Goal: Task Accomplishment & Management: Manage account settings

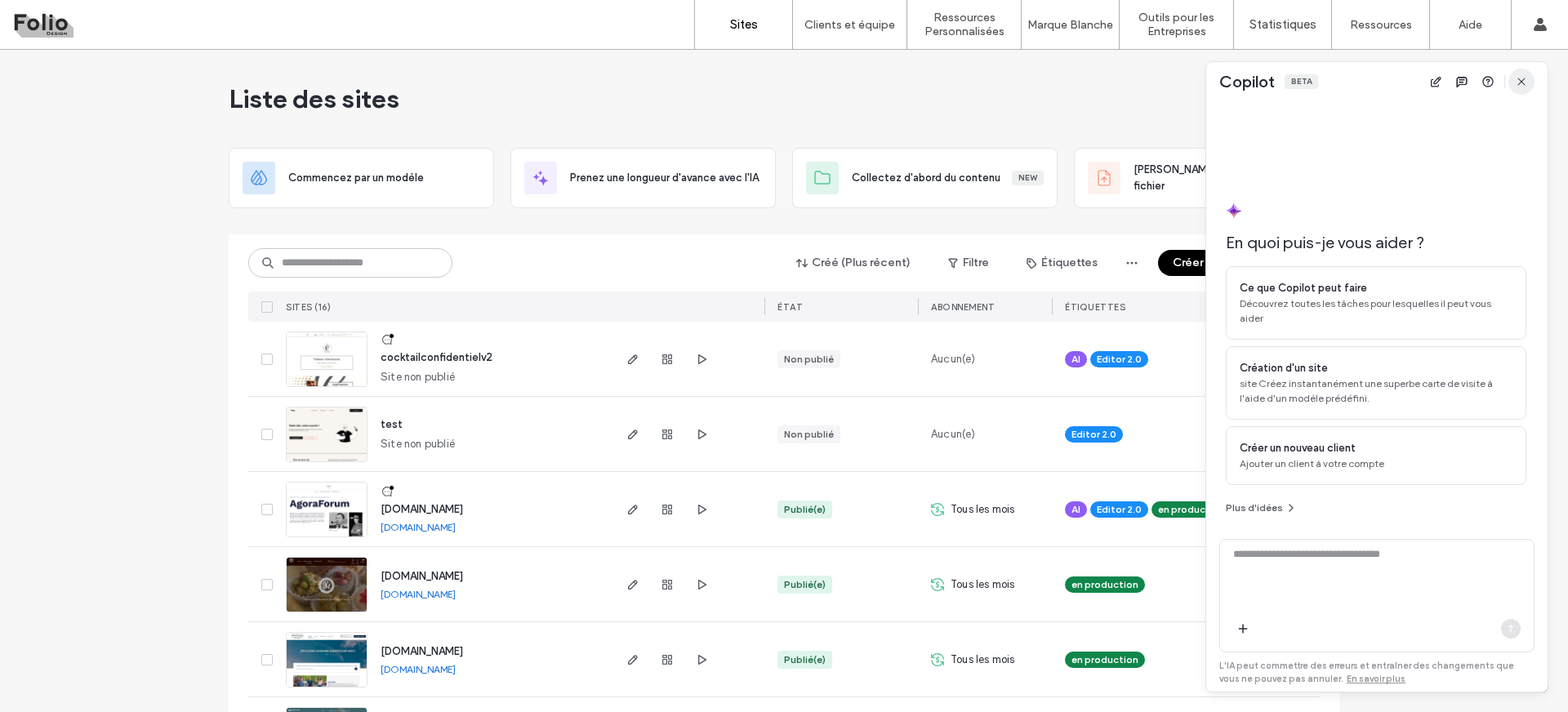
click at [1521, 81] on use "button" at bounding box center [1521, 81] width 8 height 8
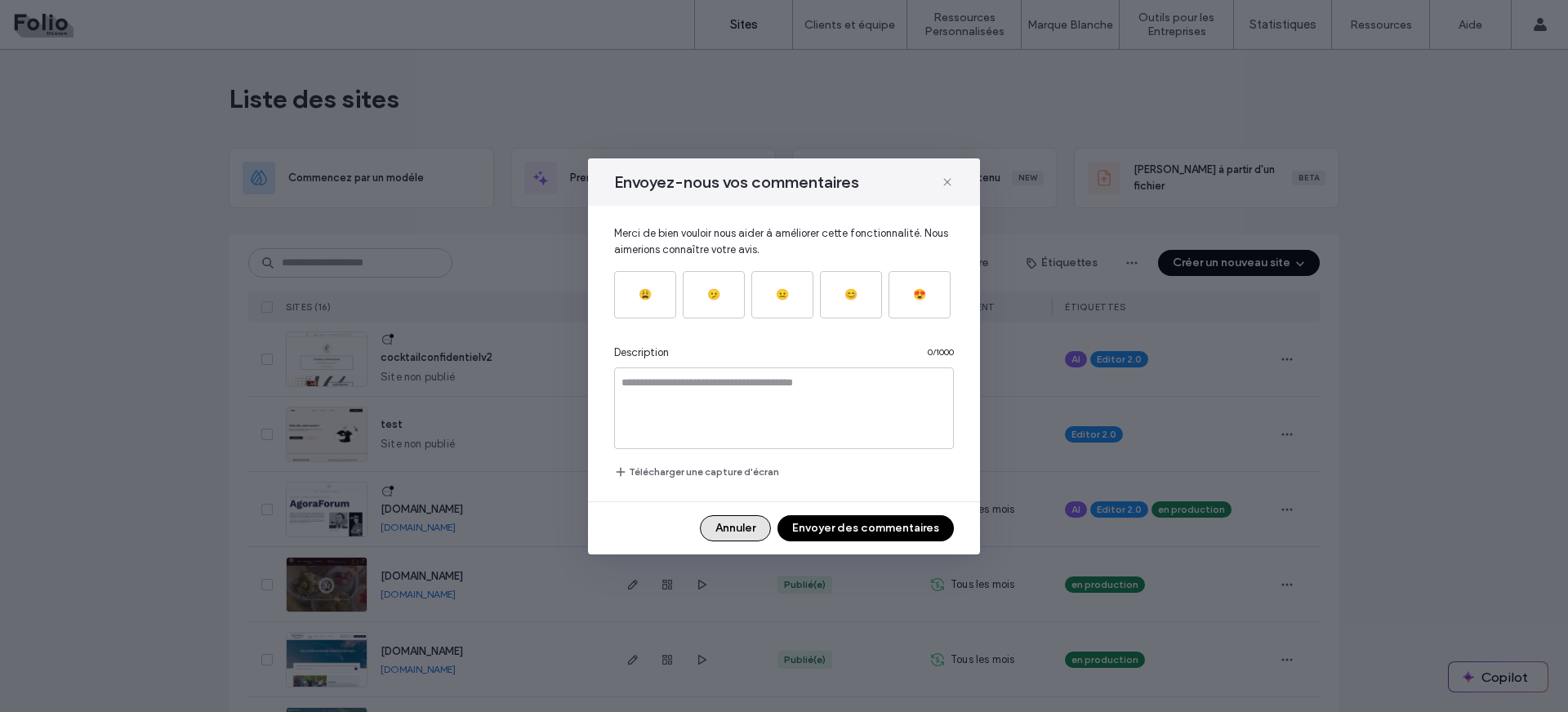
click at [735, 536] on button "Annuler" at bounding box center [736, 528] width 71 height 26
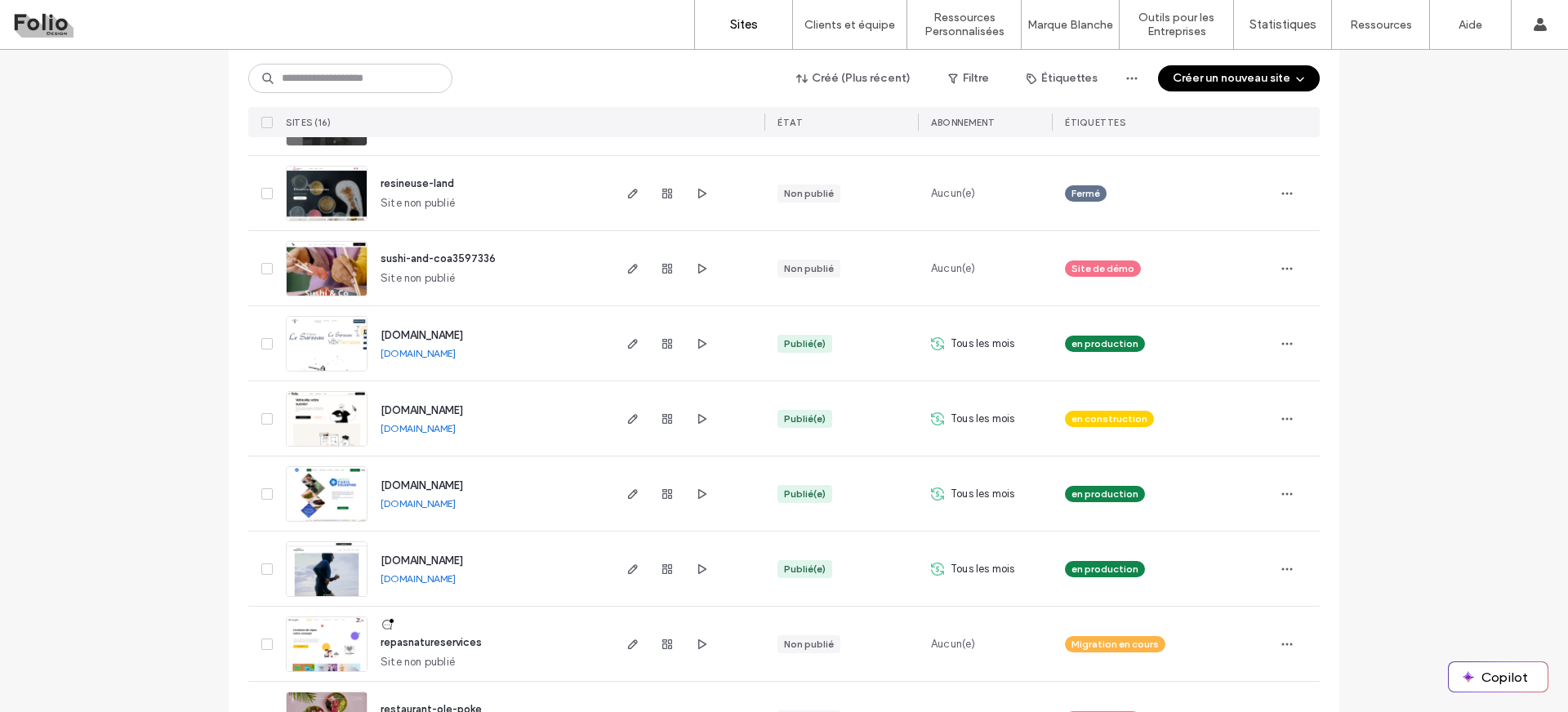
scroll to position [757, 0]
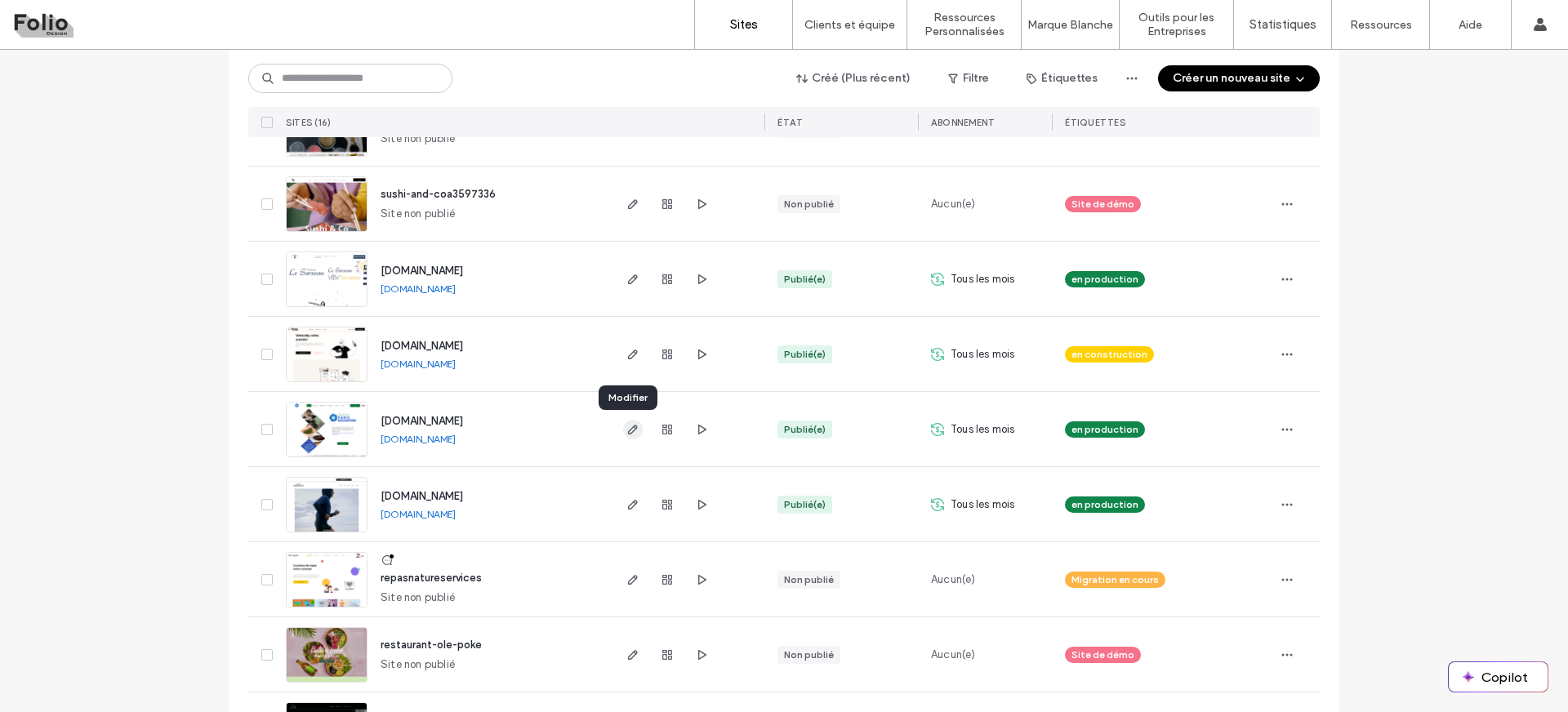
click at [627, 428] on icon "button" at bounding box center [633, 430] width 13 height 13
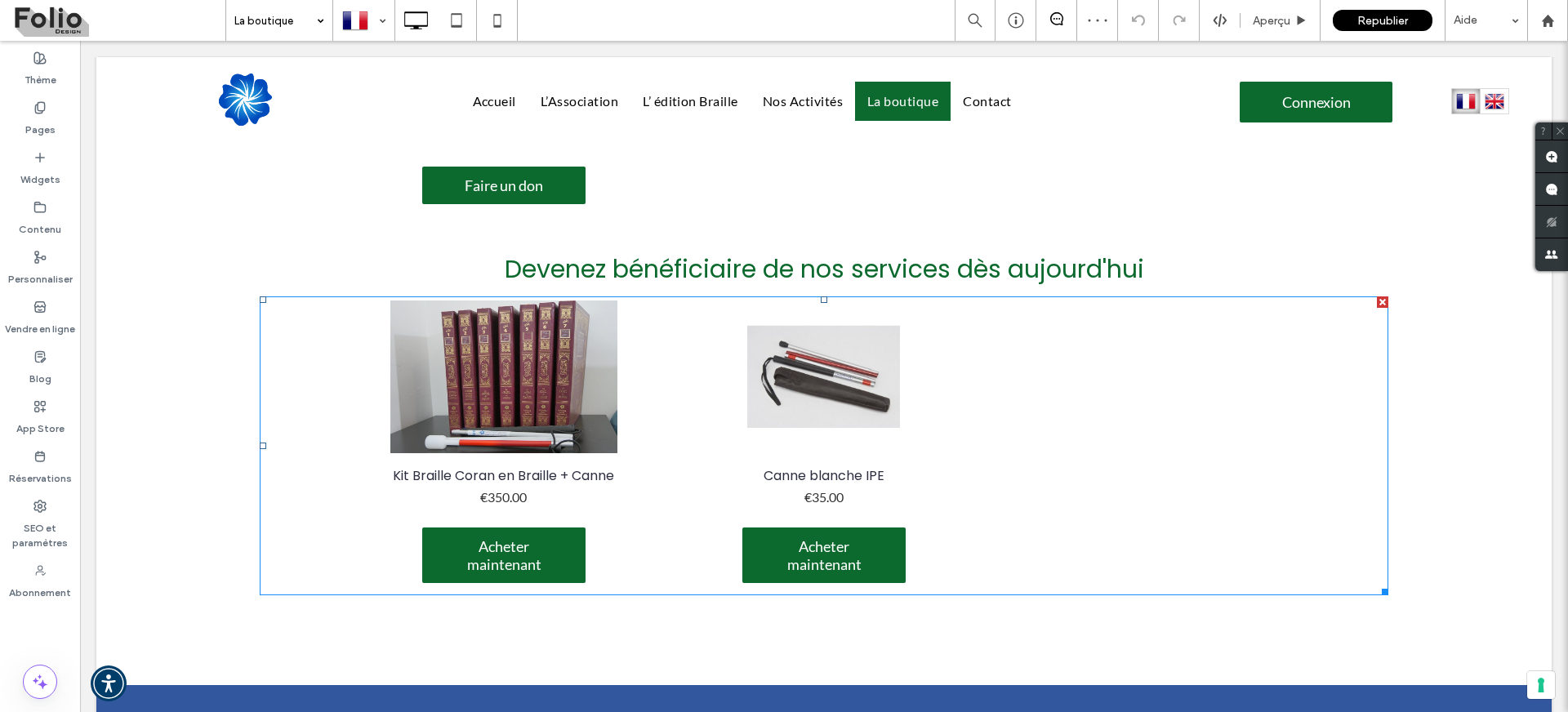
scroll to position [672, 0]
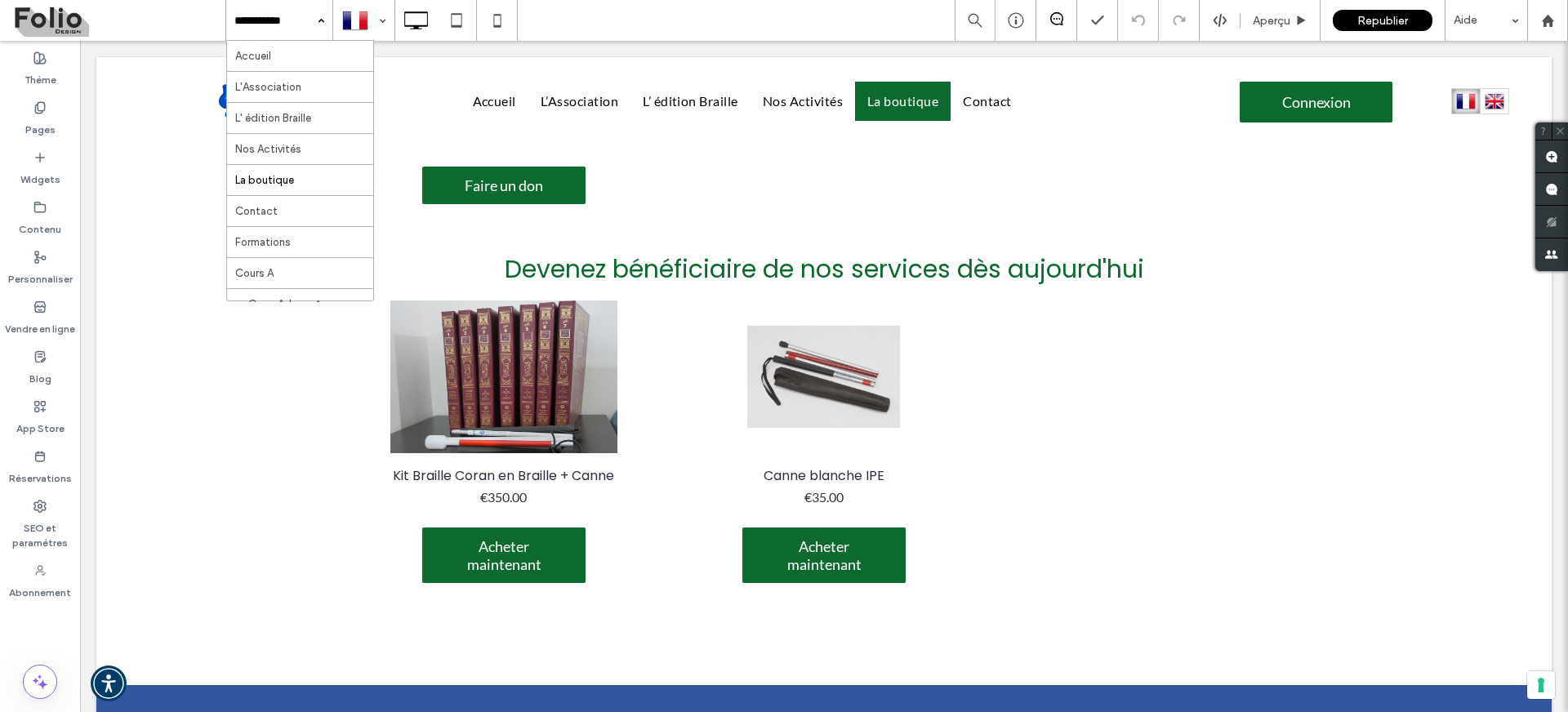
click at [90, 309] on body "Click To Paste Ligne Accueil L’Association L’ édition Braille Formations Nos Ac…" at bounding box center [824, 216] width 1488 height 1694
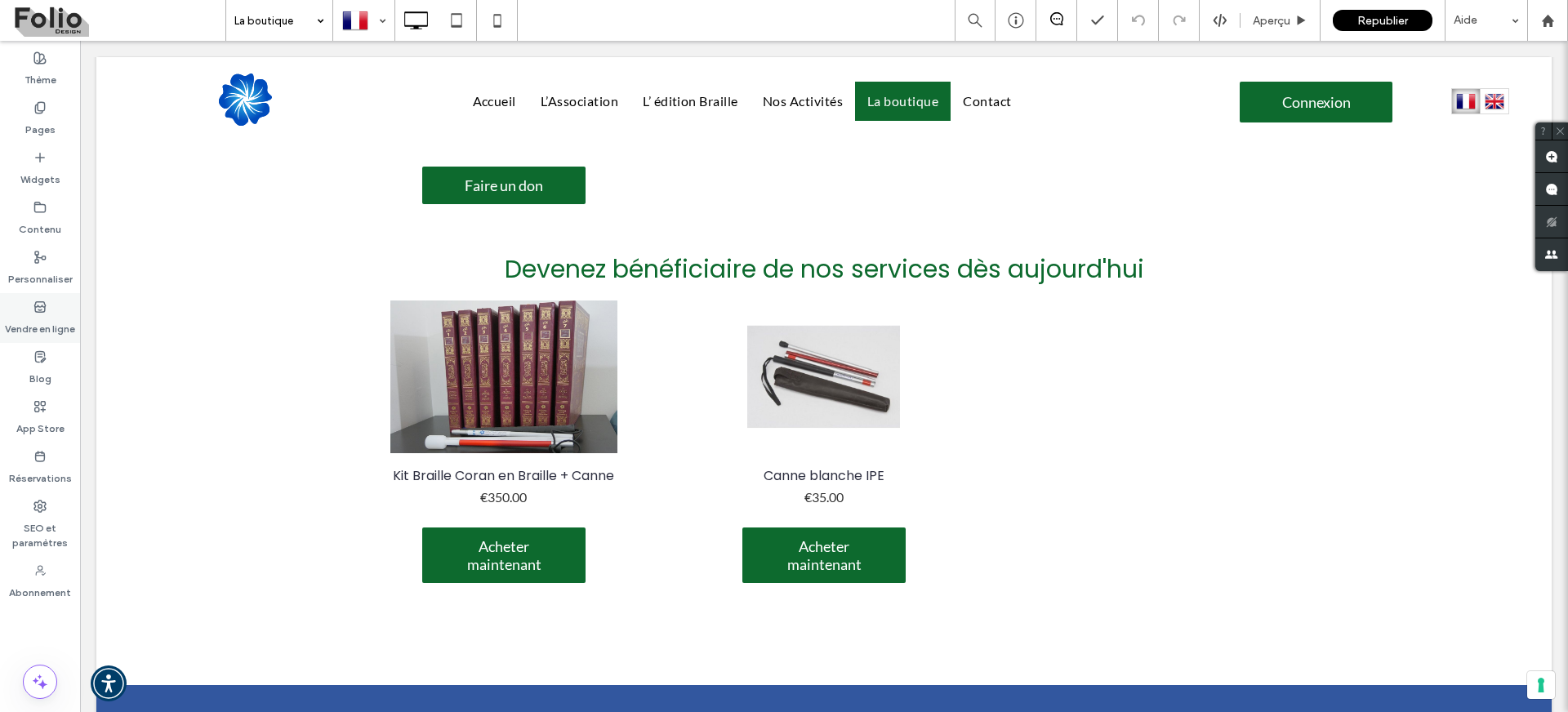
drag, startPoint x: 57, startPoint y: 322, endPoint x: 21, endPoint y: 286, distance: 50.9
click at [57, 322] on label "Vendre en ligne" at bounding box center [40, 324] width 71 height 23
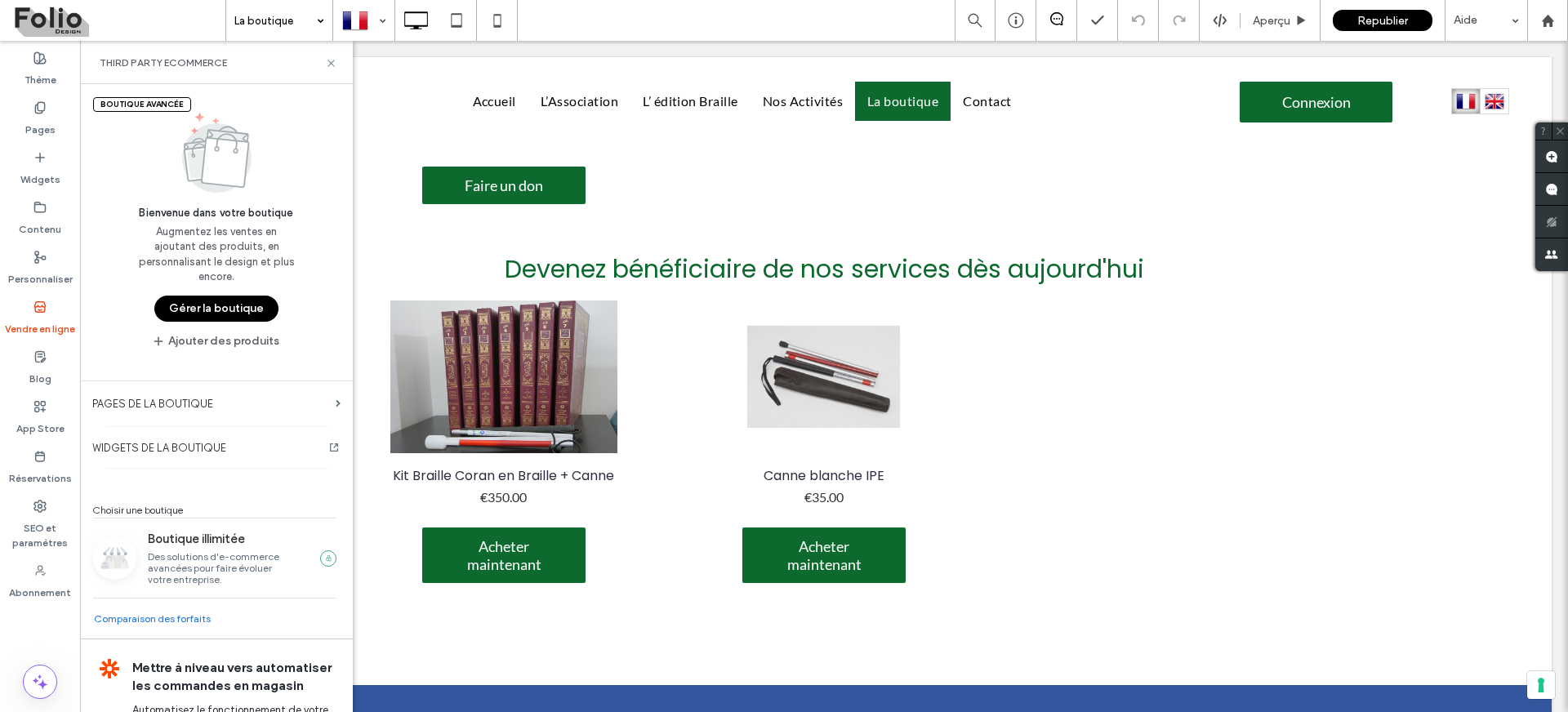
click at [201, 311] on button "Gérer la boutique" at bounding box center [217, 309] width 124 height 26
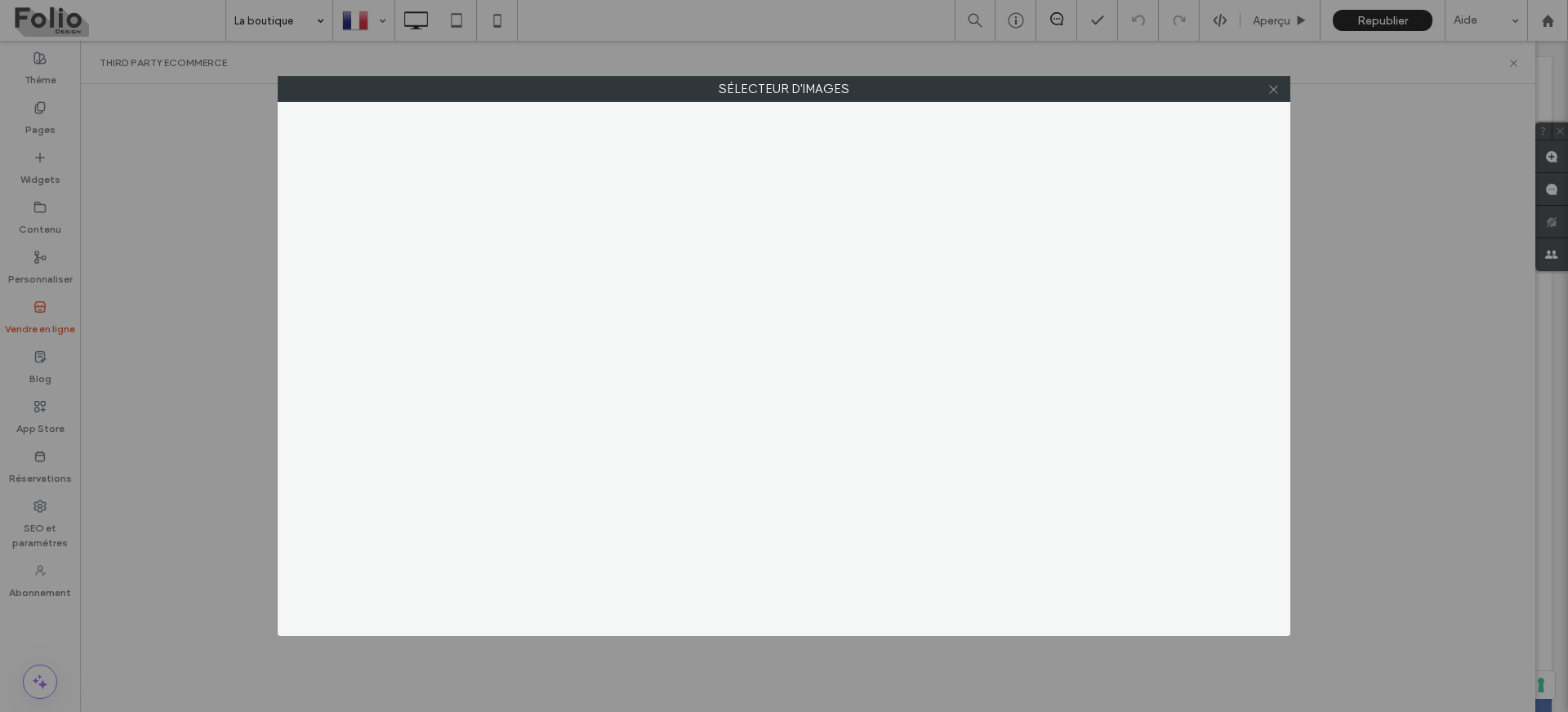
click at [1276, 88] on icon at bounding box center [1274, 89] width 13 height 13
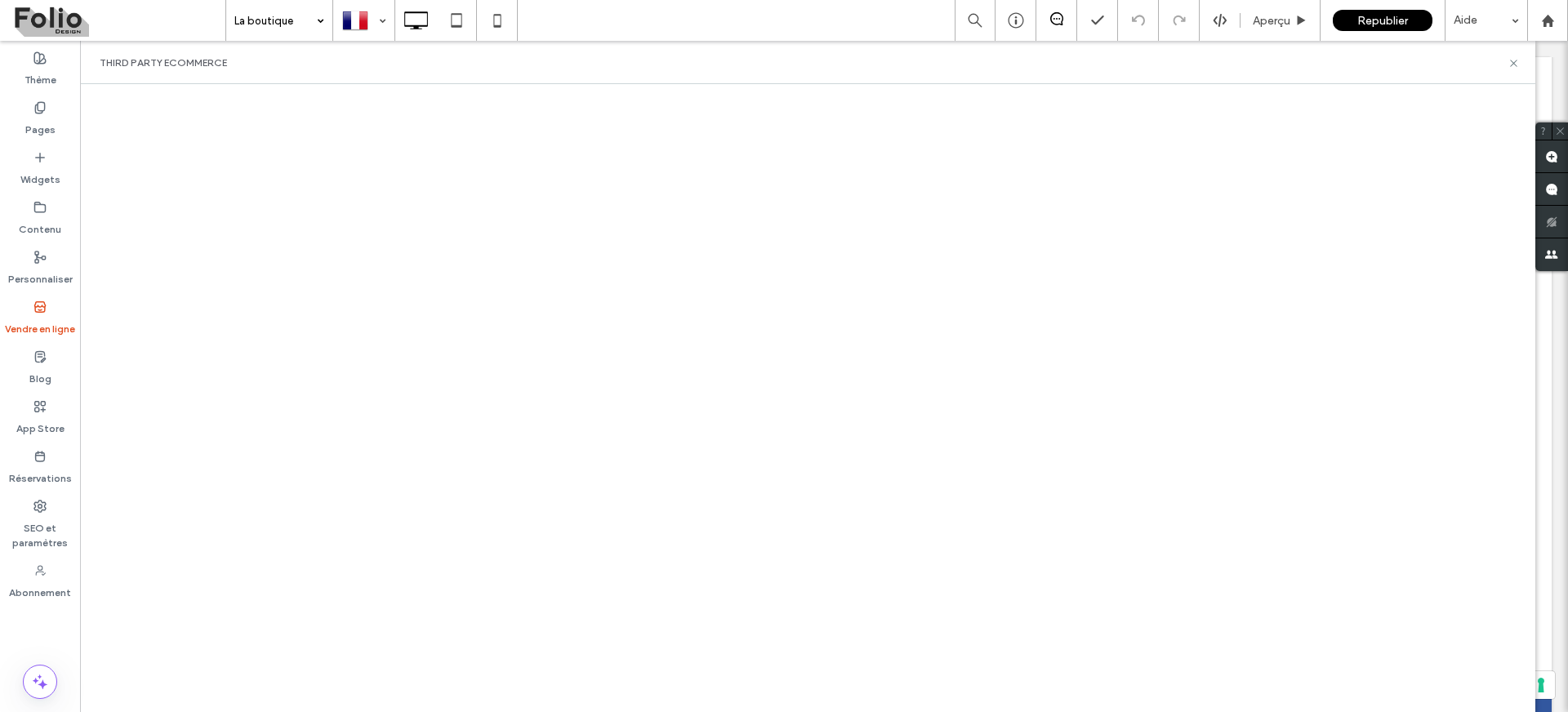
click at [577, 56] on div "Third Party eCommerce" at bounding box center [808, 63] width 1417 height 13
click at [1550, 27] on div at bounding box center [1548, 20] width 41 height 41
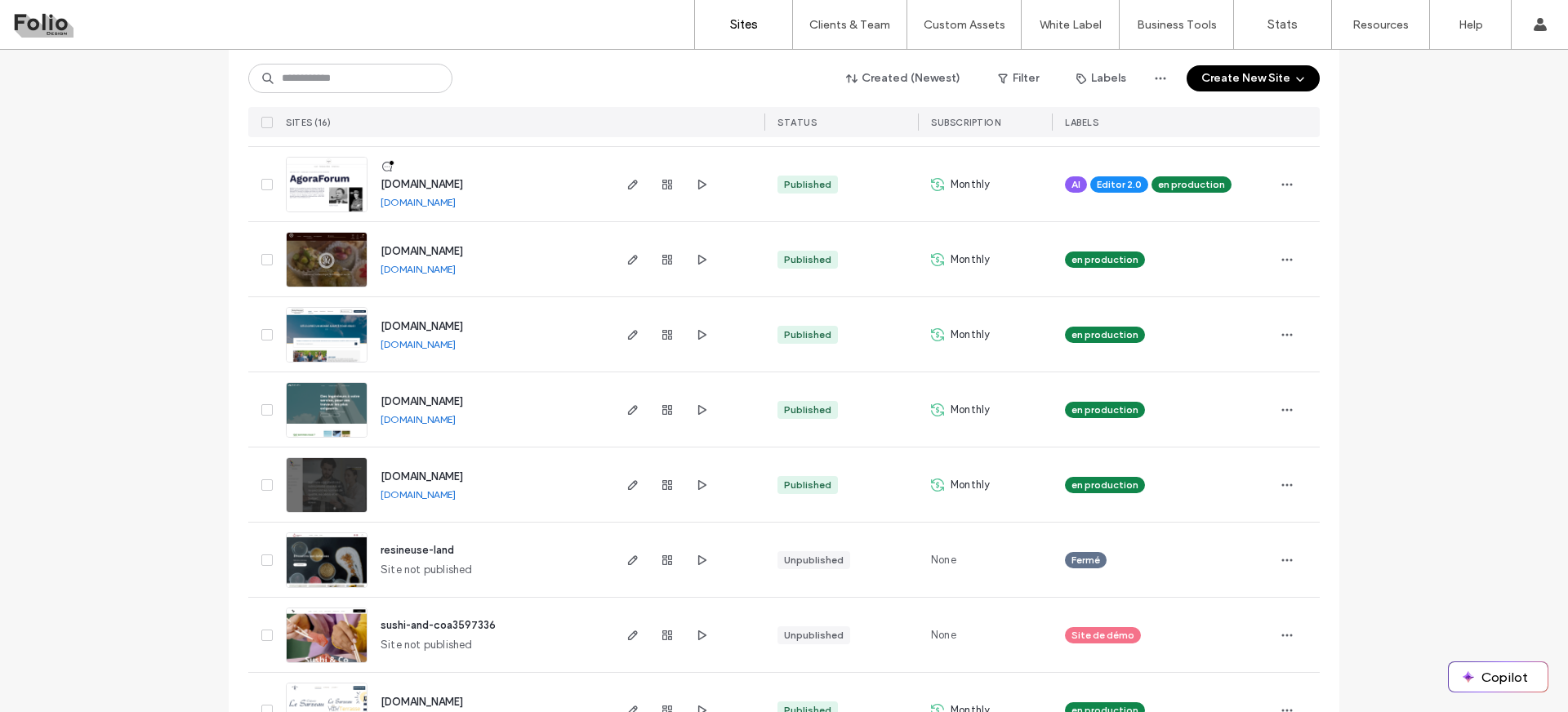
scroll to position [358, 0]
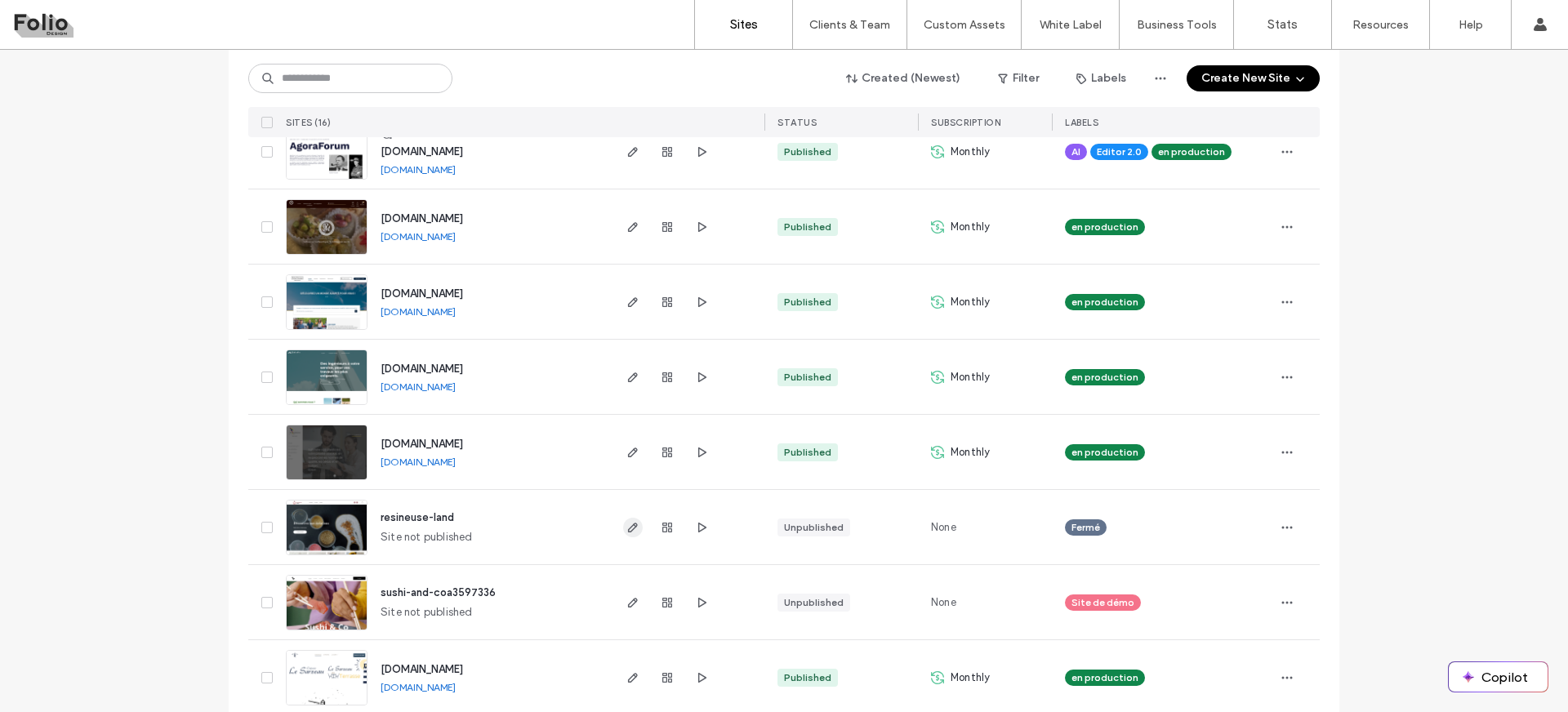
click at [628, 528] on use "button" at bounding box center [633, 528] width 10 height 10
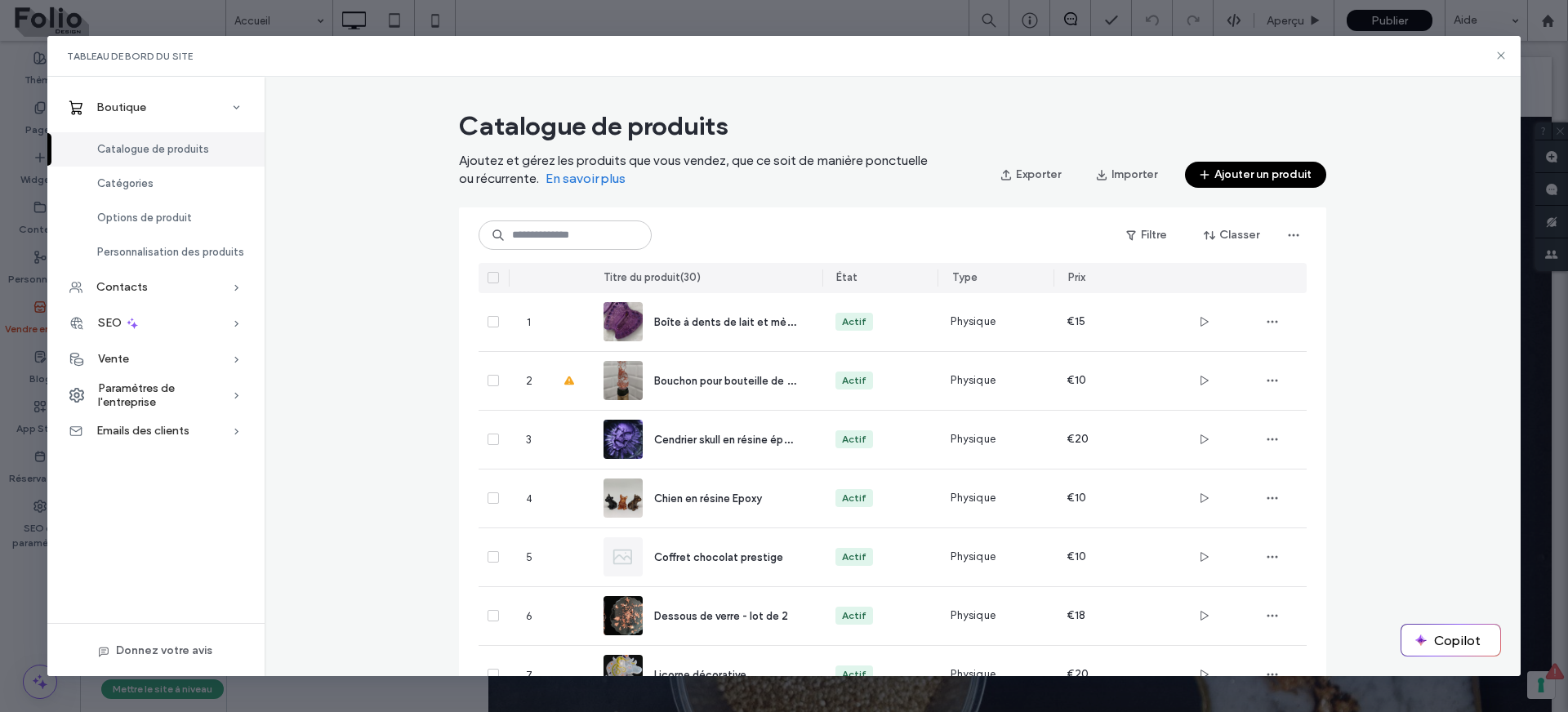
click at [1239, 175] on button "Ajouter un produit" at bounding box center [1256, 174] width 141 height 26
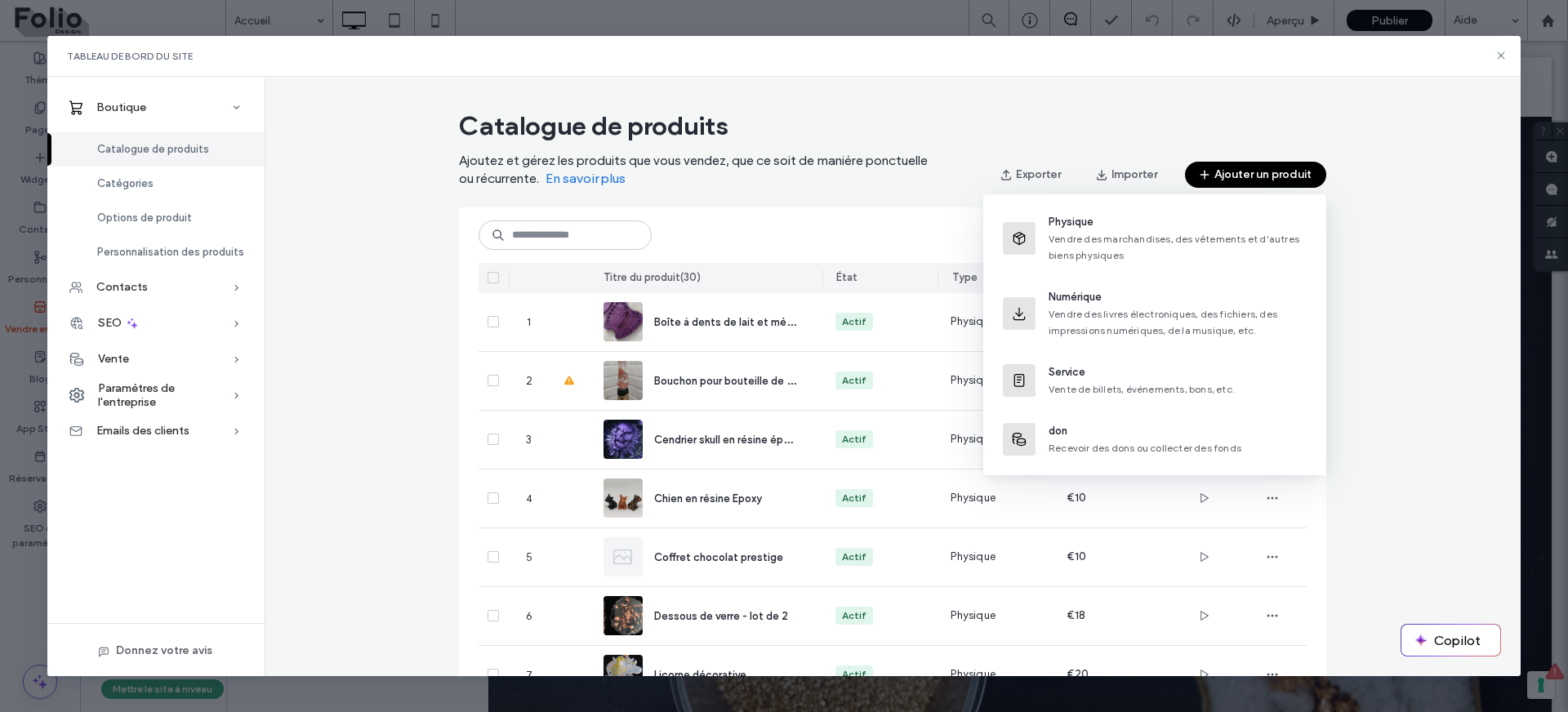
click at [1172, 369] on span "Service" at bounding box center [1143, 372] width 187 height 16
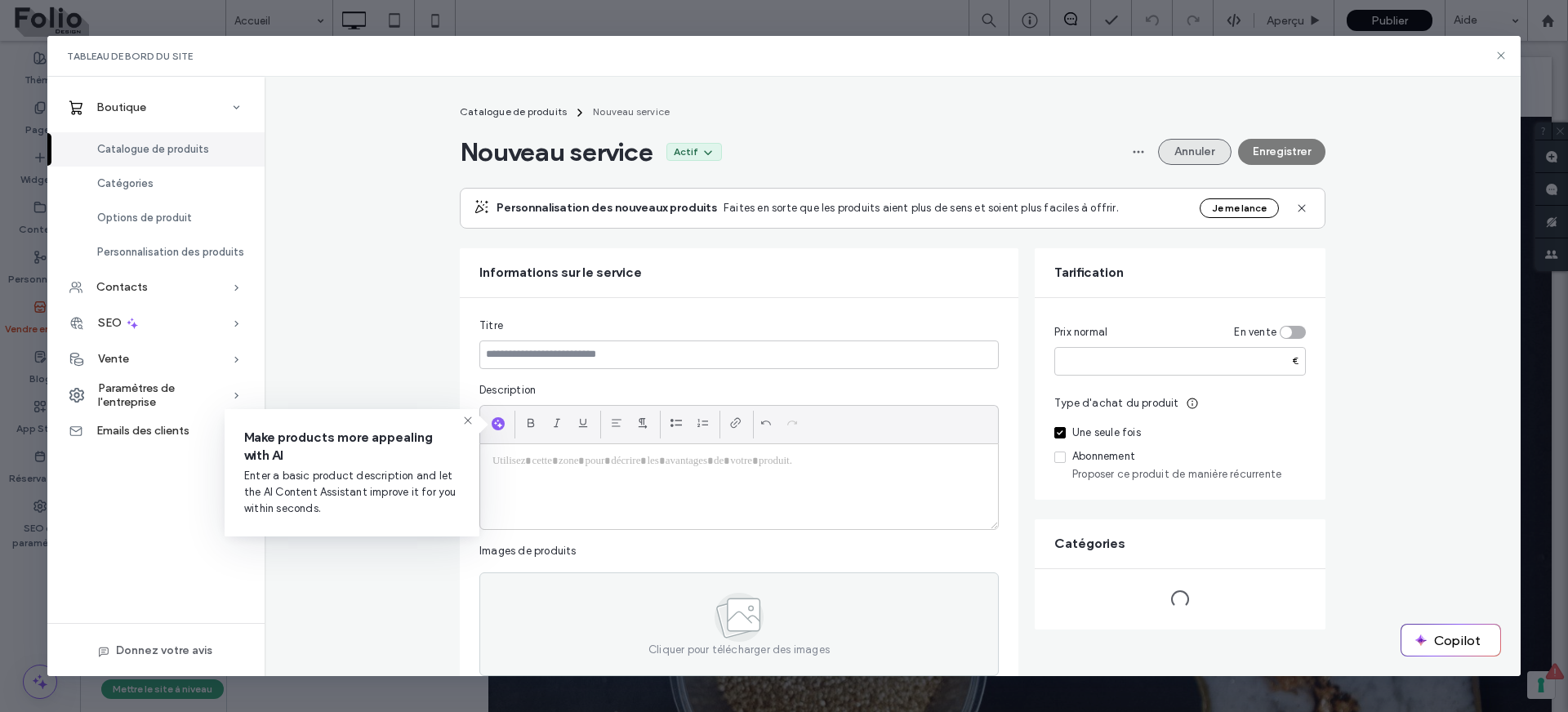
click at [1196, 156] on button "Annuler" at bounding box center [1195, 151] width 73 height 26
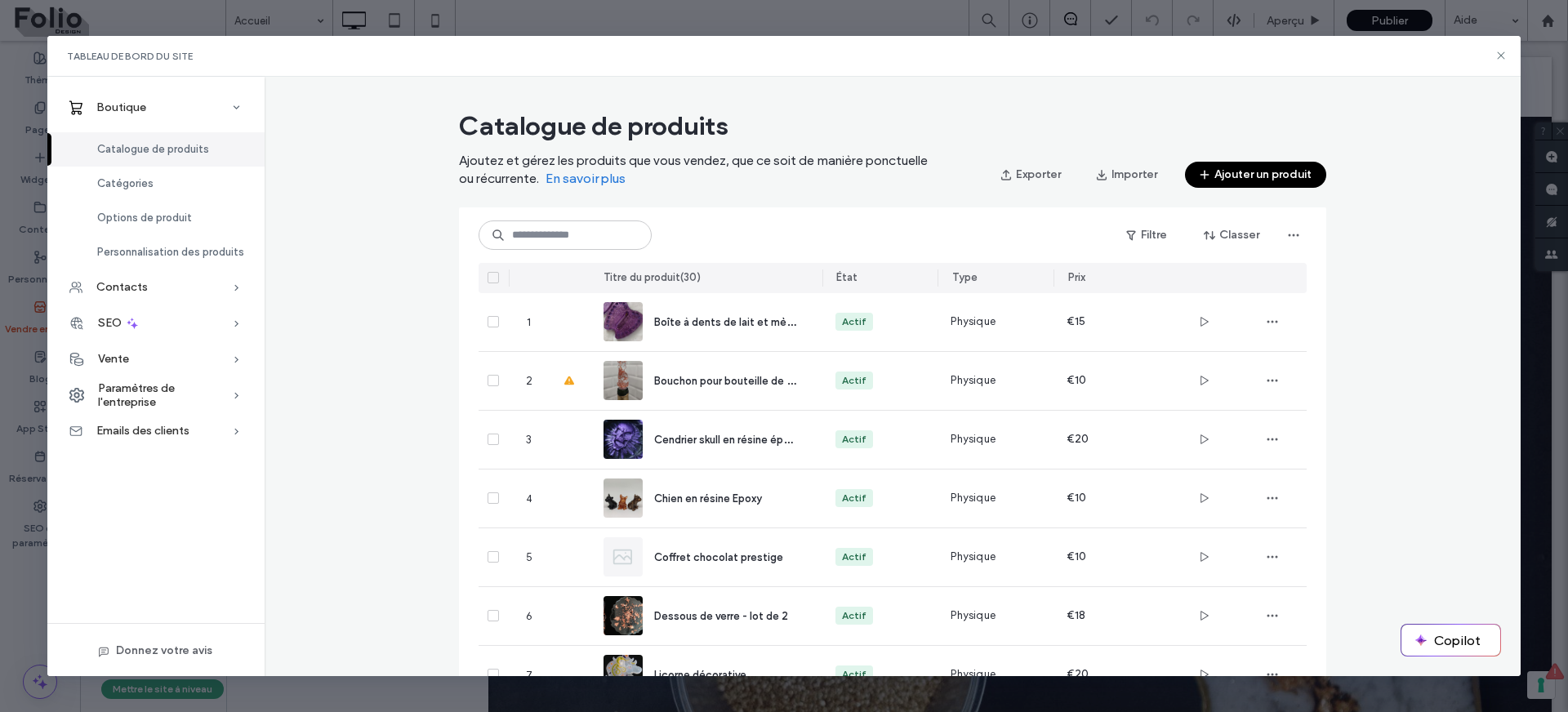
click at [1237, 175] on button "Ajouter un produit" at bounding box center [1256, 174] width 141 height 26
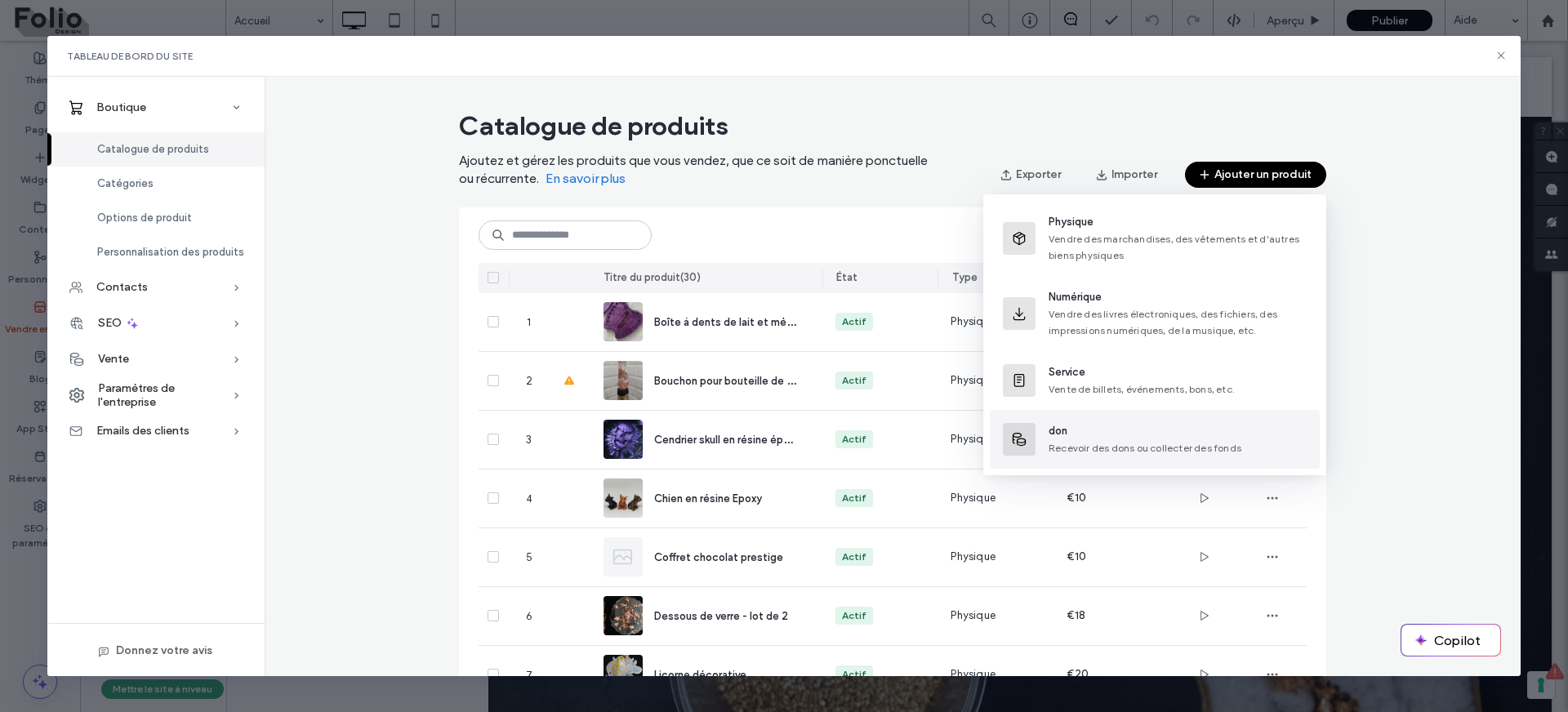
click at [1190, 430] on span "don" at bounding box center [1145, 430] width 193 height 16
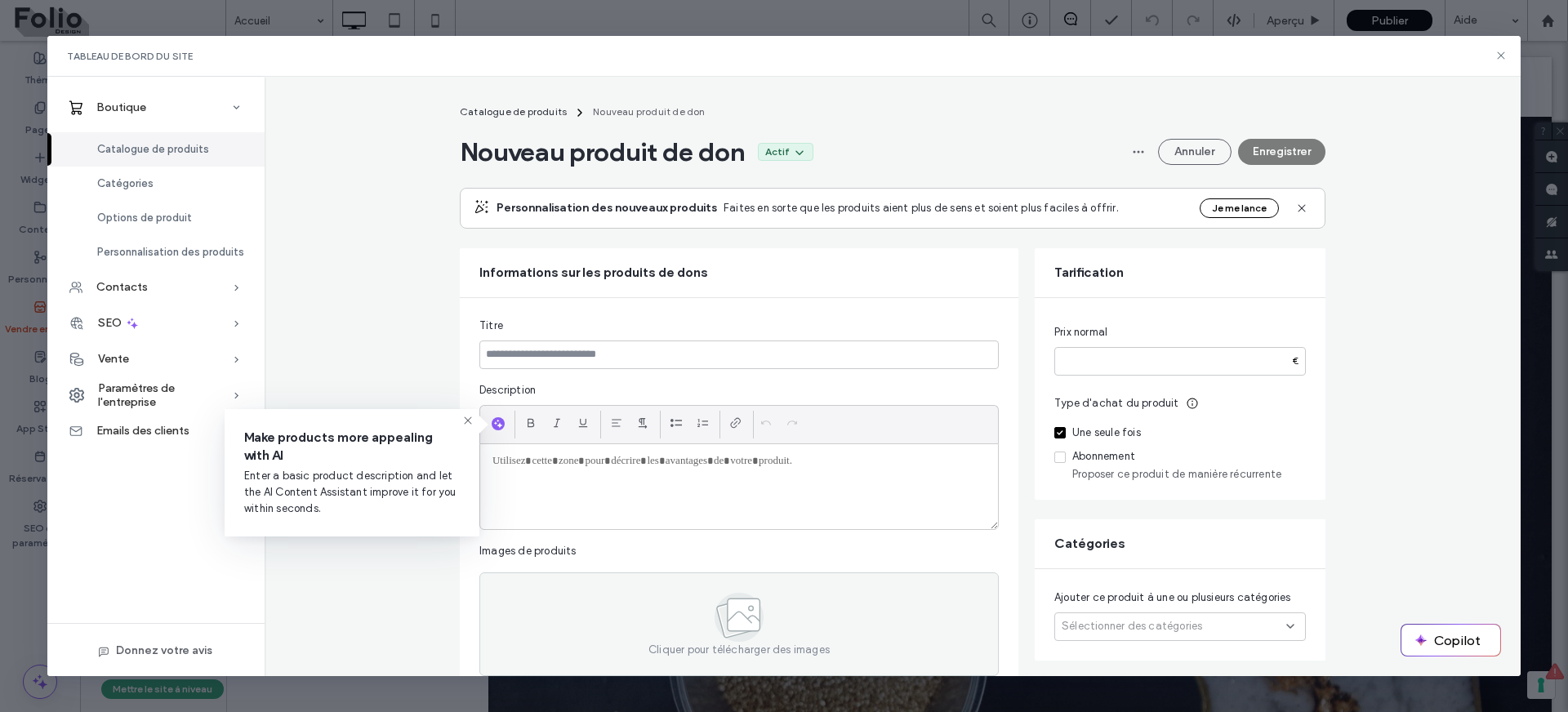
click at [1056, 461] on span at bounding box center [1060, 457] width 12 height 12
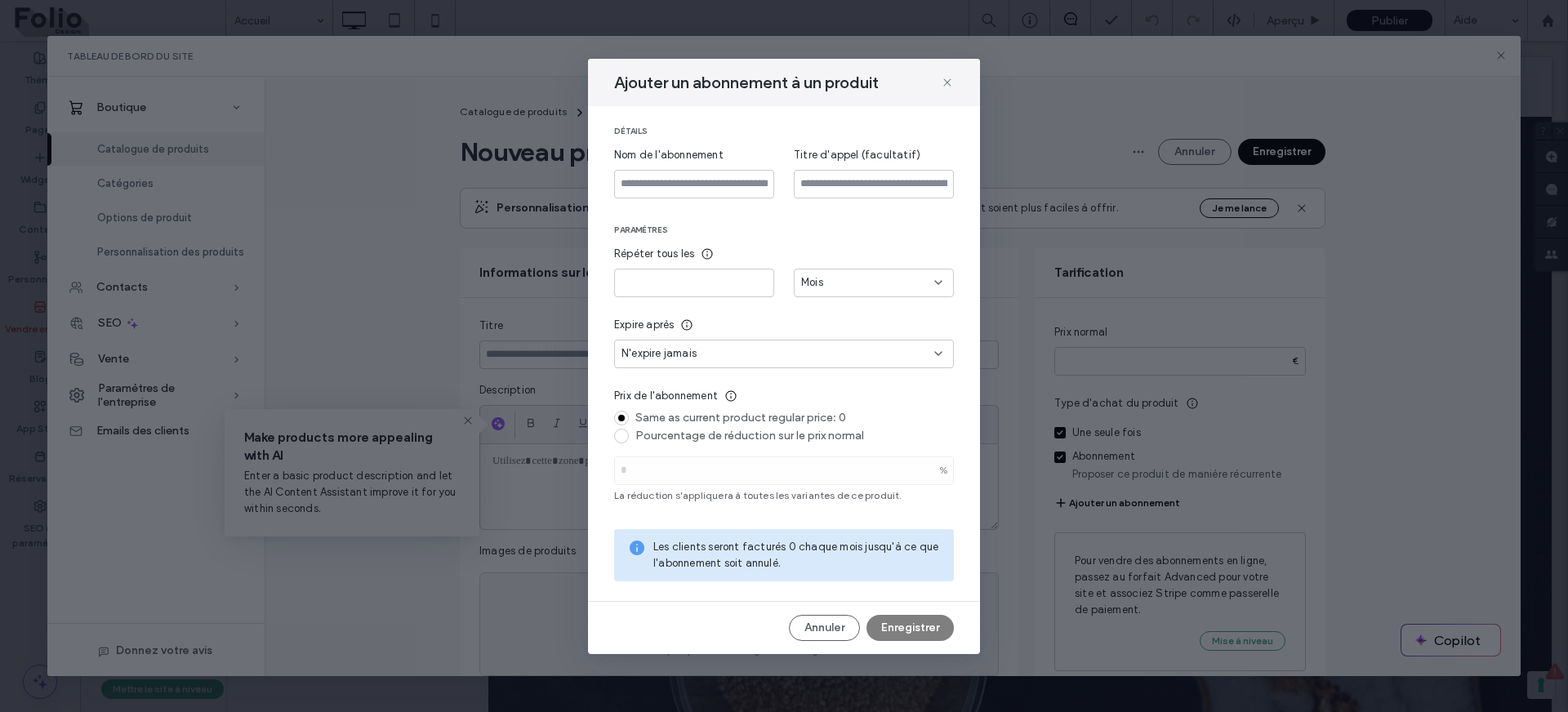
click at [911, 631] on div "Annuler Enregistrer" at bounding box center [784, 628] width 340 height 26
click at [732, 190] on input at bounding box center [694, 184] width 160 height 29
click at [946, 83] on span at bounding box center [948, 82] width 13 height 21
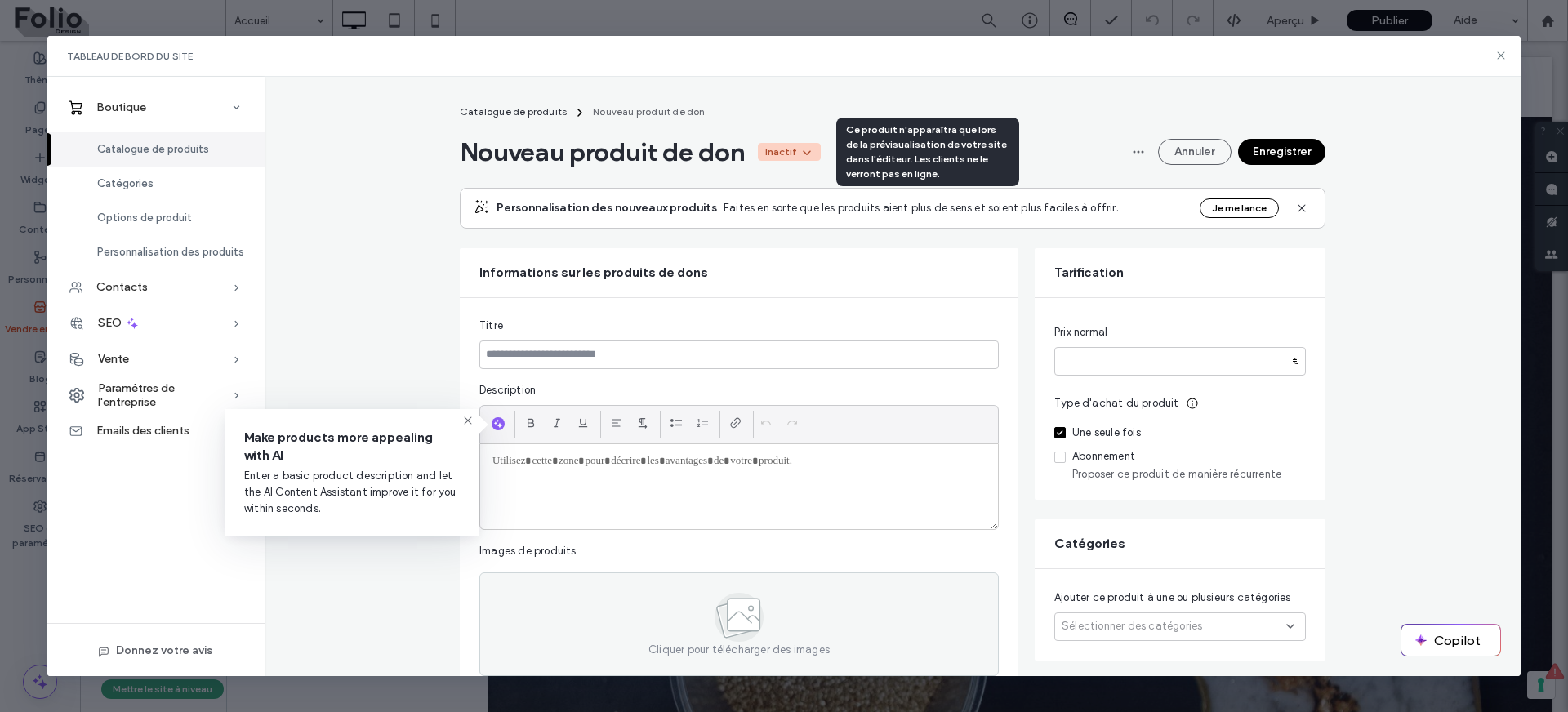
click at [811, 153] on use at bounding box center [807, 152] width 8 height 4
click at [721, 186] on div "Actif" at bounding box center [752, 190] width 145 height 31
click at [710, 189] on div "Personnalisation des nouveaux produits Faites en sorte que les produits aient p…" at bounding box center [893, 208] width 866 height 41
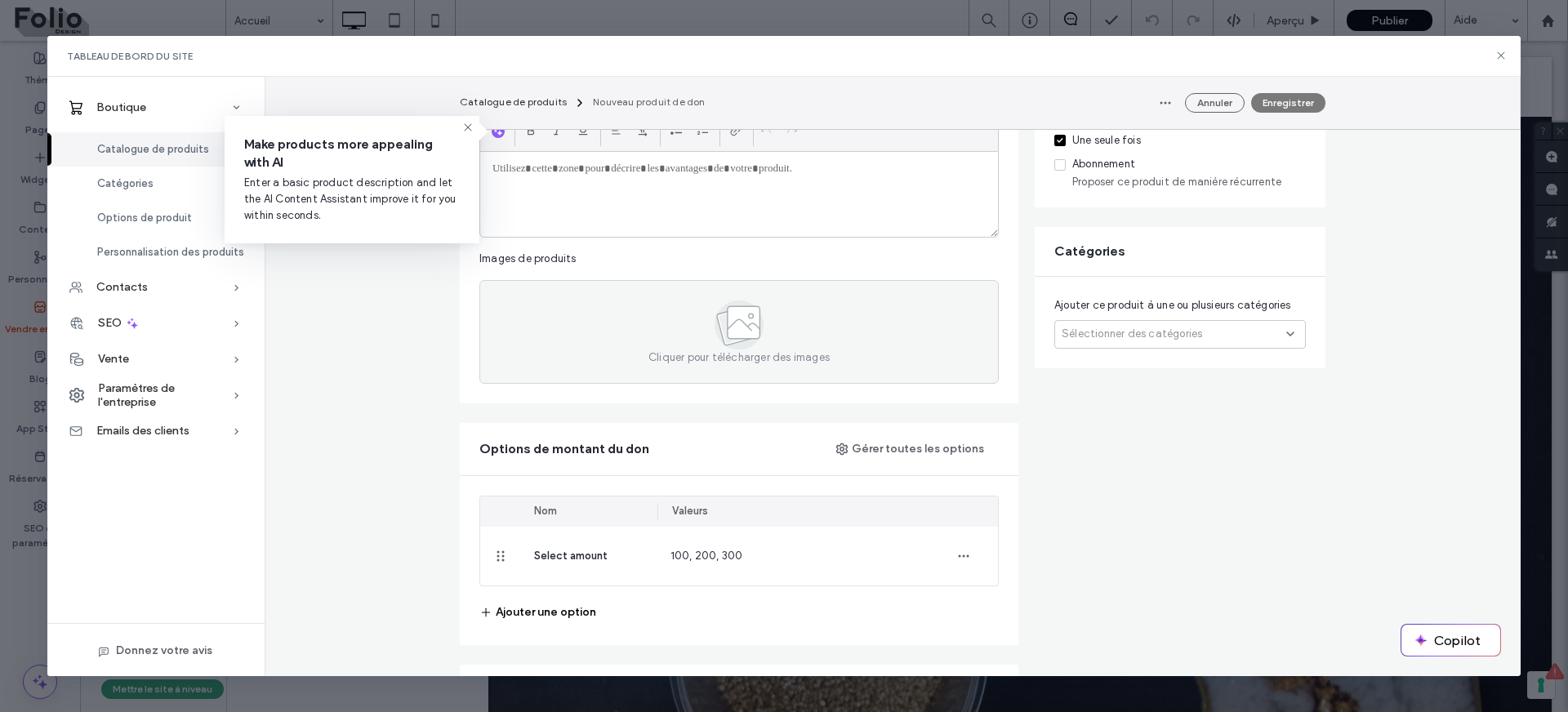
scroll to position [293, 0]
click at [1192, 331] on span "Sélectionner des catégories" at bounding box center [1132, 333] width 140 height 16
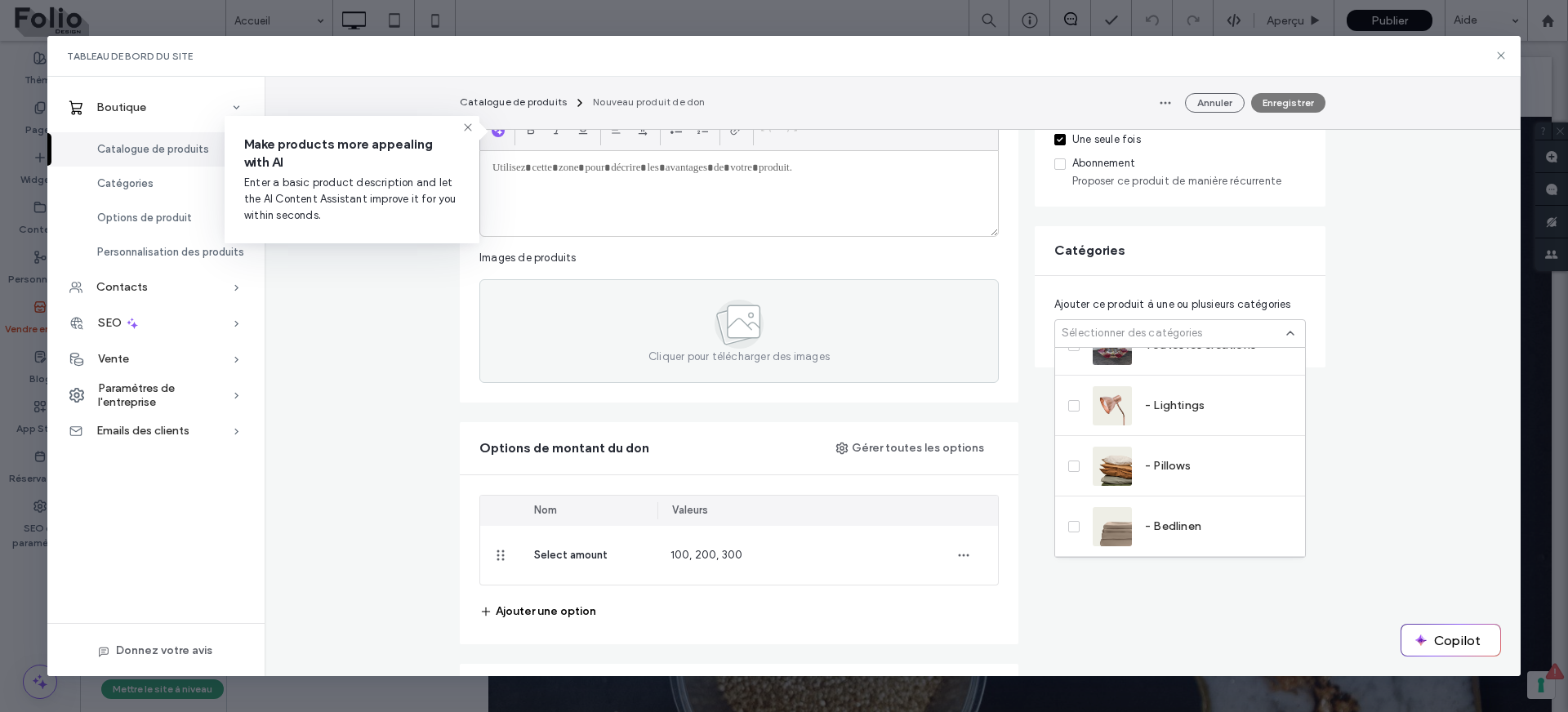
scroll to position [0, 0]
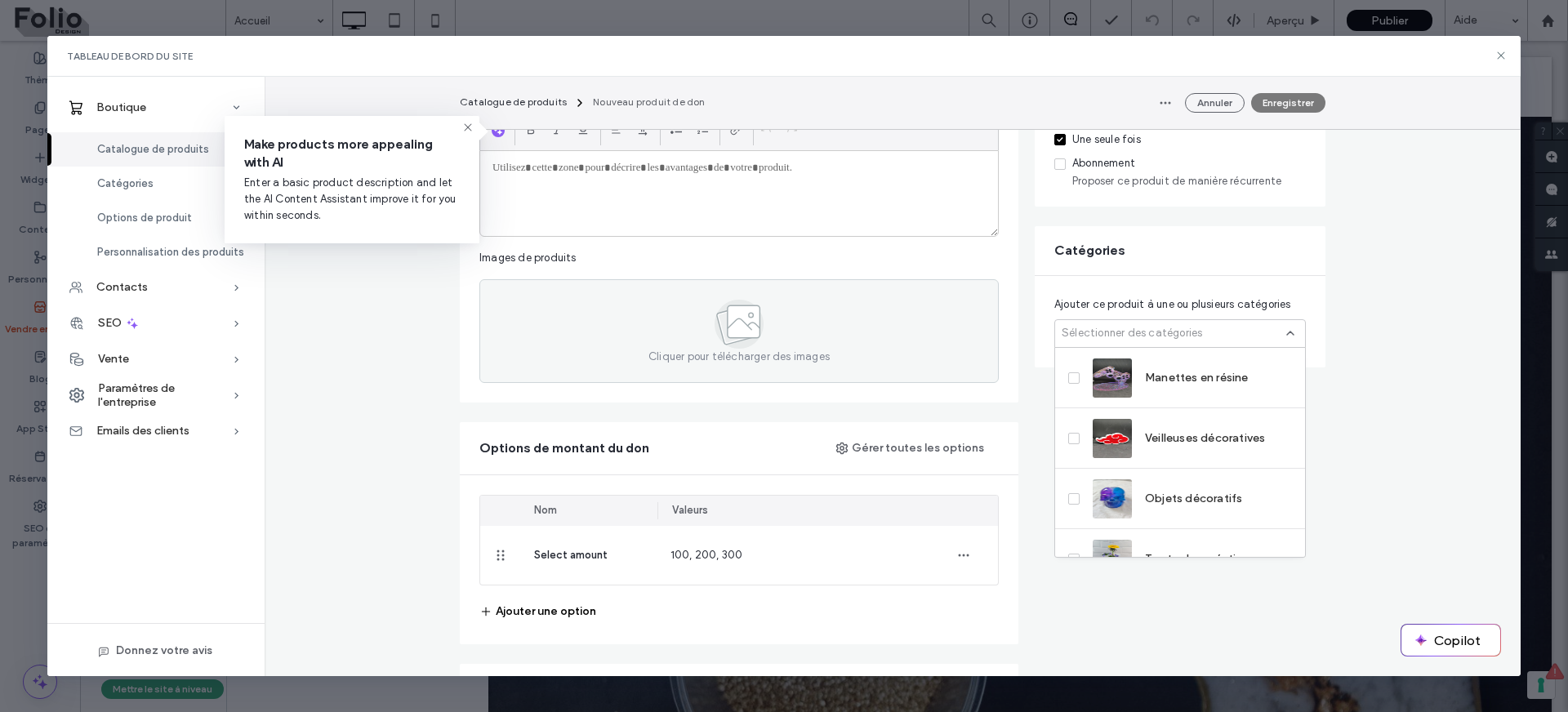
click at [1163, 241] on div "Catégories" at bounding box center [1180, 251] width 291 height 49
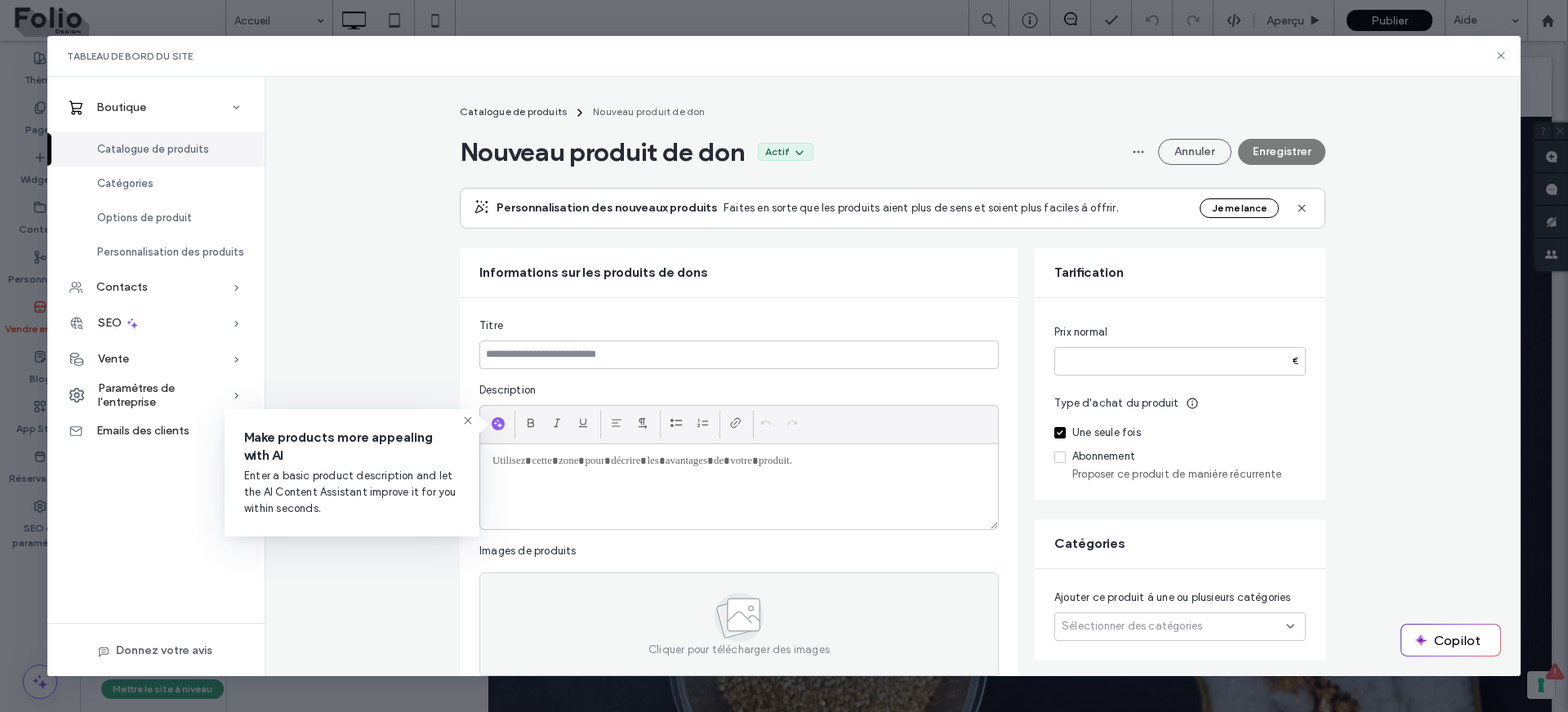
click at [1266, 151] on section "Annuler Enregistrer" at bounding box center [1226, 151] width 200 height 26
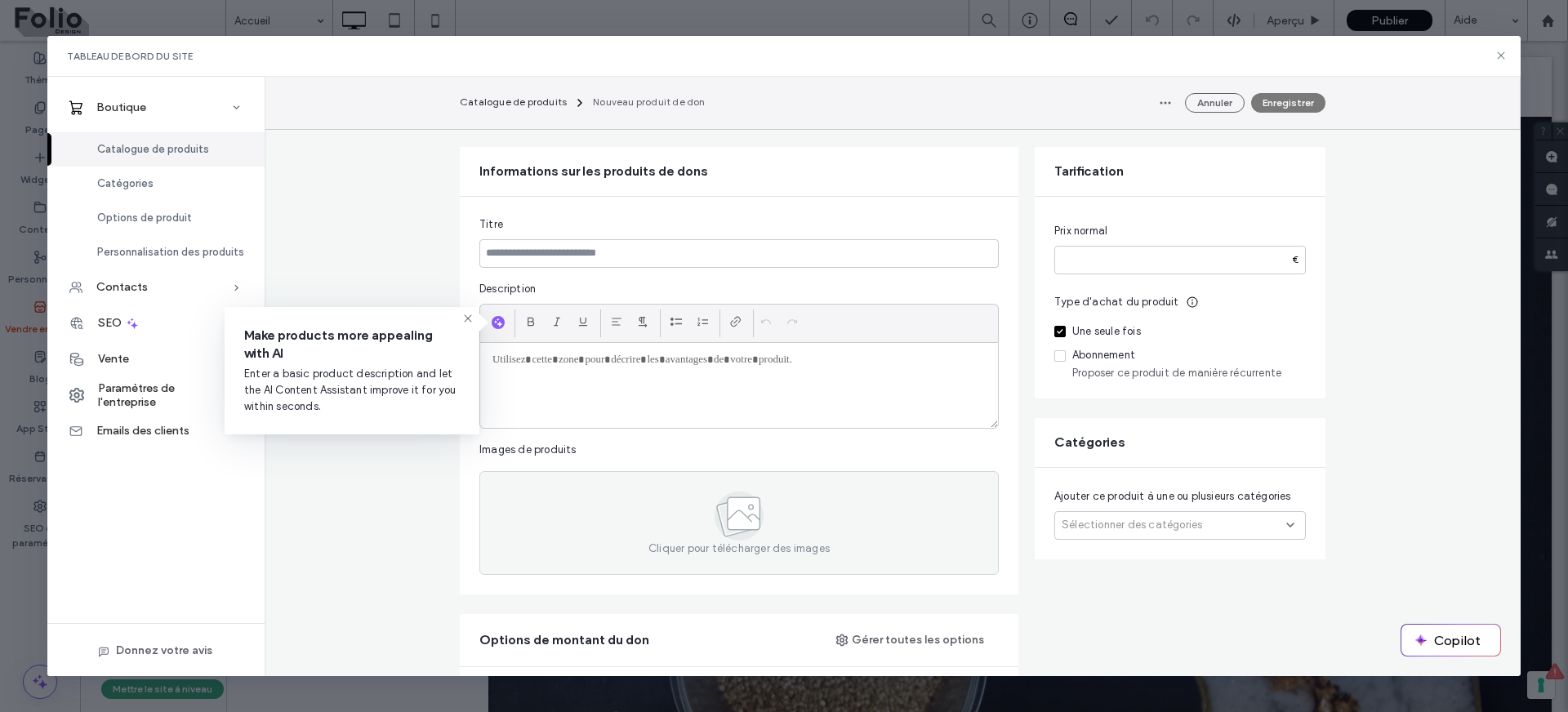
scroll to position [102, 0]
click at [770, 251] on input at bounding box center [739, 253] width 520 height 29
type input "***"
click at [1282, 105] on button "Enregistrer" at bounding box center [1288, 103] width 74 height 19
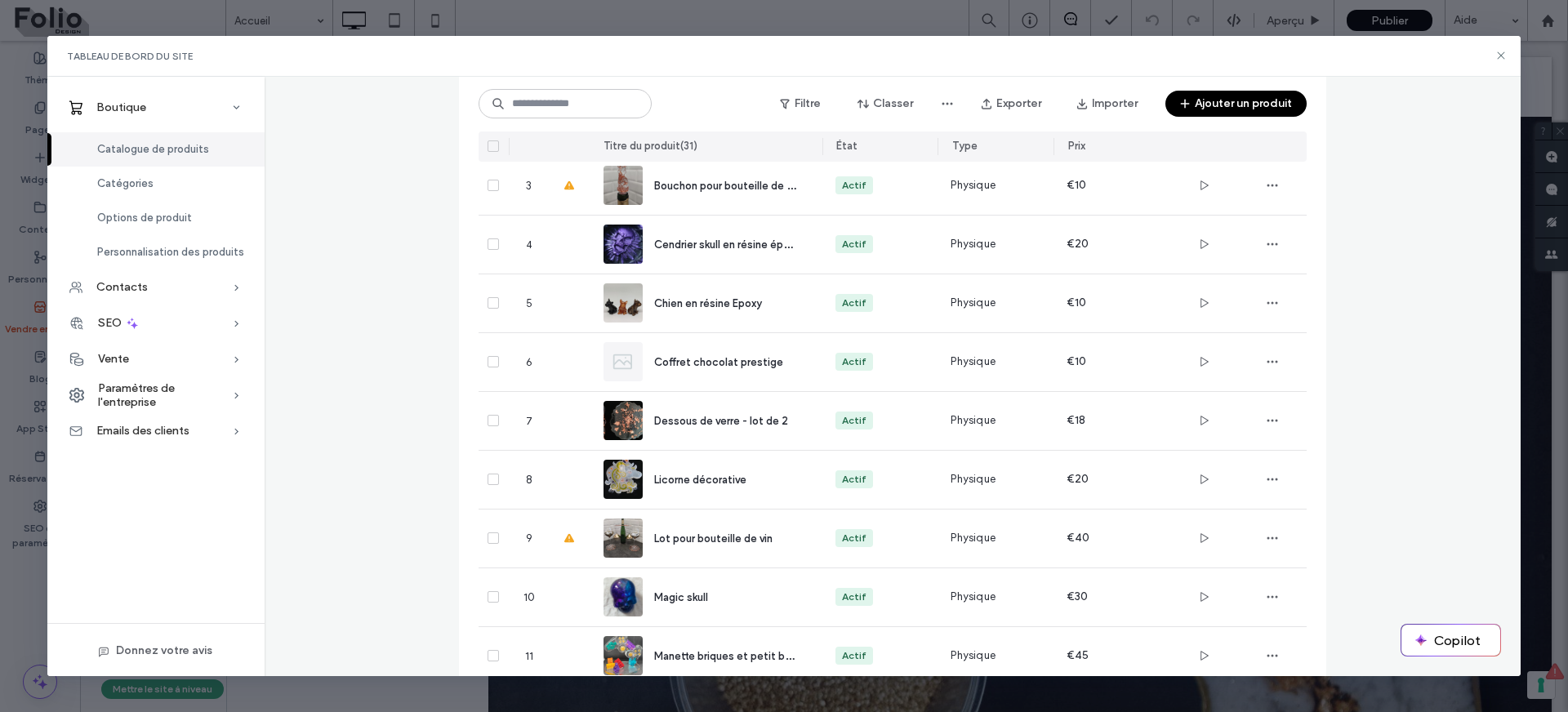
scroll to position [0, 0]
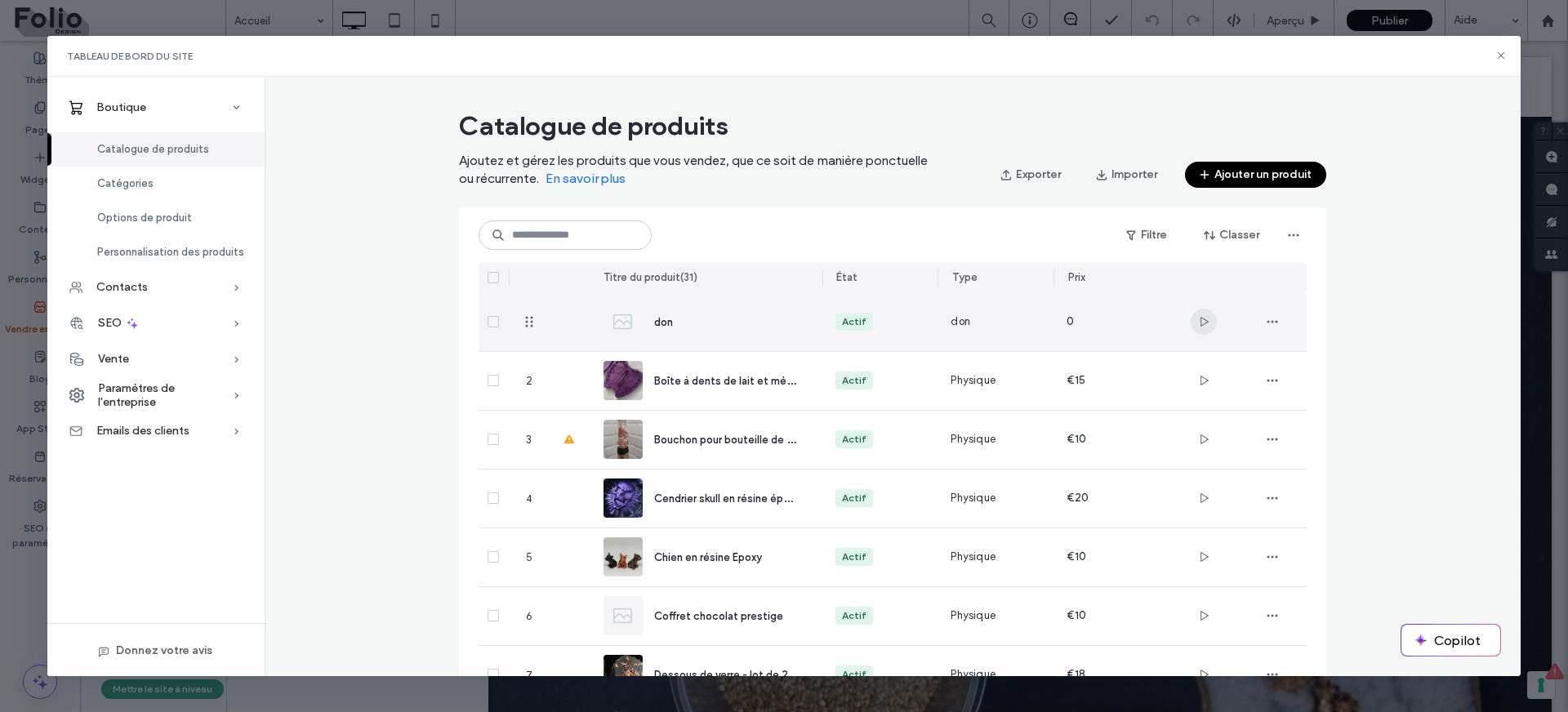
click at [1207, 322] on use "button" at bounding box center [1205, 322] width 8 height 10
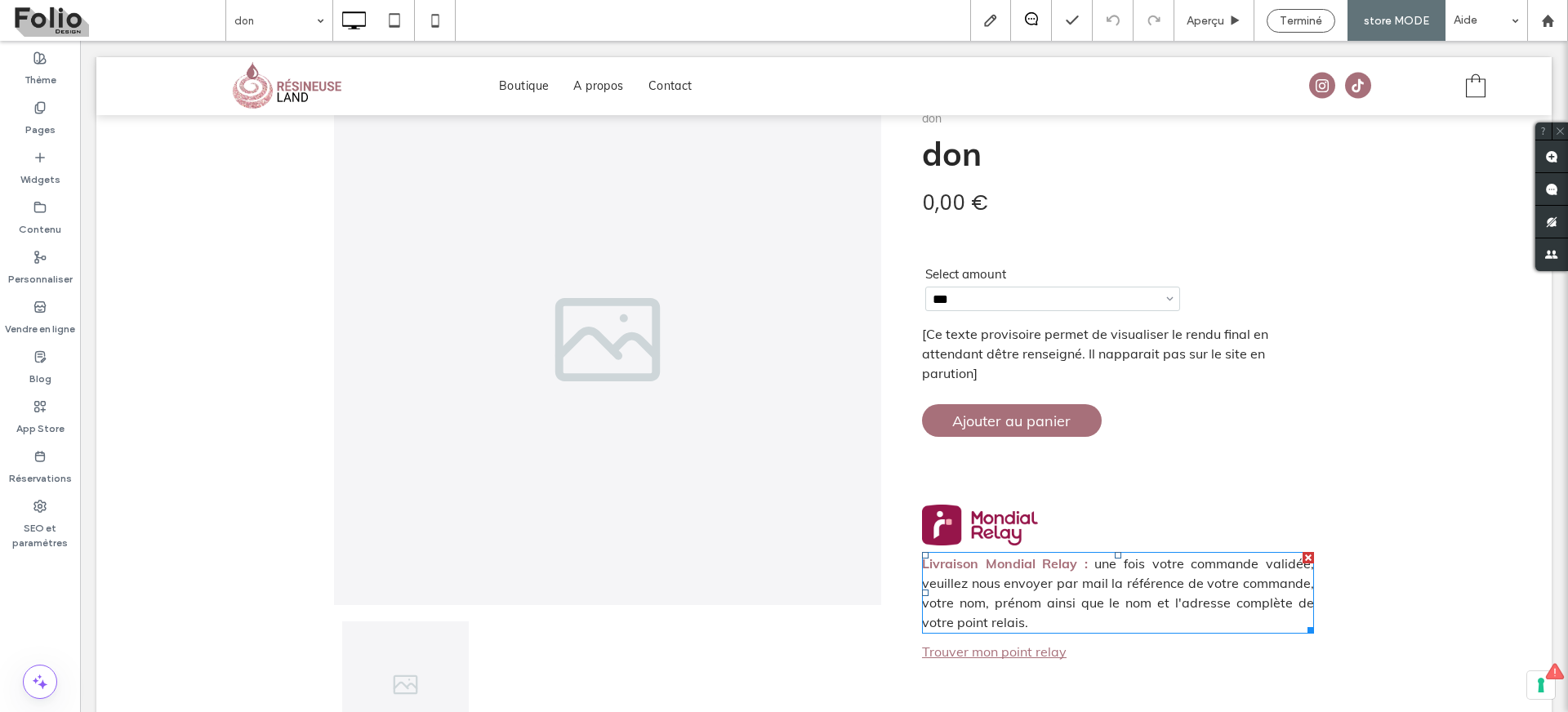
scroll to position [119, 0]
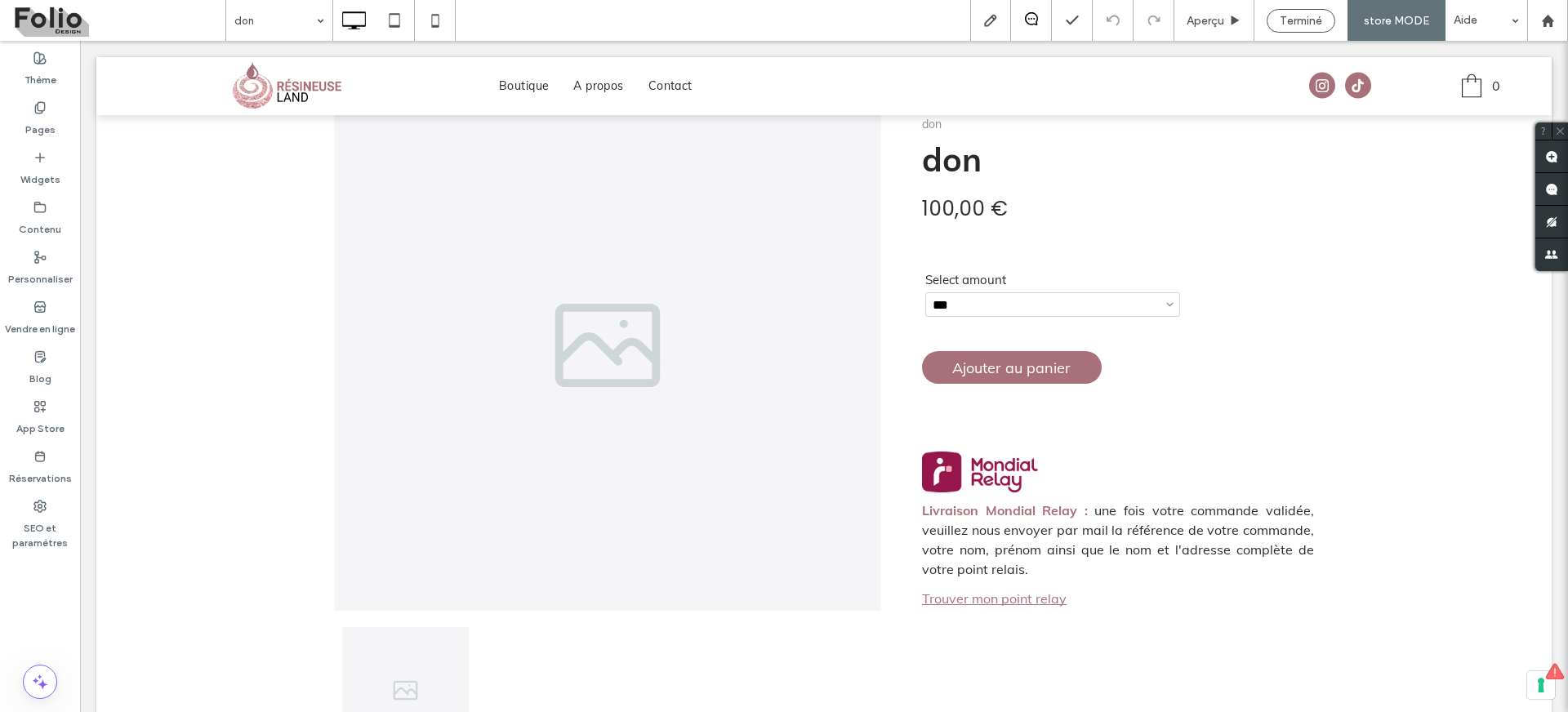
select select "***"
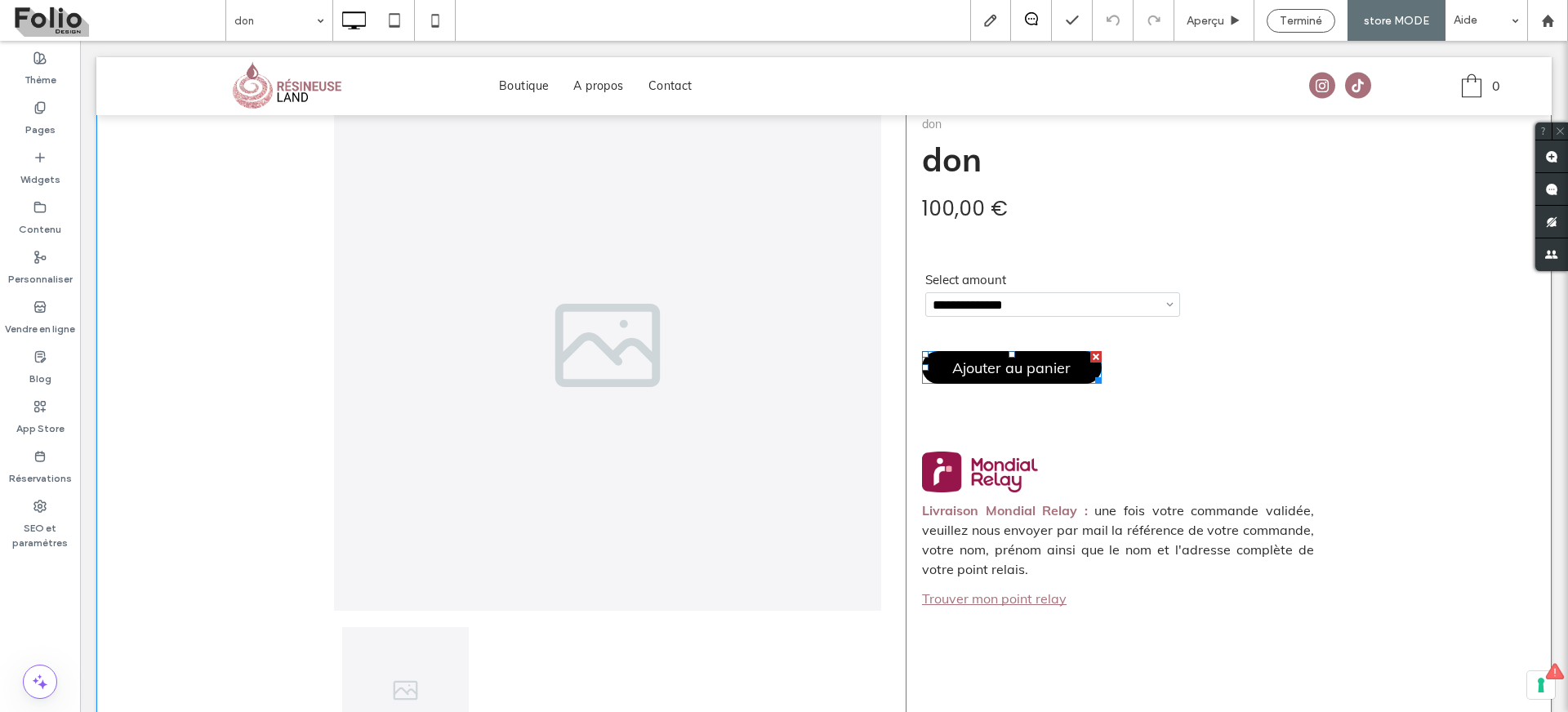
scroll to position [0, 0]
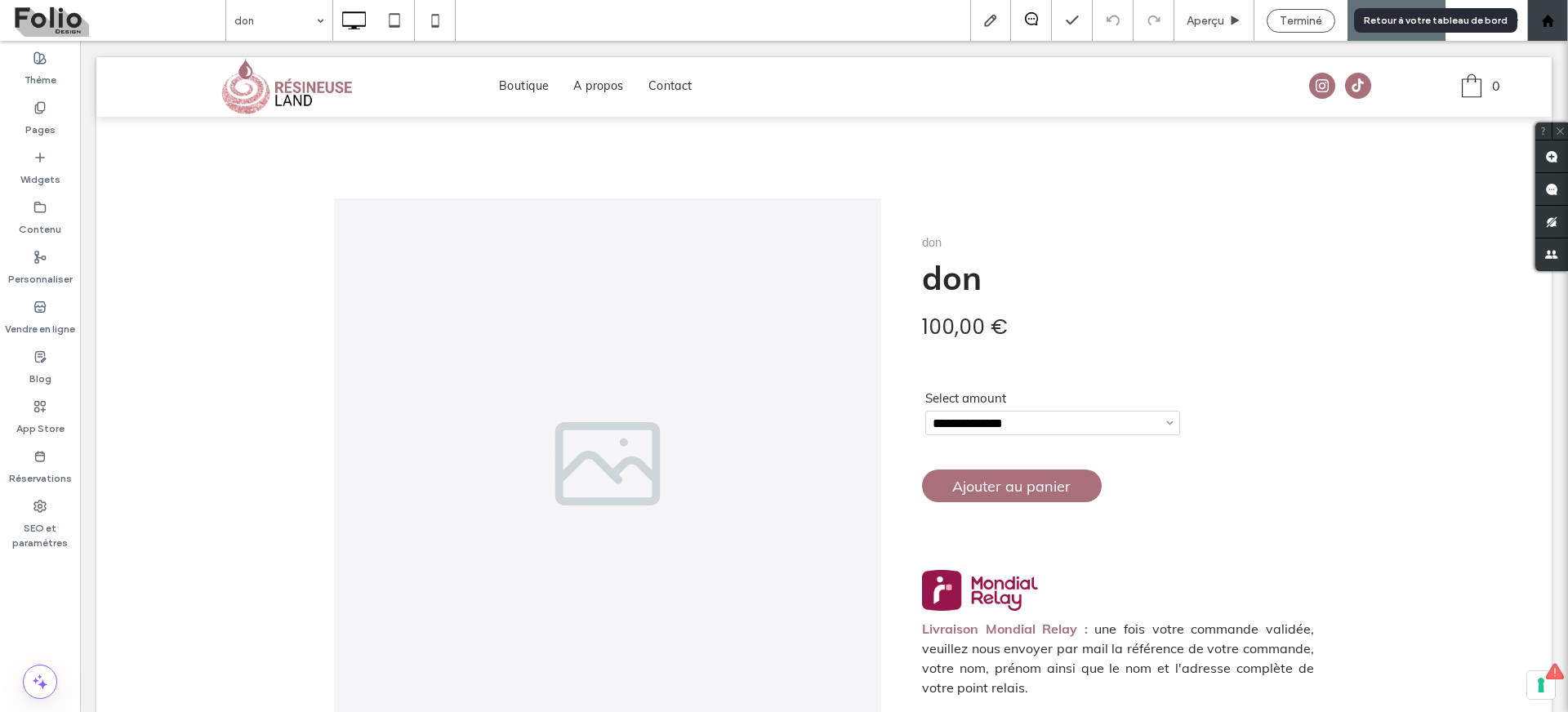
click at [1548, 21] on use at bounding box center [1547, 20] width 13 height 13
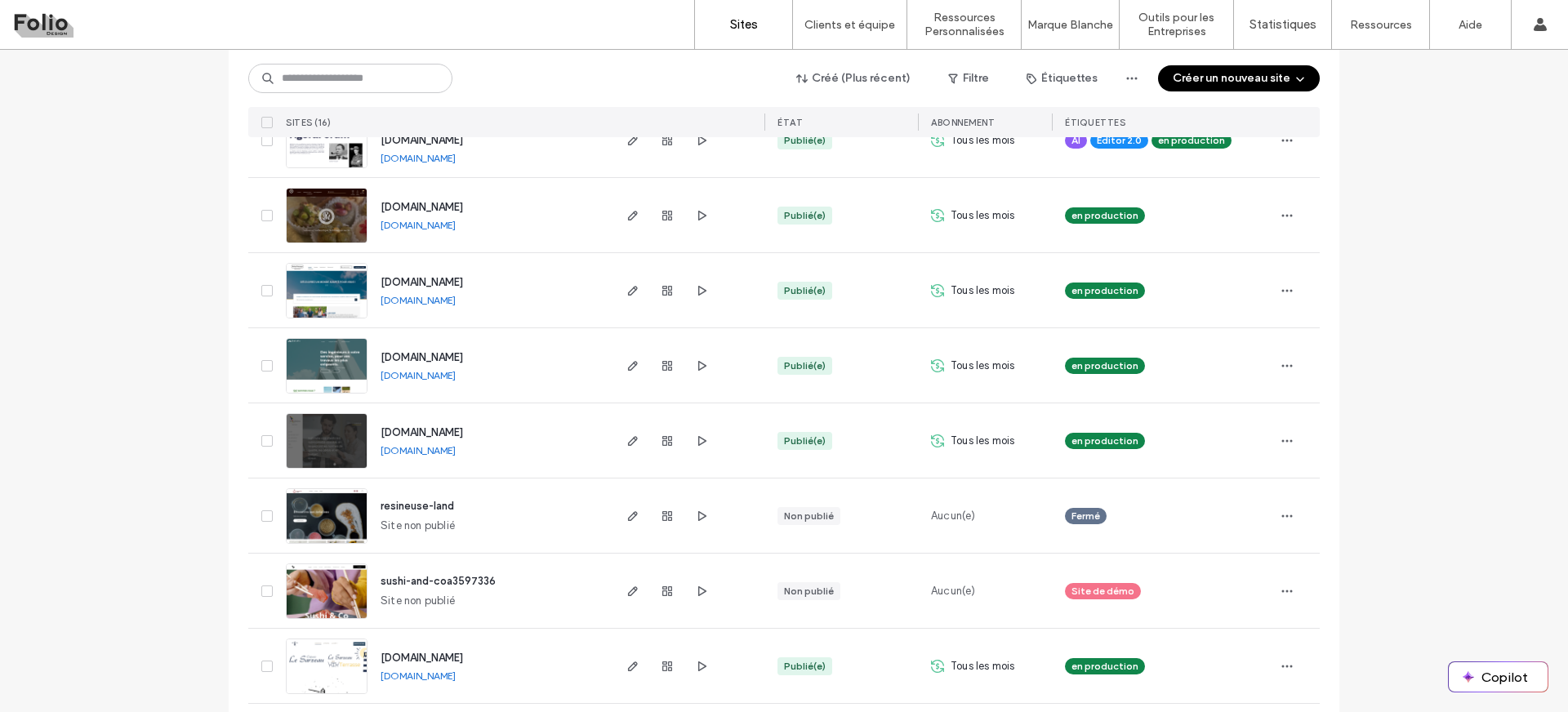
scroll to position [390, 0]
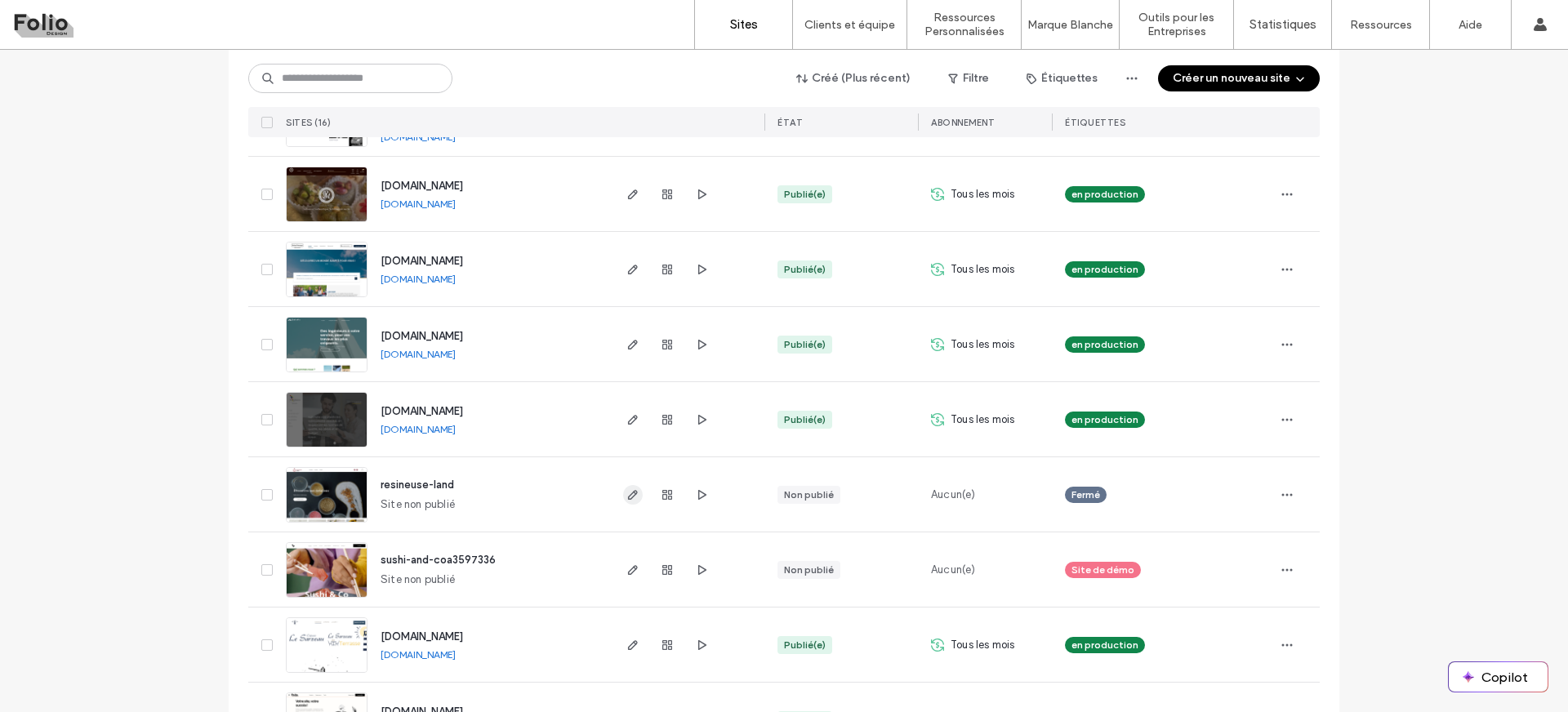
click at [628, 493] on use "button" at bounding box center [633, 495] width 10 height 10
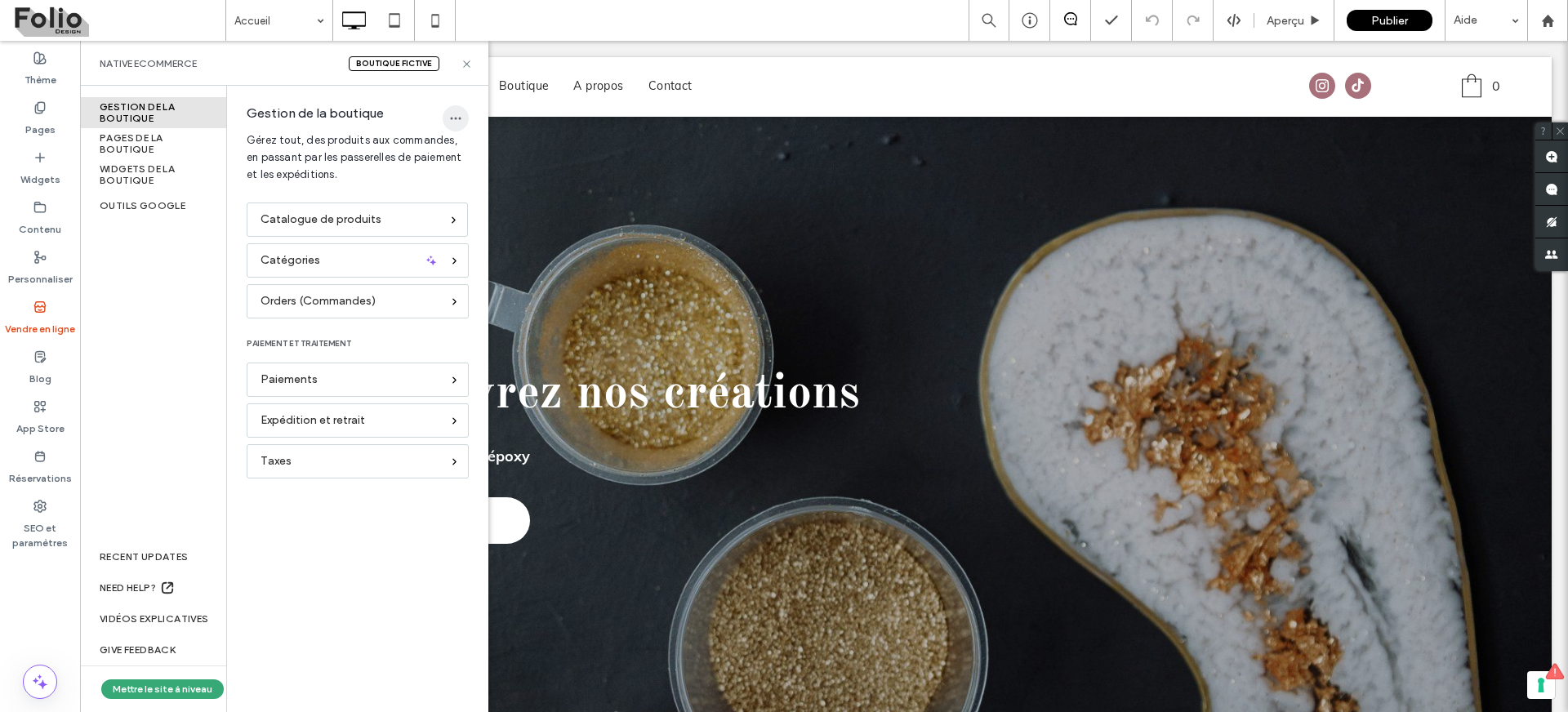
click at [454, 118] on icon "button" at bounding box center [456, 119] width 13 height 13
click at [158, 345] on div "Gestion de la boutique PAGES DE LA BOUTIQUE WIDGETS DE LA BOUTIQUE Outils Googl…" at bounding box center [153, 398] width 147 height 626
drag, startPoint x: 128, startPoint y: 168, endPoint x: 156, endPoint y: 229, distance: 67.1
click at [128, 169] on div "WIDGETS DE LA BOUTIQUE" at bounding box center [153, 174] width 146 height 31
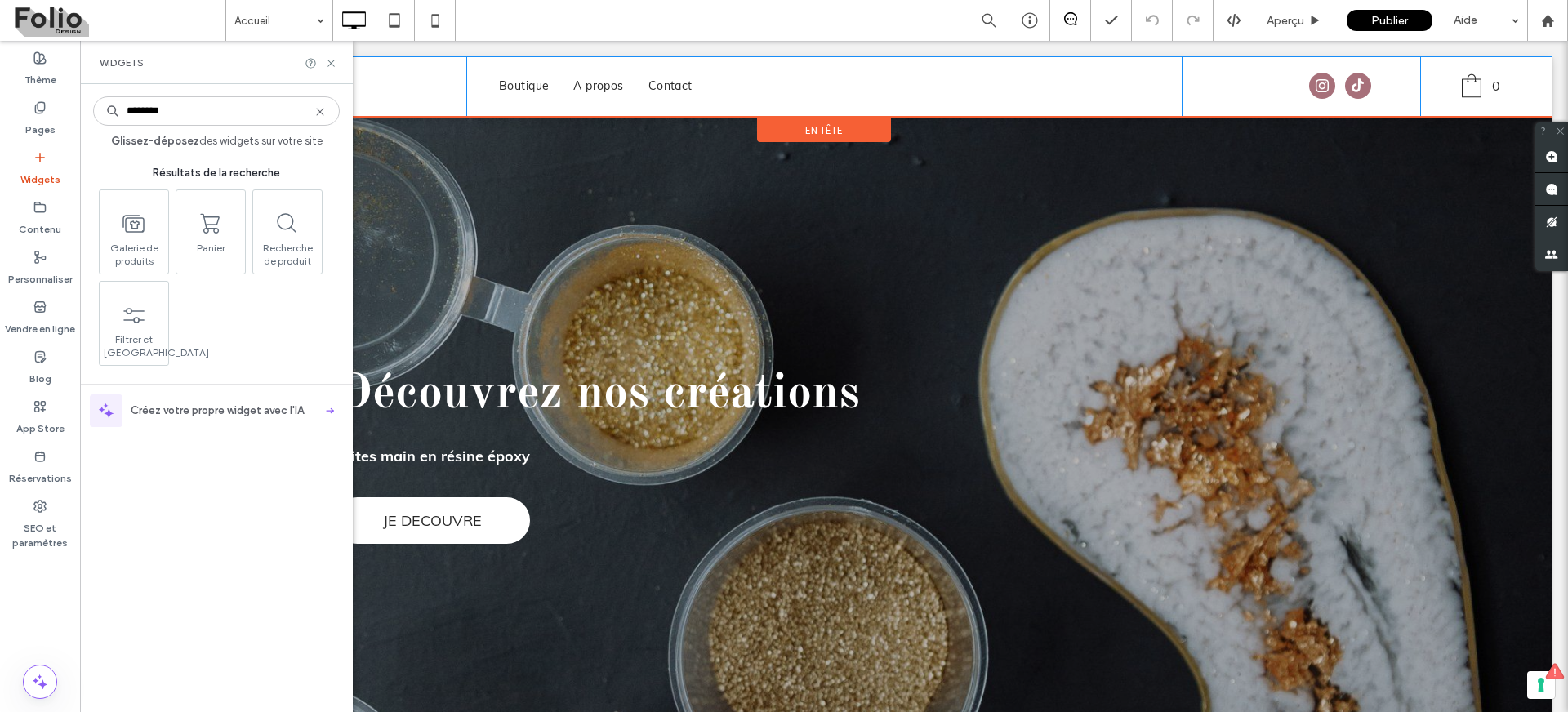
click at [1463, 71] on icon at bounding box center [1471, 86] width 33 height 33
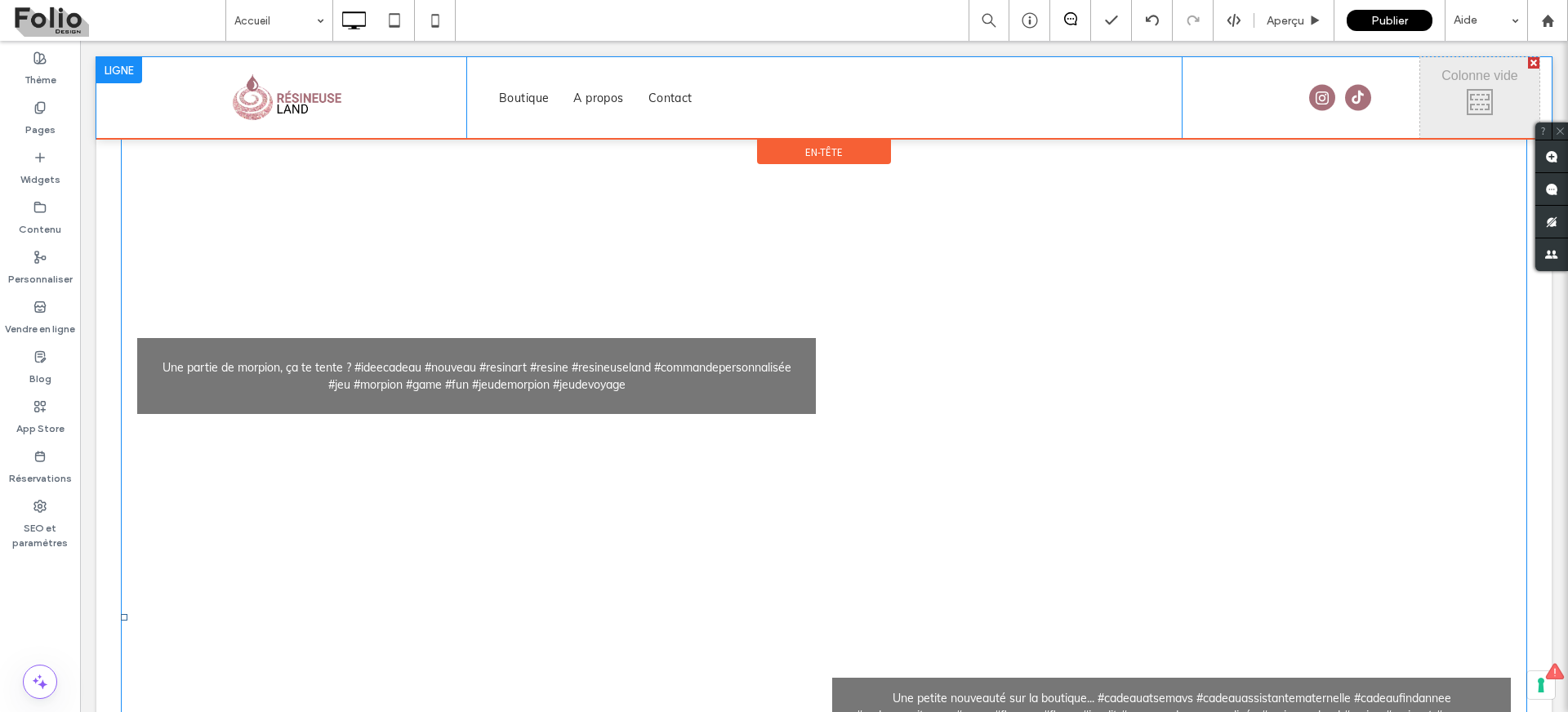
scroll to position [597, 0]
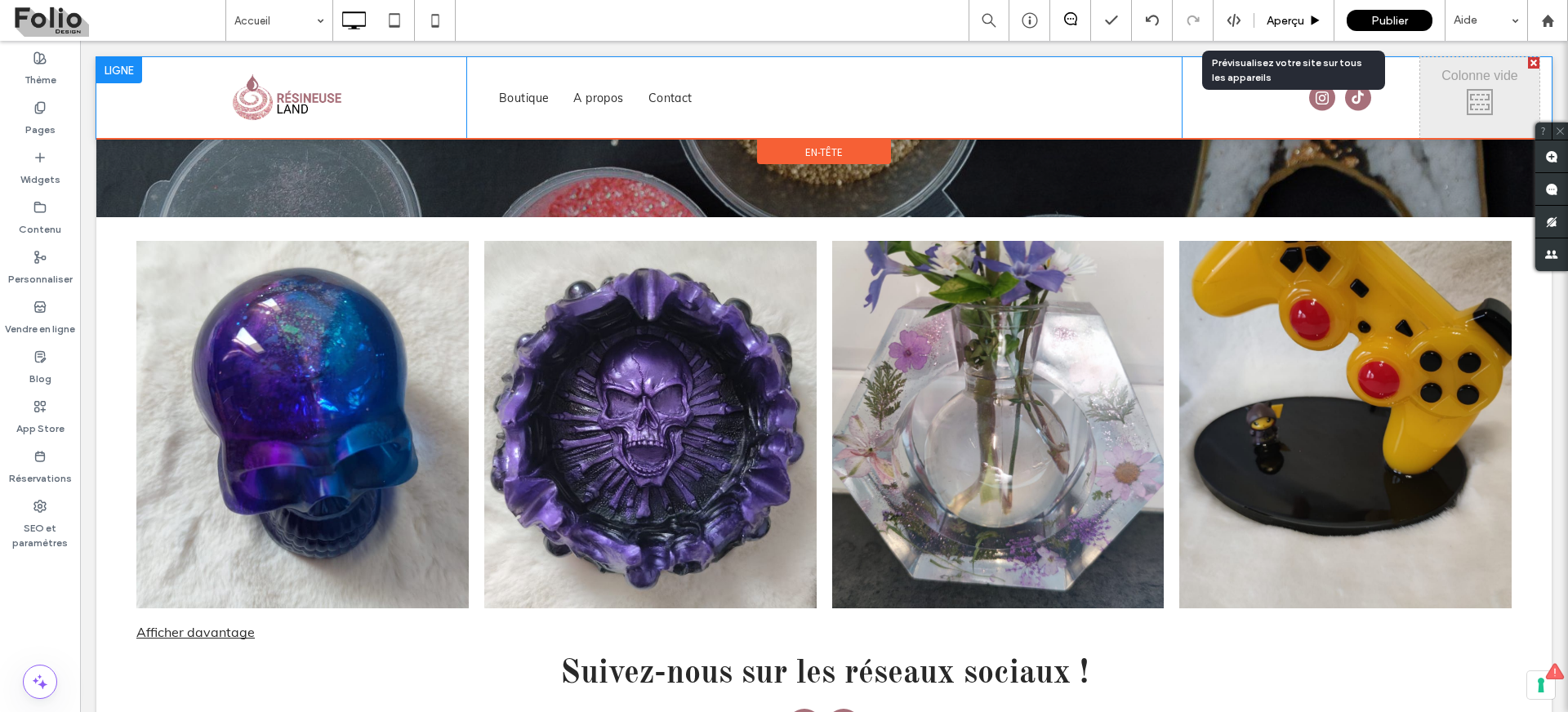
click at [1272, 20] on span "Aperçu" at bounding box center [1286, 21] width 38 height 14
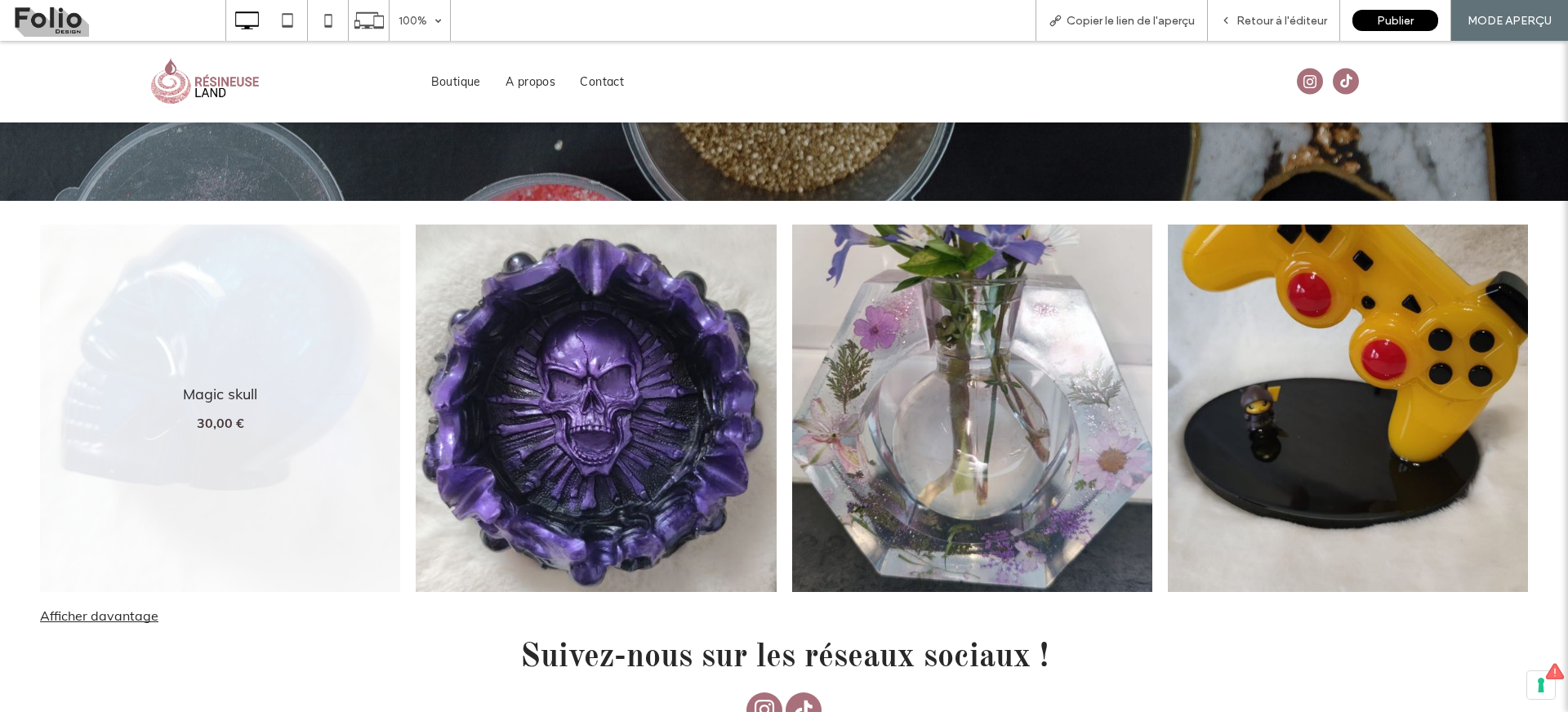
click at [91, 611] on div "Afficher davantage" at bounding box center [784, 615] width 1519 height 16
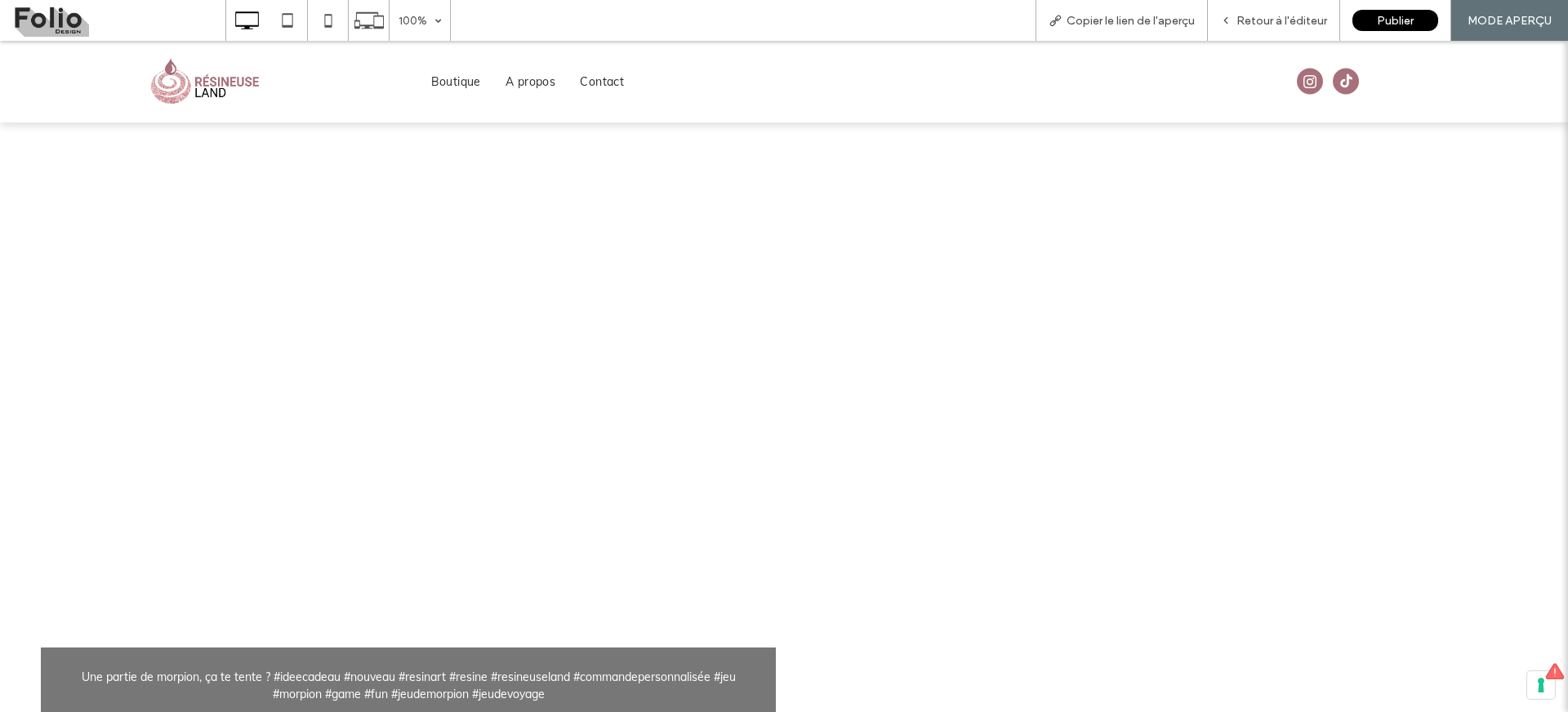
scroll to position [4011, 0]
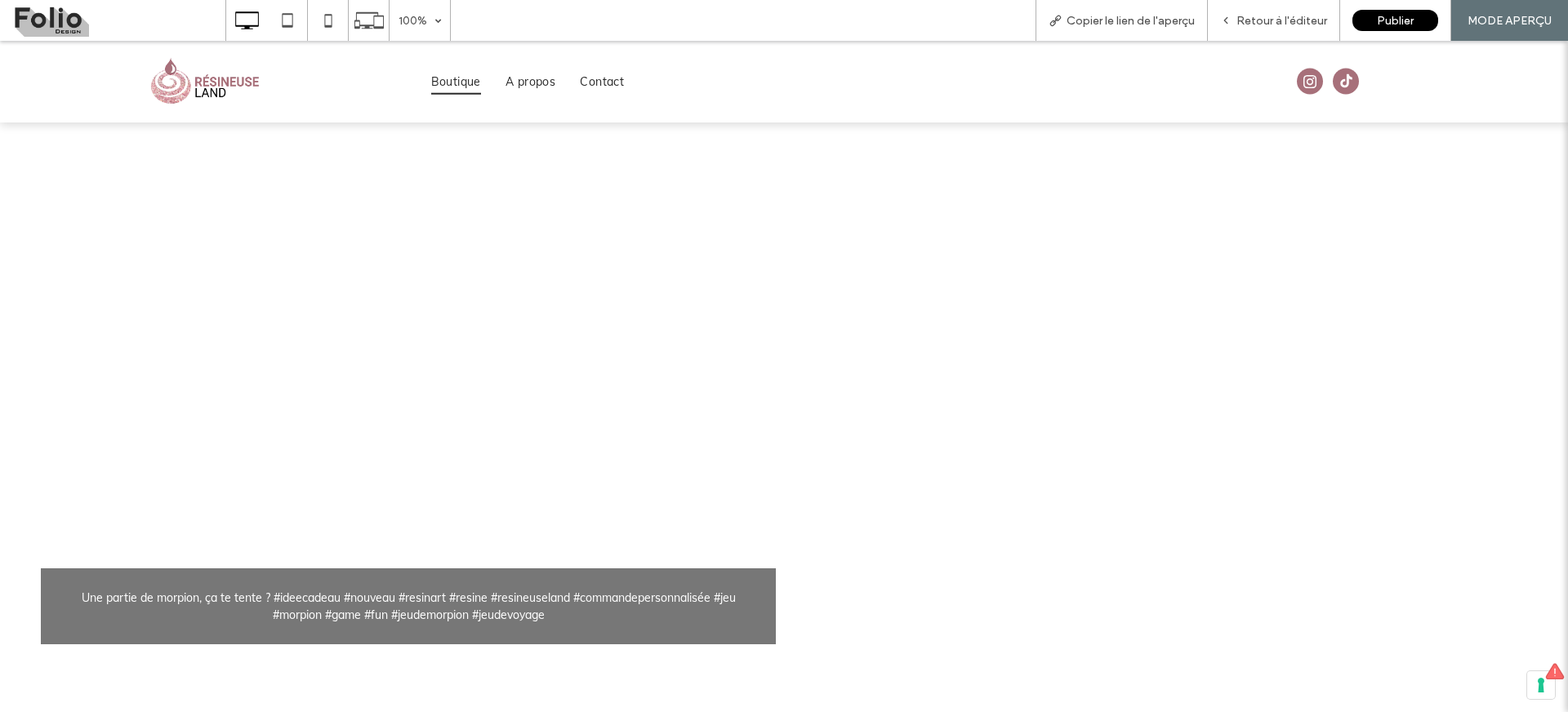
click at [444, 79] on span "Boutique" at bounding box center [456, 82] width 50 height 25
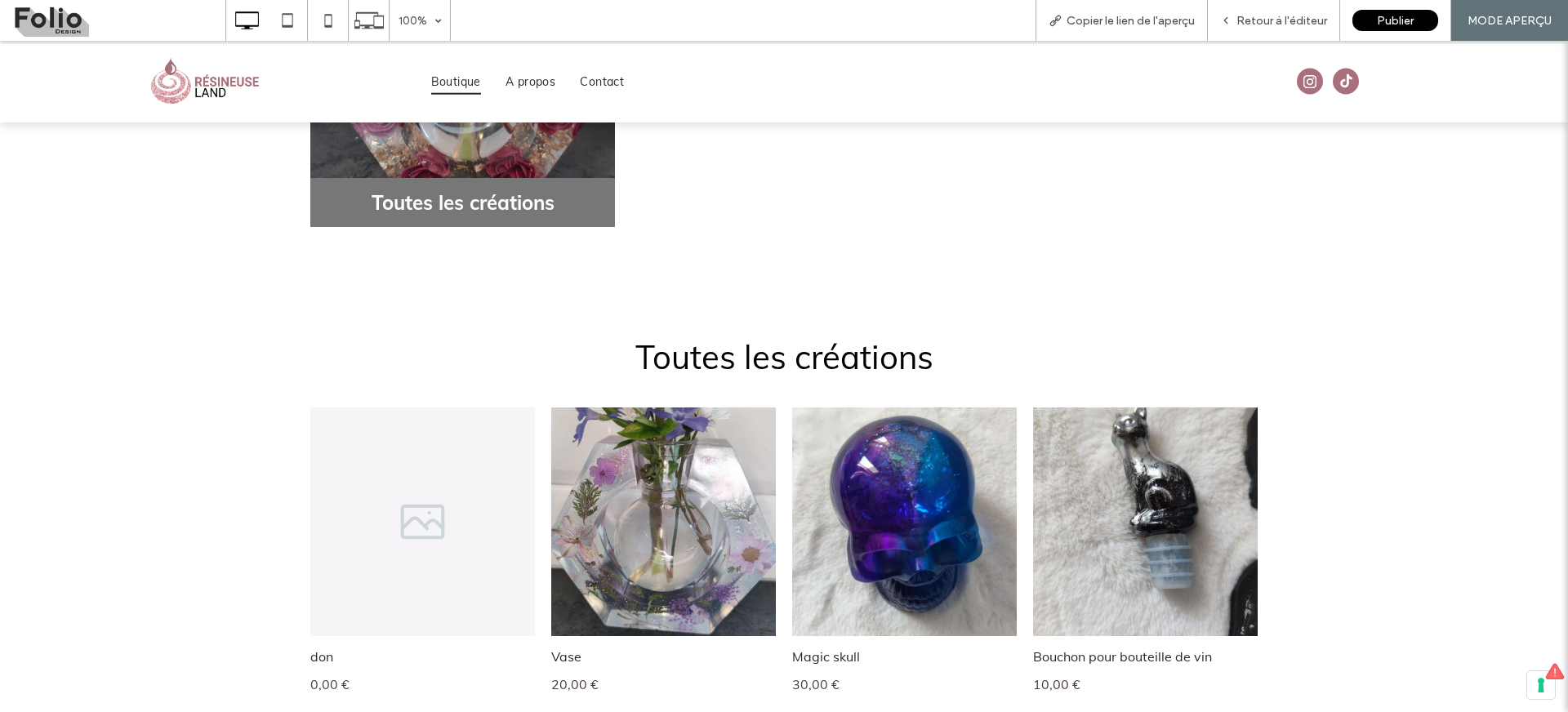
scroll to position [1131, 0]
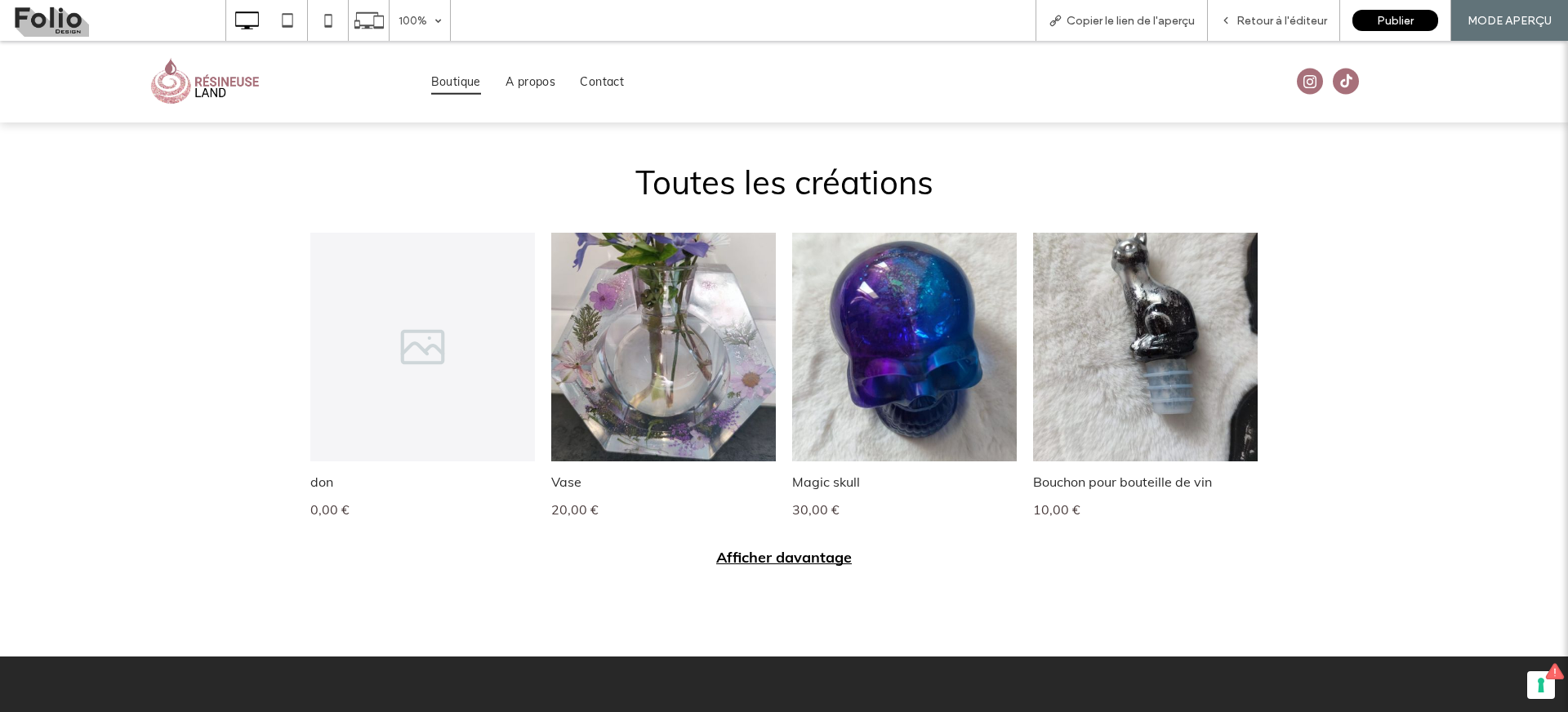
click at [468, 340] on link at bounding box center [422, 347] width 224 height 229
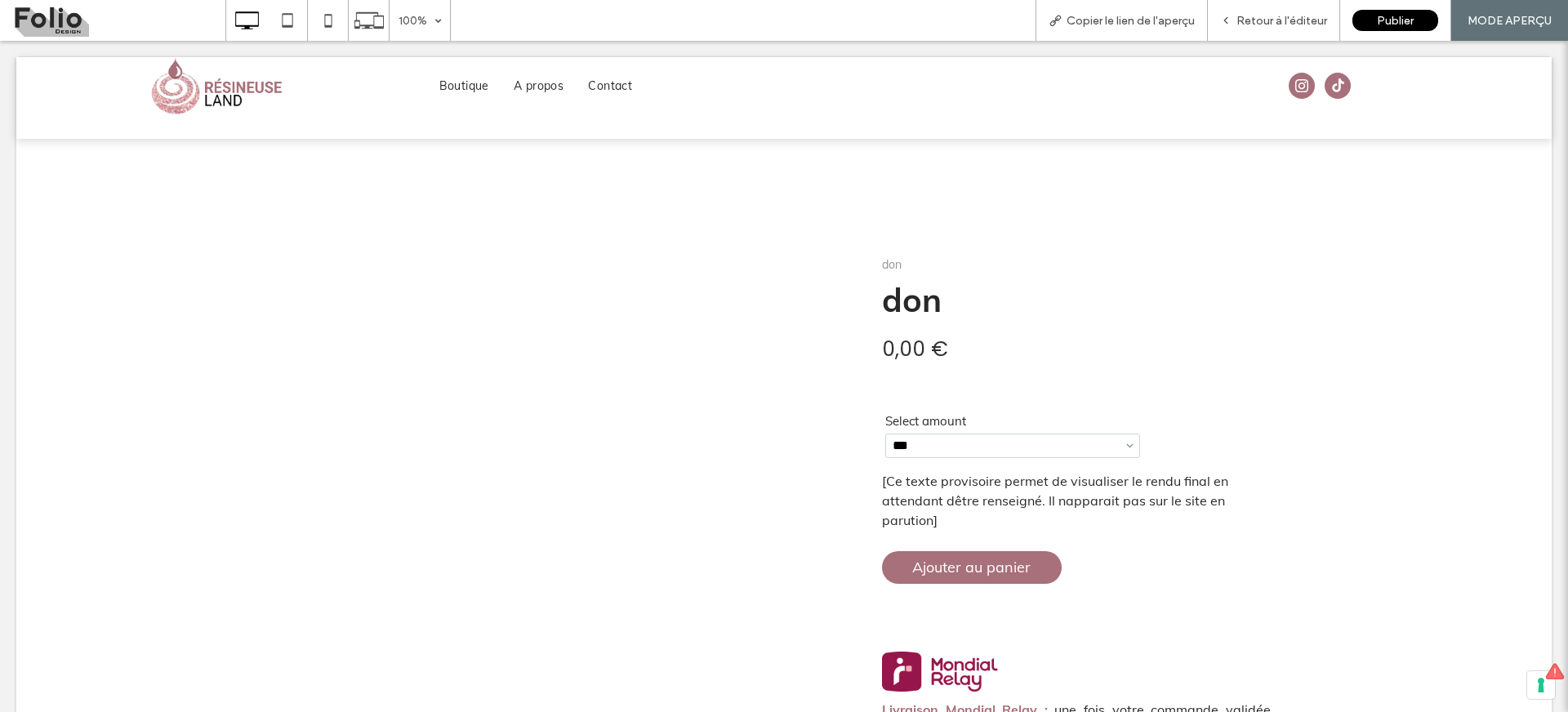
scroll to position [0, 0]
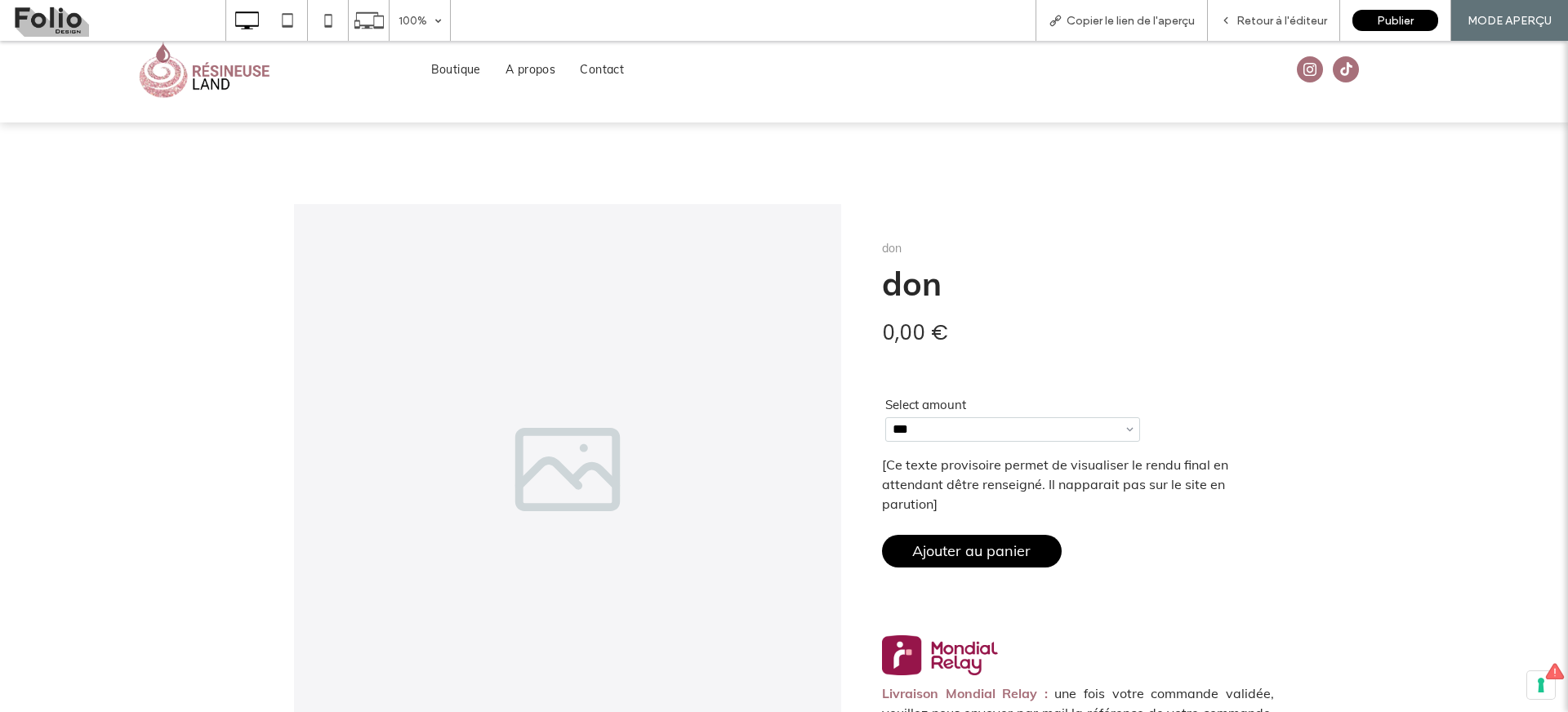
click at [937, 555] on span "Ajouter au panier" at bounding box center [972, 551] width 157 height 35
select select "***"
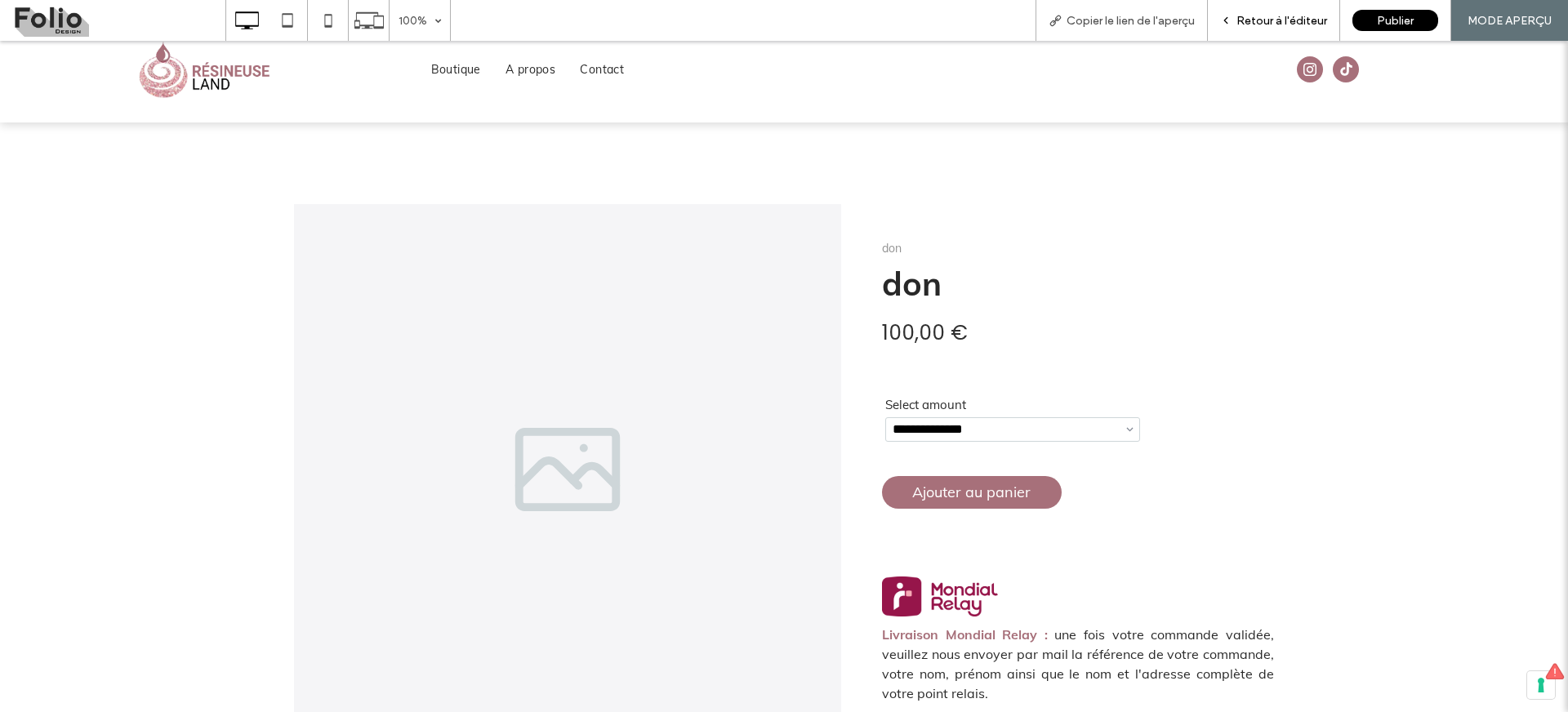
click at [1251, 20] on span "Retour à l'éditeur" at bounding box center [1282, 21] width 91 height 14
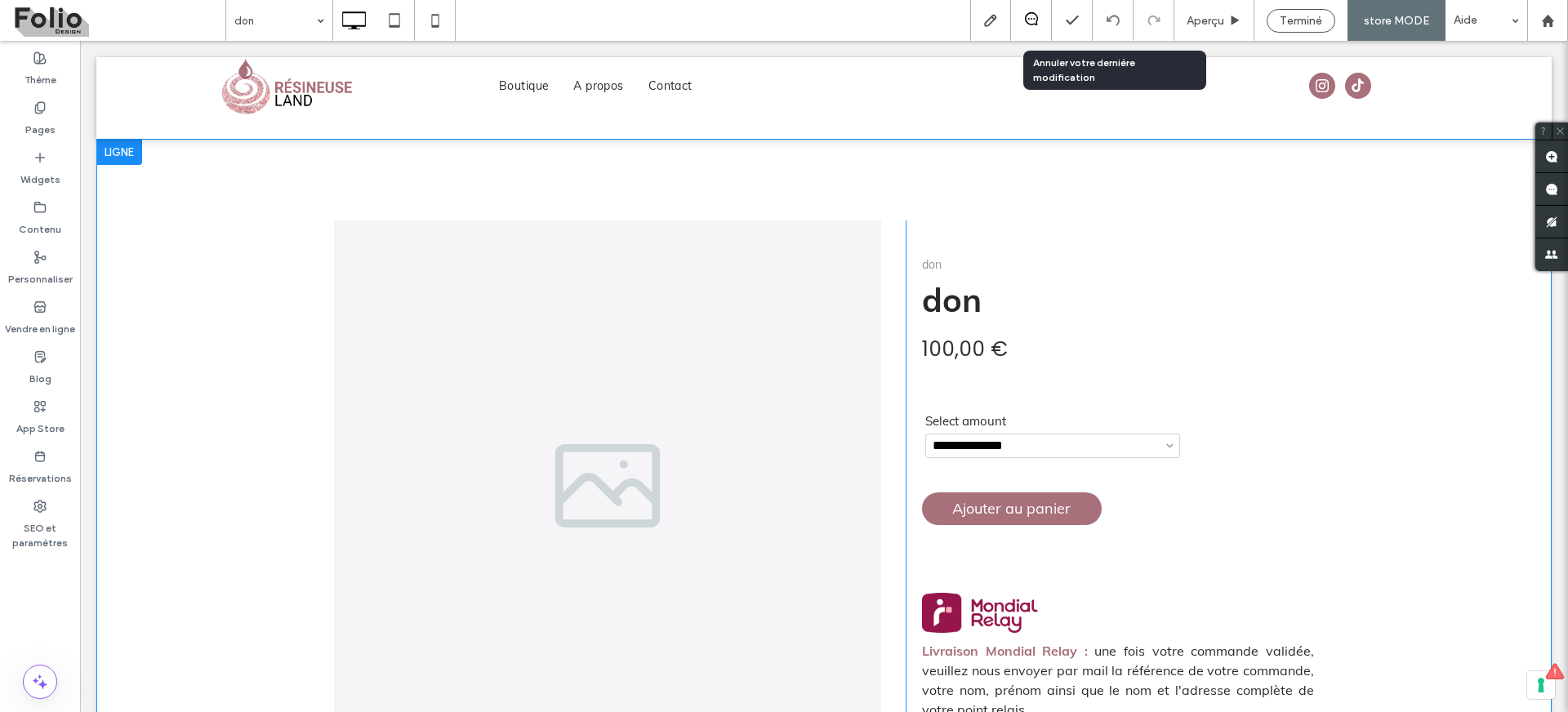
click at [1116, 18] on icon at bounding box center [1114, 21] width 13 height 13
click at [1113, 28] on div at bounding box center [1113, 20] width 41 height 41
click at [1269, 25] on div "Terminé" at bounding box center [1301, 21] width 67 height 14
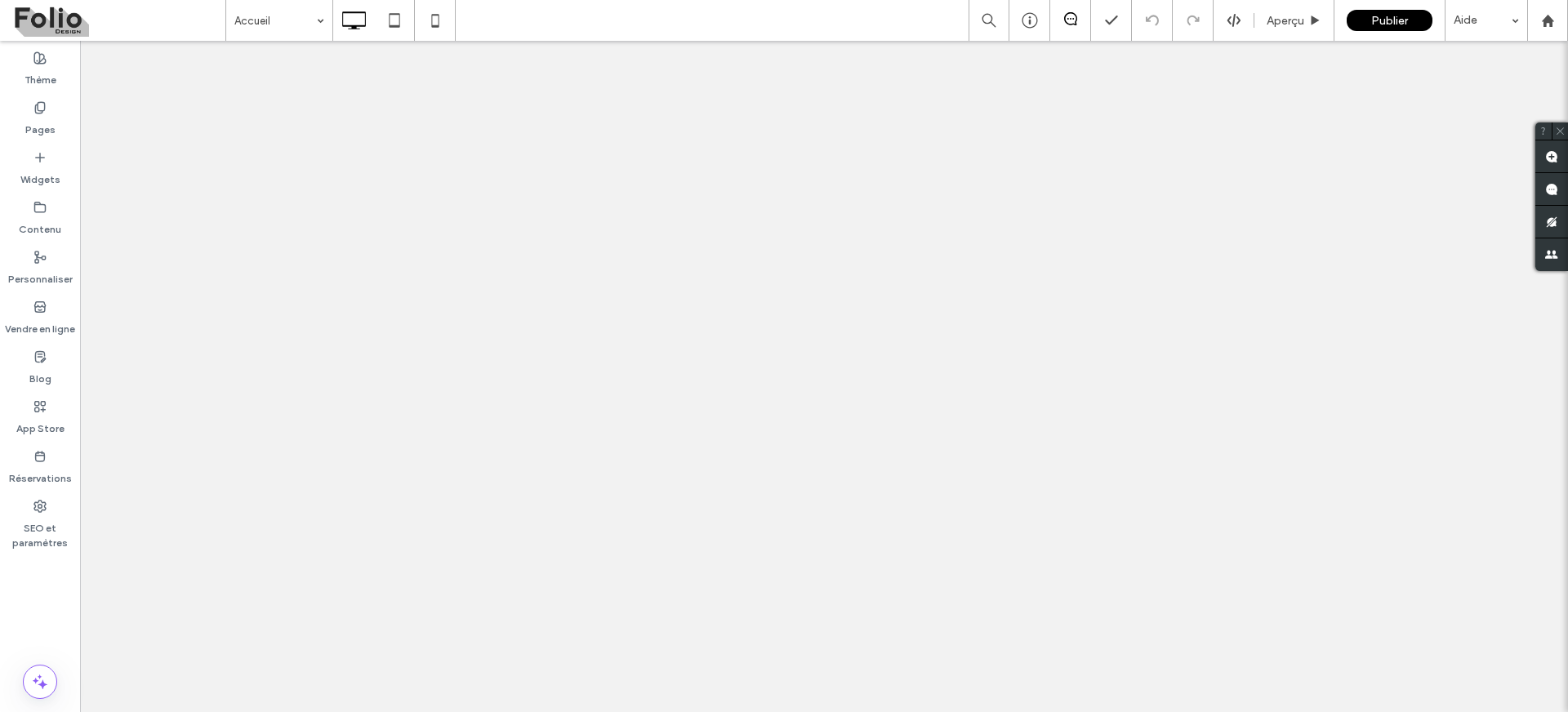
click at [1153, 24] on div at bounding box center [784, 356] width 1568 height 712
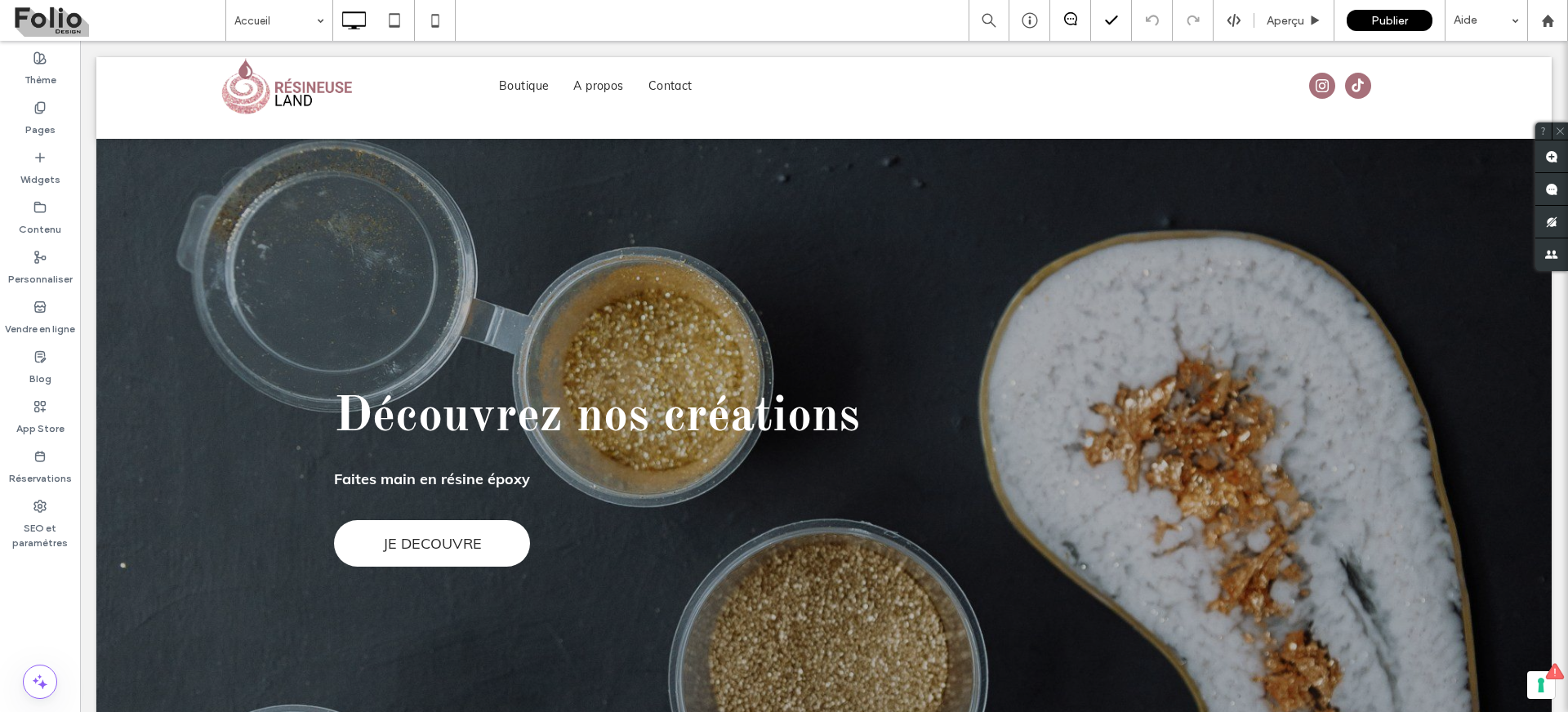
click at [1147, 13] on div at bounding box center [1153, 20] width 41 height 41
click at [36, 312] on icon at bounding box center [40, 308] width 13 height 13
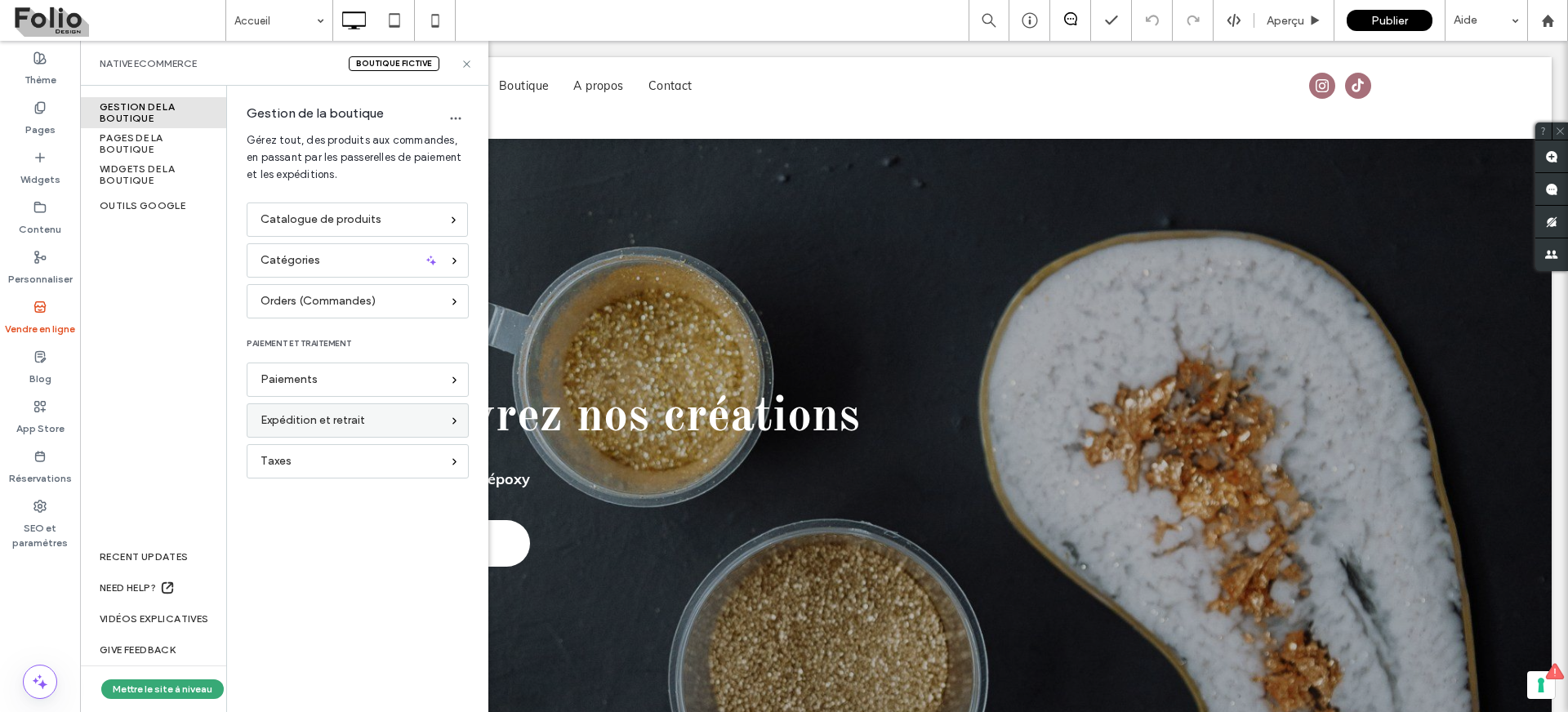
click at [452, 420] on icon at bounding box center [454, 421] width 11 height 11
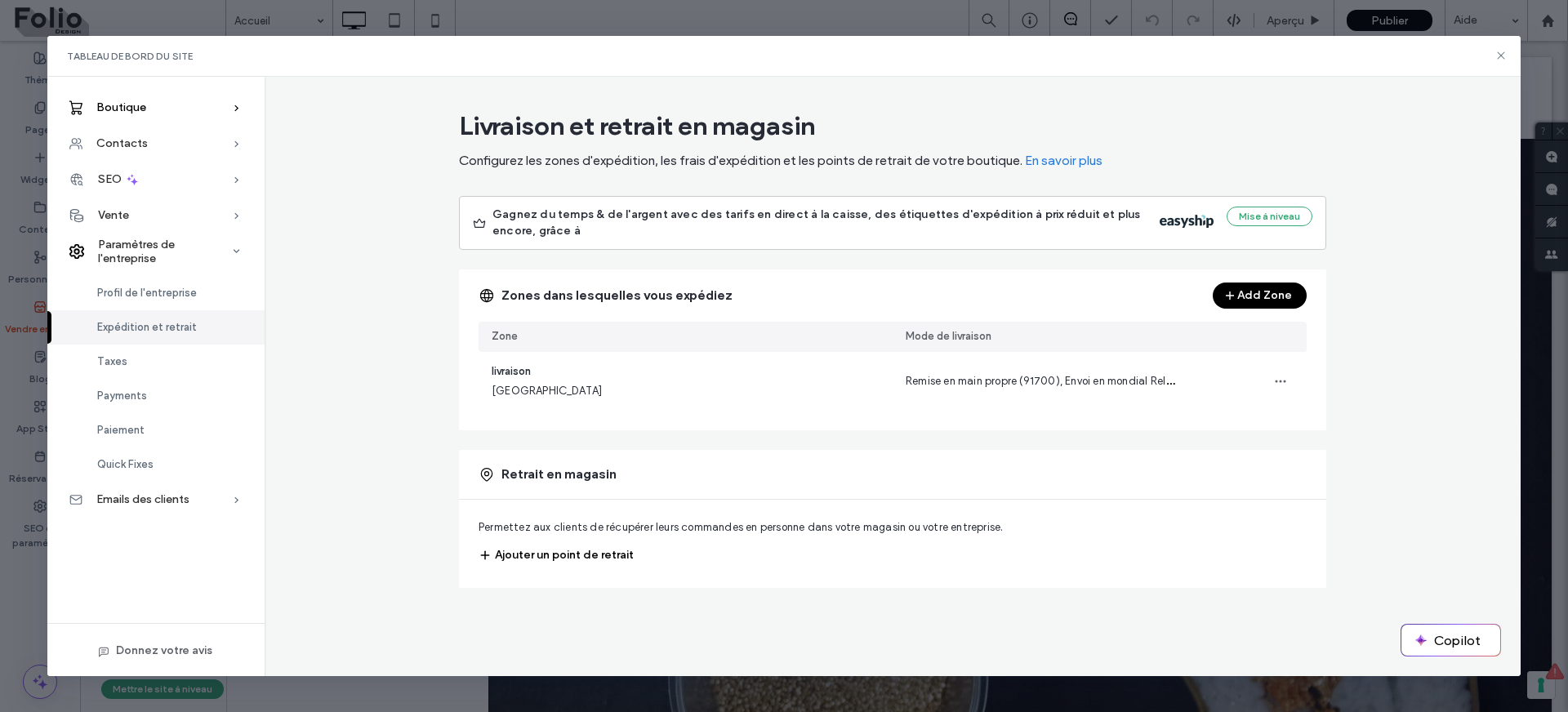
click at [233, 103] on icon at bounding box center [236, 108] width 16 height 16
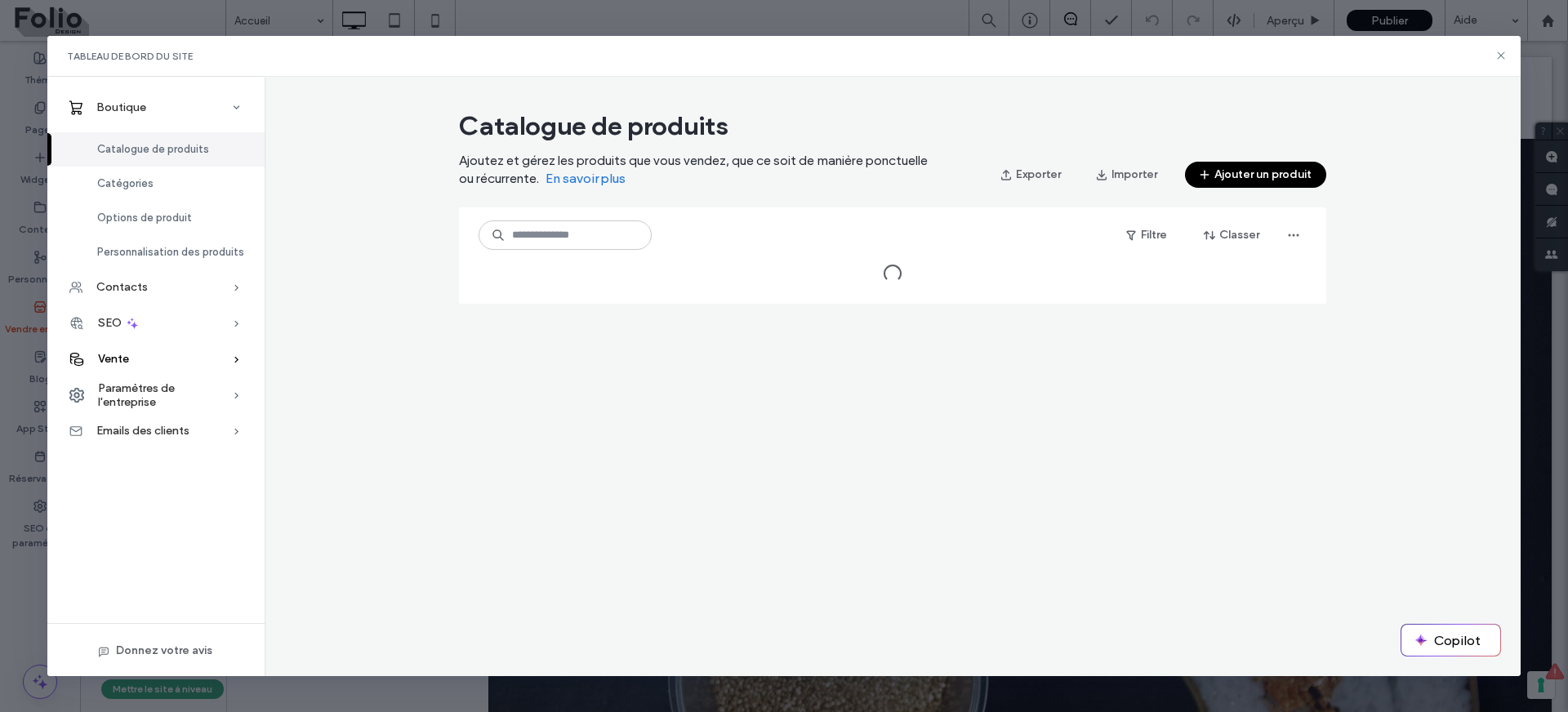
click at [230, 357] on icon at bounding box center [236, 359] width 16 height 16
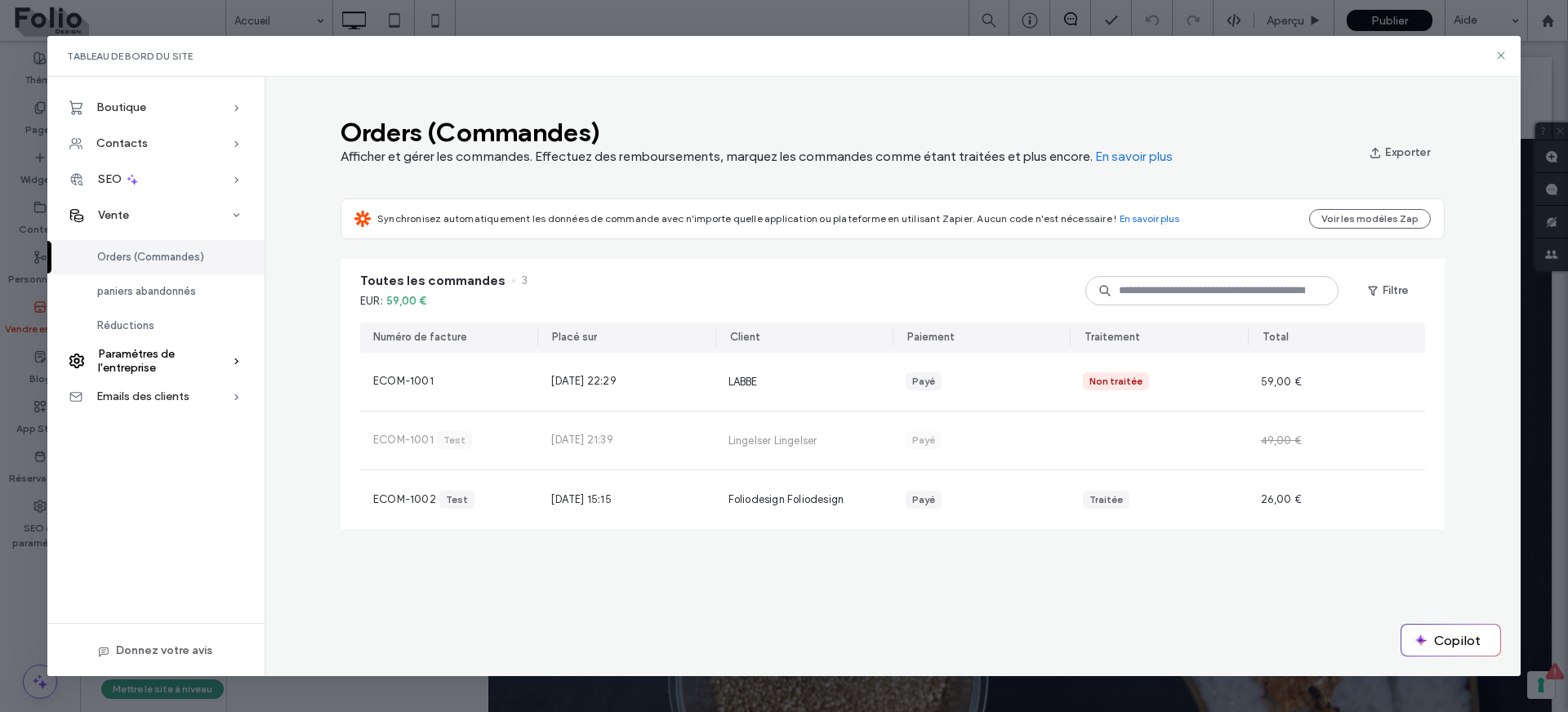
click at [209, 362] on span "Paramètres de l'entreprise" at bounding box center [165, 361] width 134 height 28
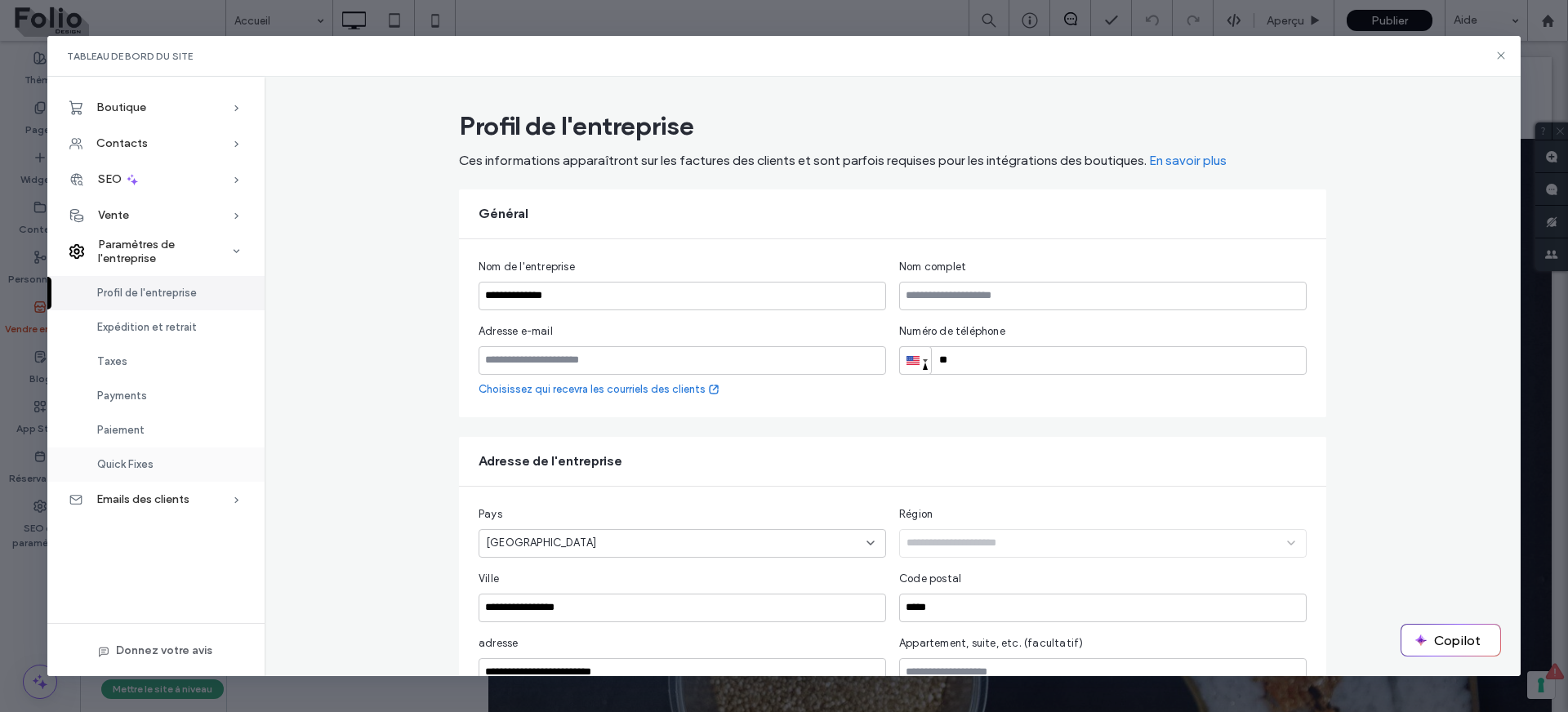
click at [167, 467] on div "Quick Fixes" at bounding box center [156, 464] width 217 height 34
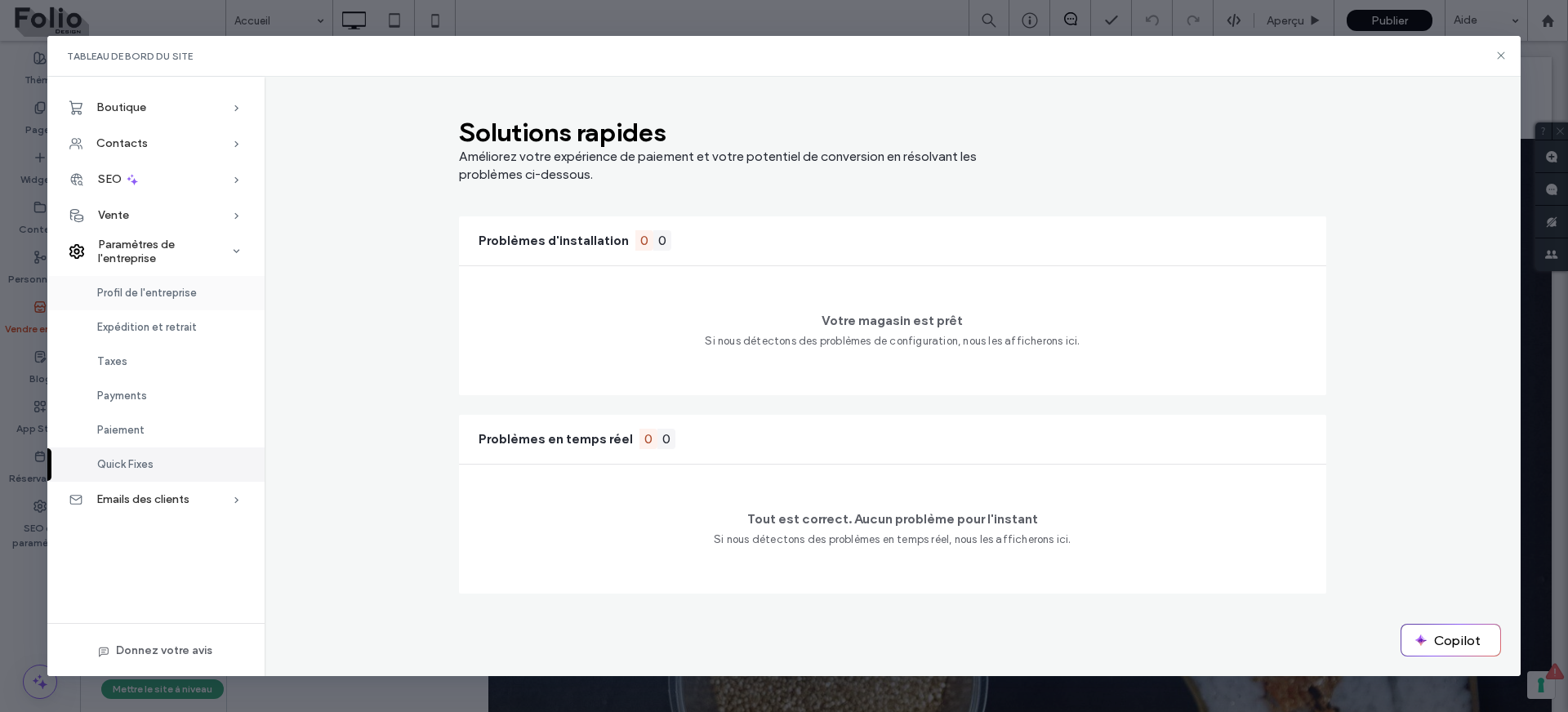
click at [157, 294] on span "Profil de l'entreprise" at bounding box center [147, 293] width 100 height 13
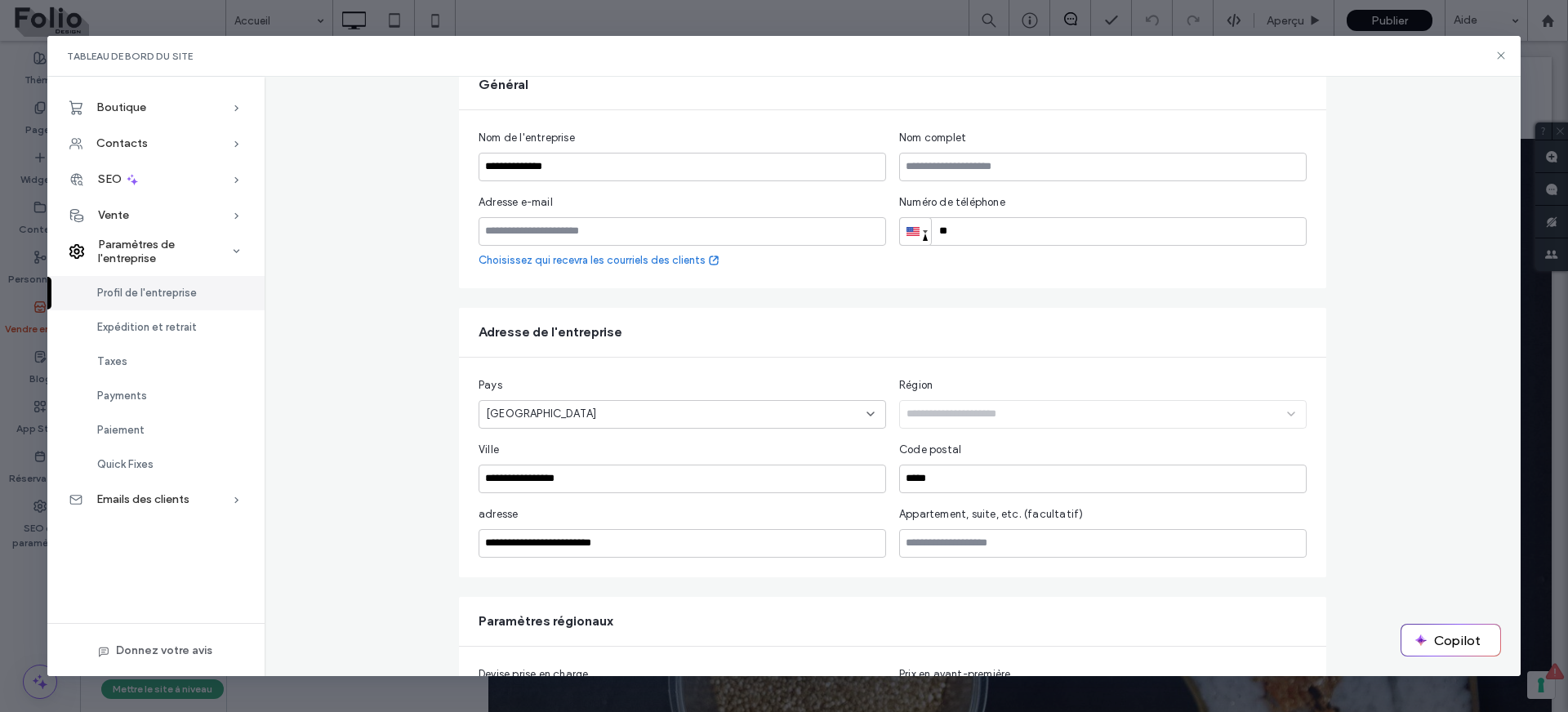
scroll to position [280, 0]
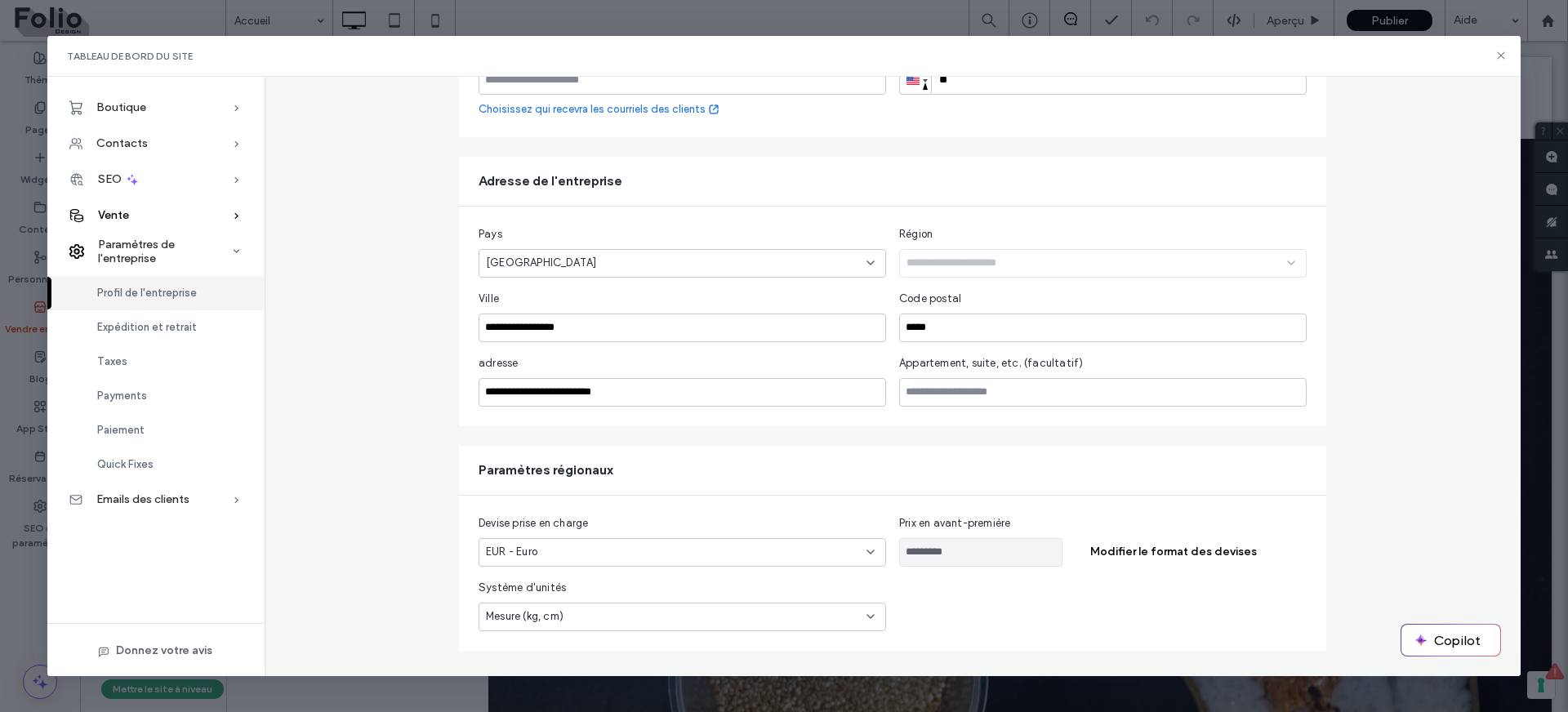
click at [145, 218] on div "Vente" at bounding box center [156, 215] width 217 height 36
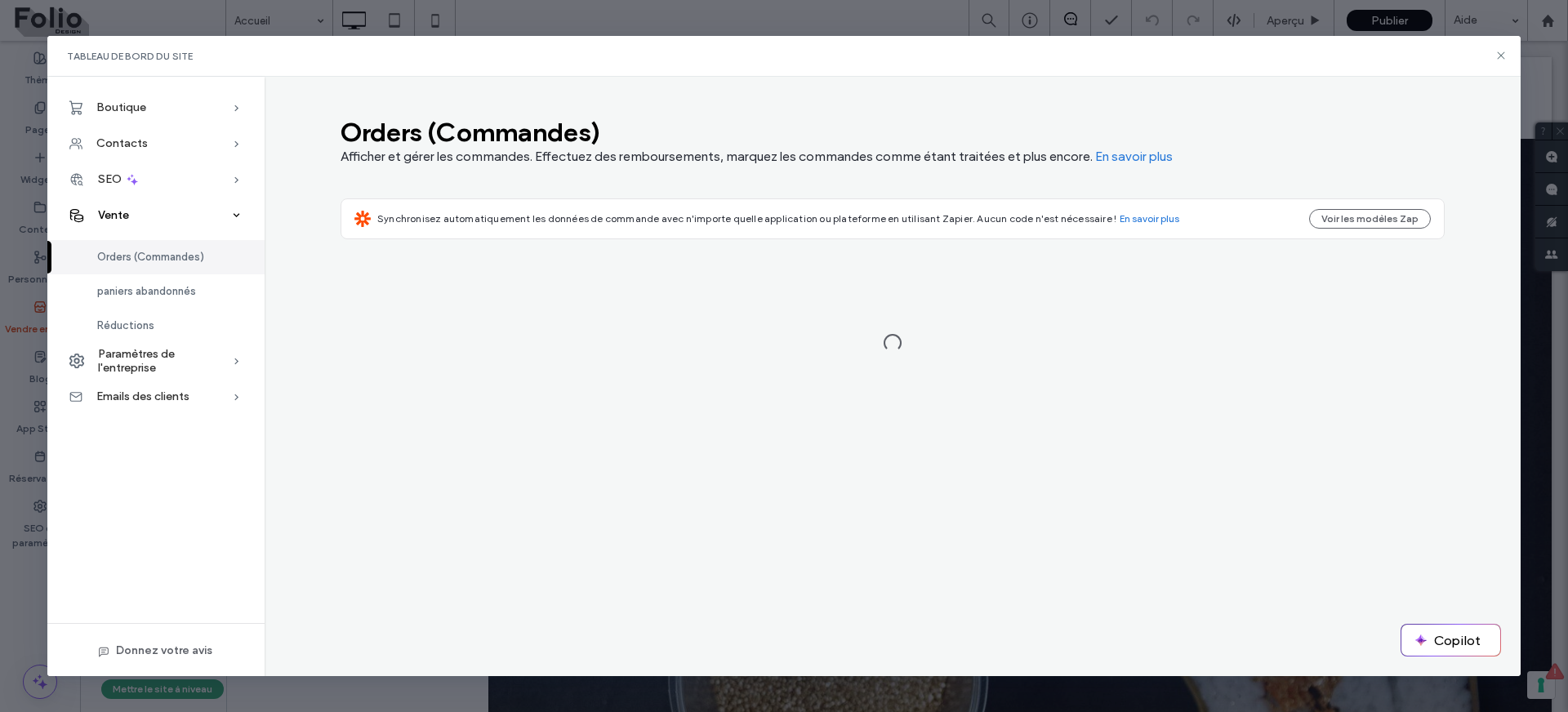
scroll to position [0, 0]
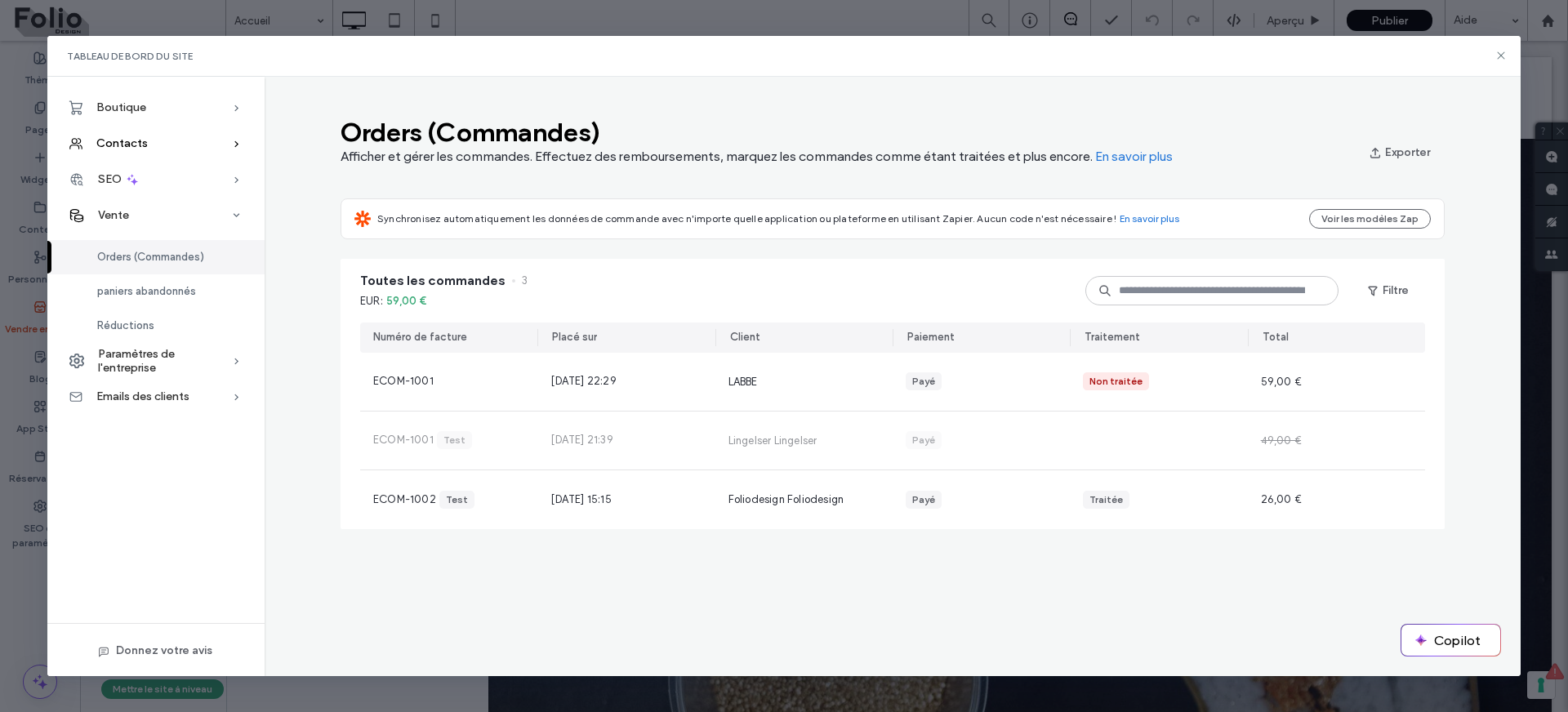
click at [165, 142] on div "Contacts" at bounding box center [156, 144] width 217 height 36
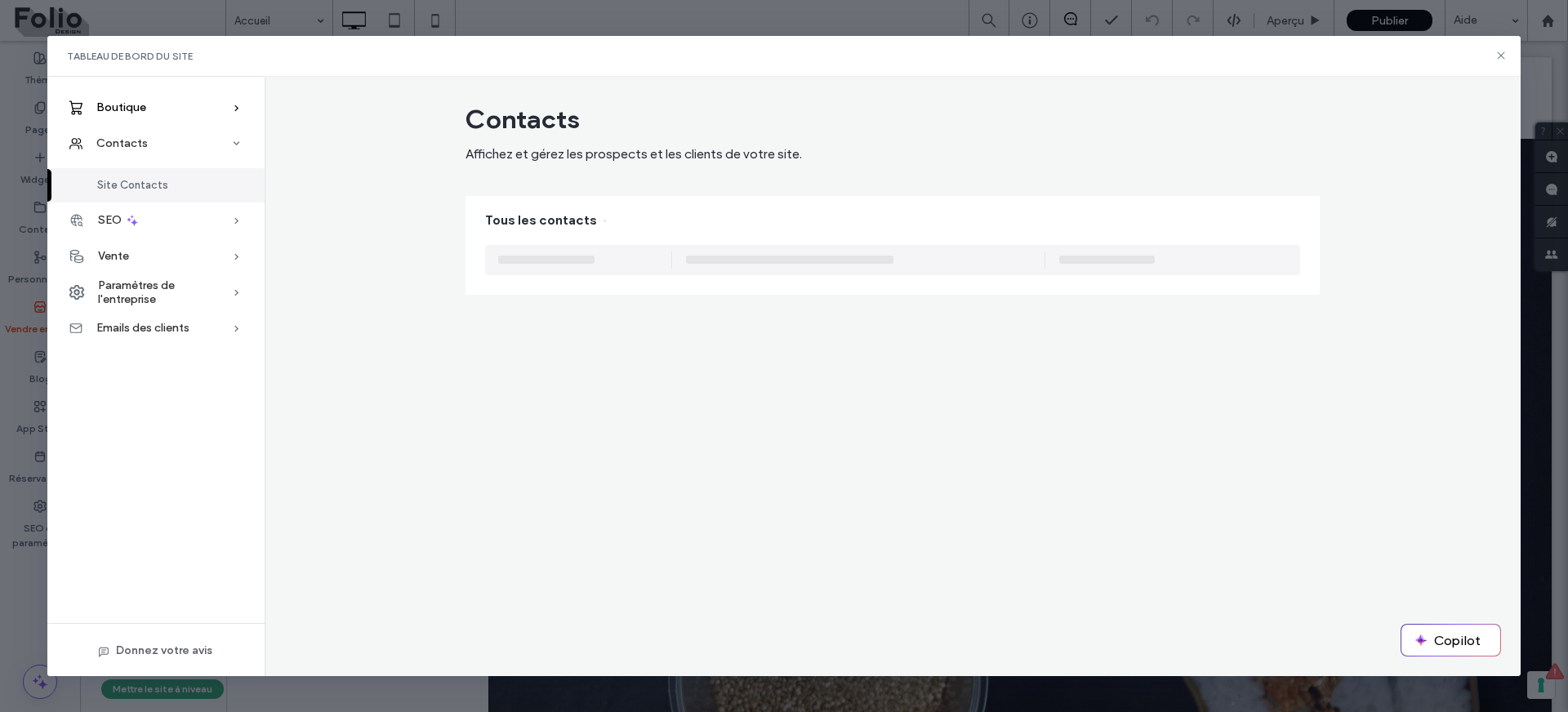
click at [159, 108] on div "Boutique" at bounding box center [156, 108] width 217 height 36
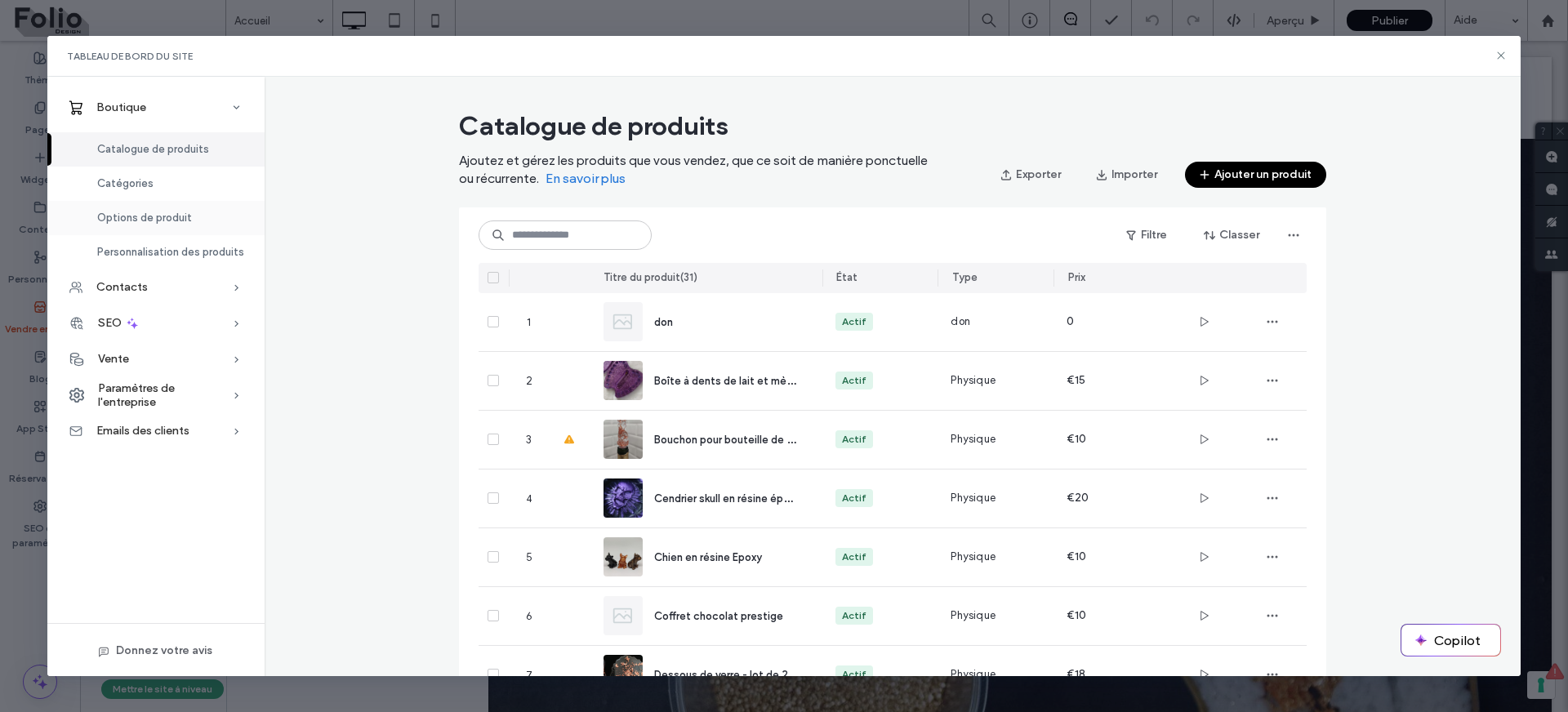
click at [158, 215] on span "Options de produit" at bounding box center [145, 218] width 95 height 13
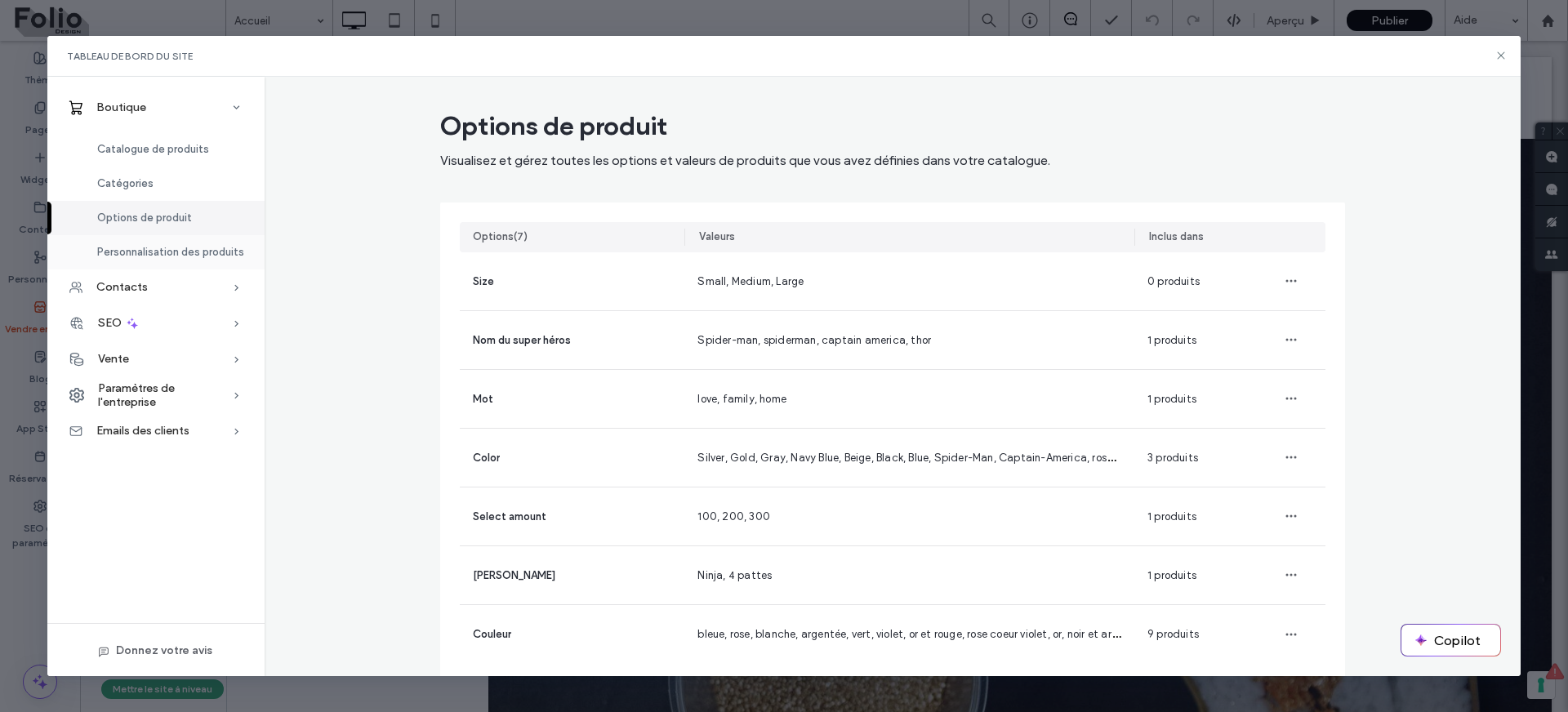
click at [147, 248] on span "Personnalisation des produits" at bounding box center [171, 251] width 147 height 13
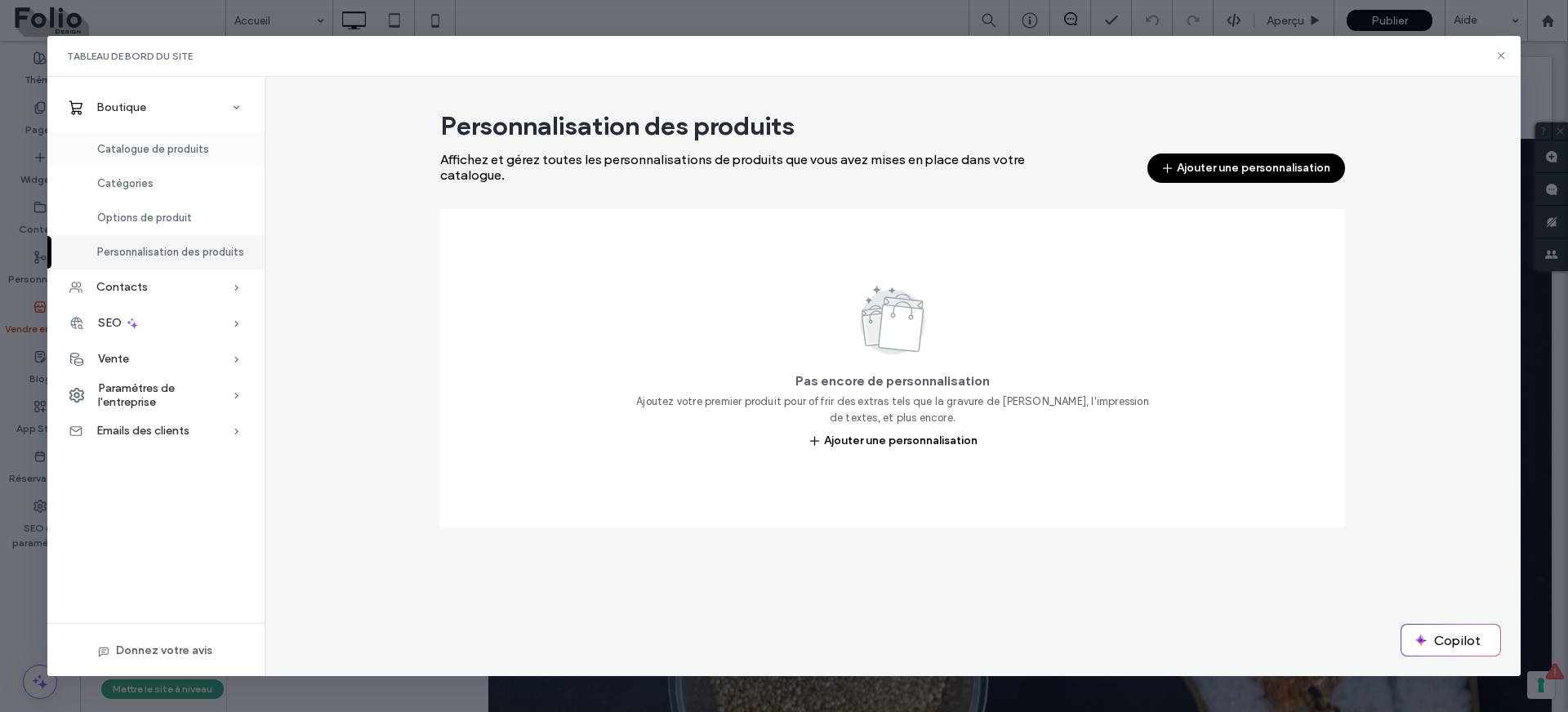
click at [129, 150] on span "Catalogue de produits" at bounding box center [153, 149] width 112 height 13
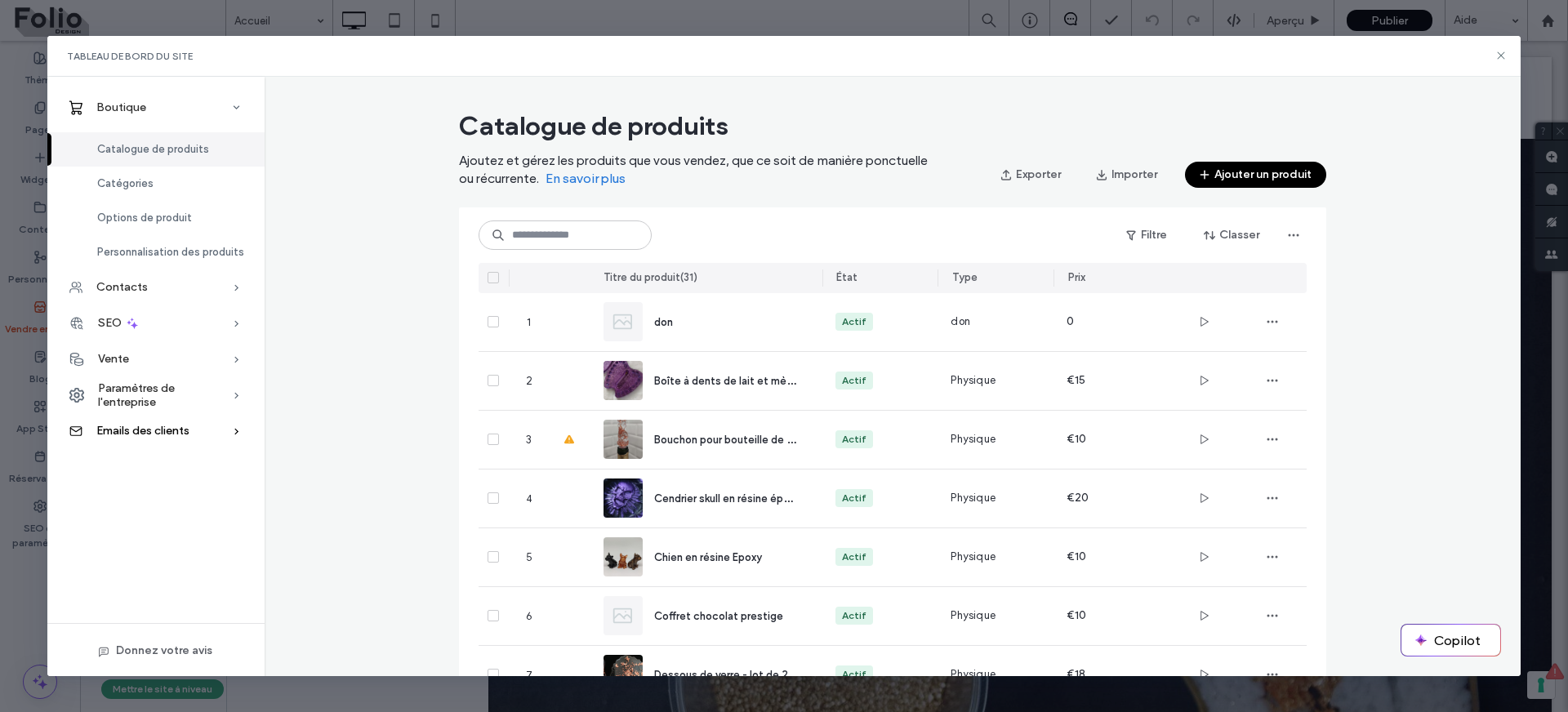
click at [164, 425] on span "Emails des clients" at bounding box center [143, 430] width 93 height 14
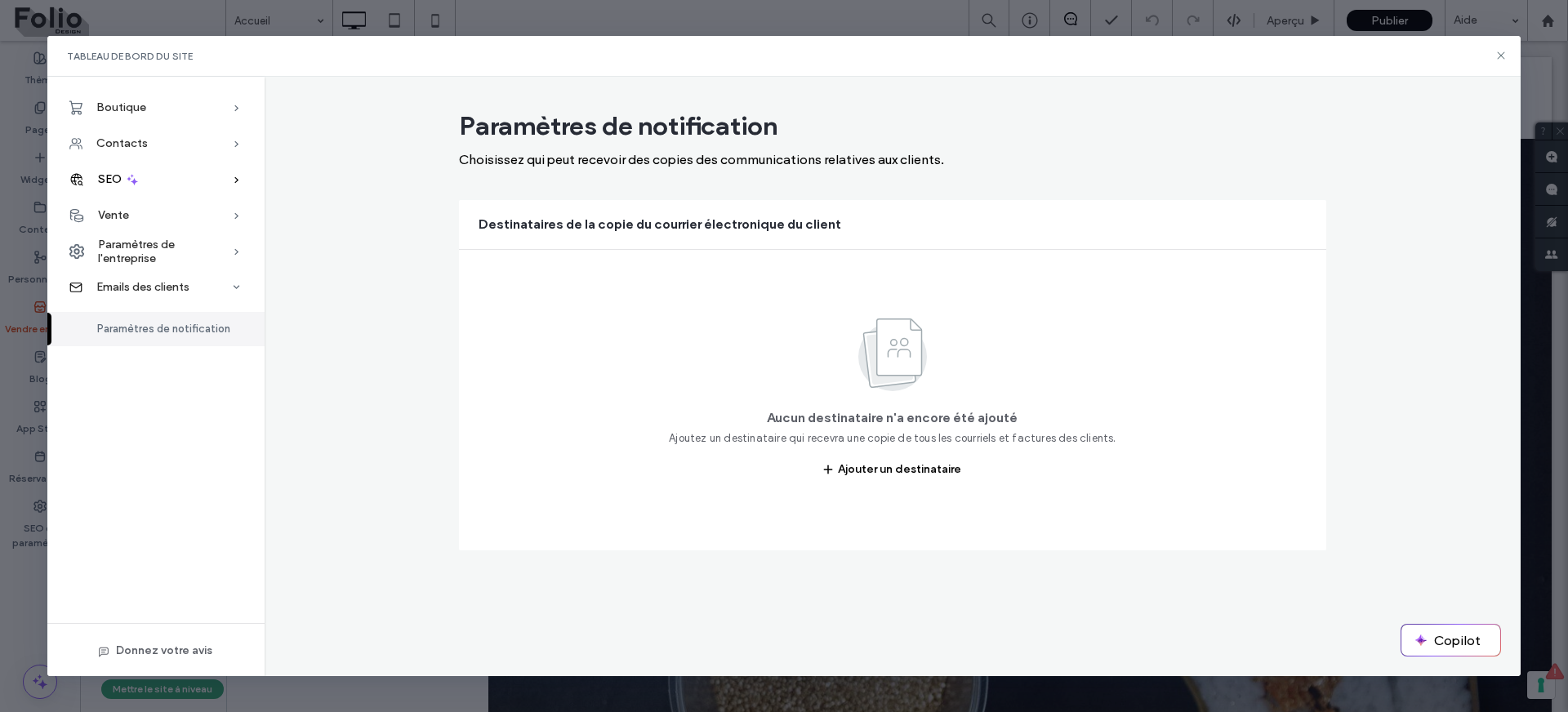
click at [138, 181] on icon at bounding box center [132, 179] width 14 height 14
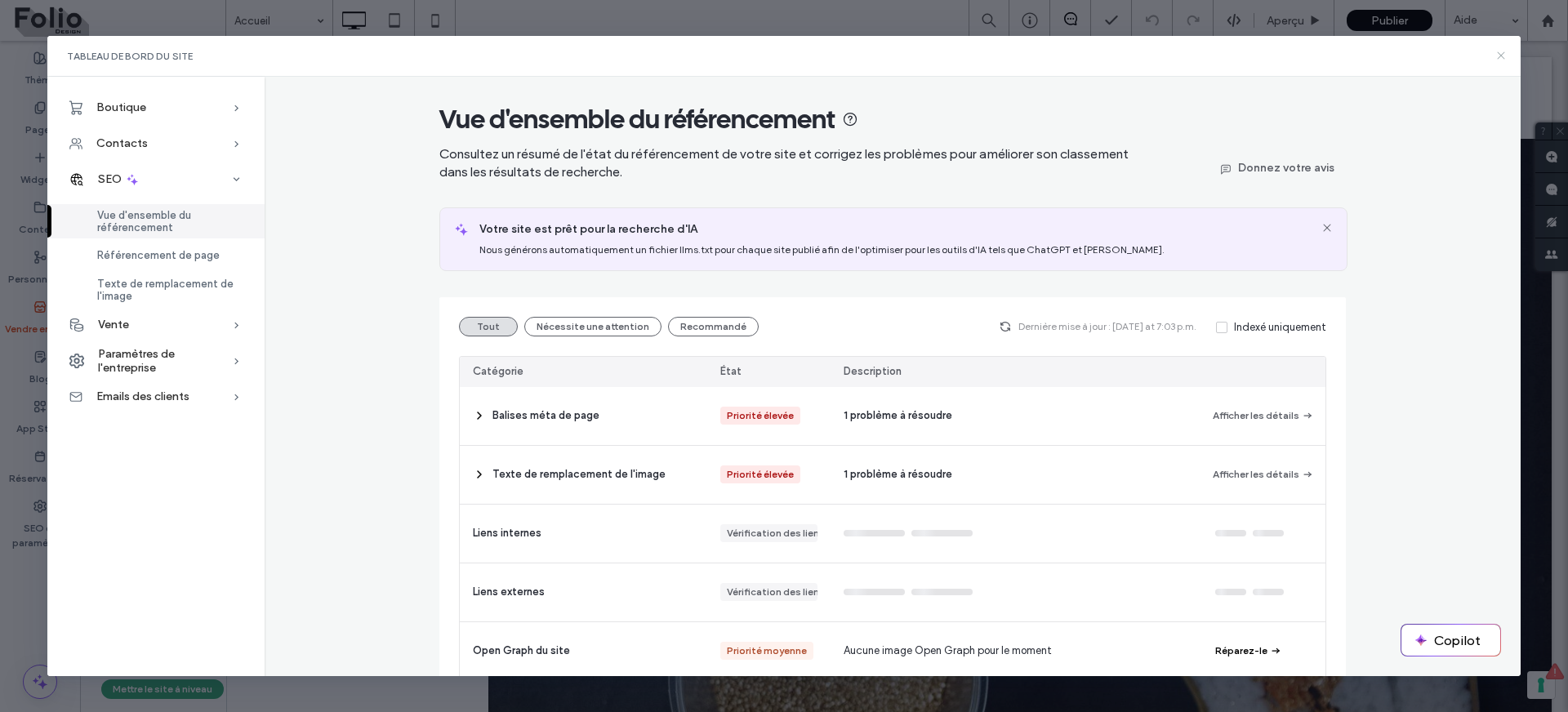
click at [1497, 58] on icon at bounding box center [1502, 55] width 13 height 13
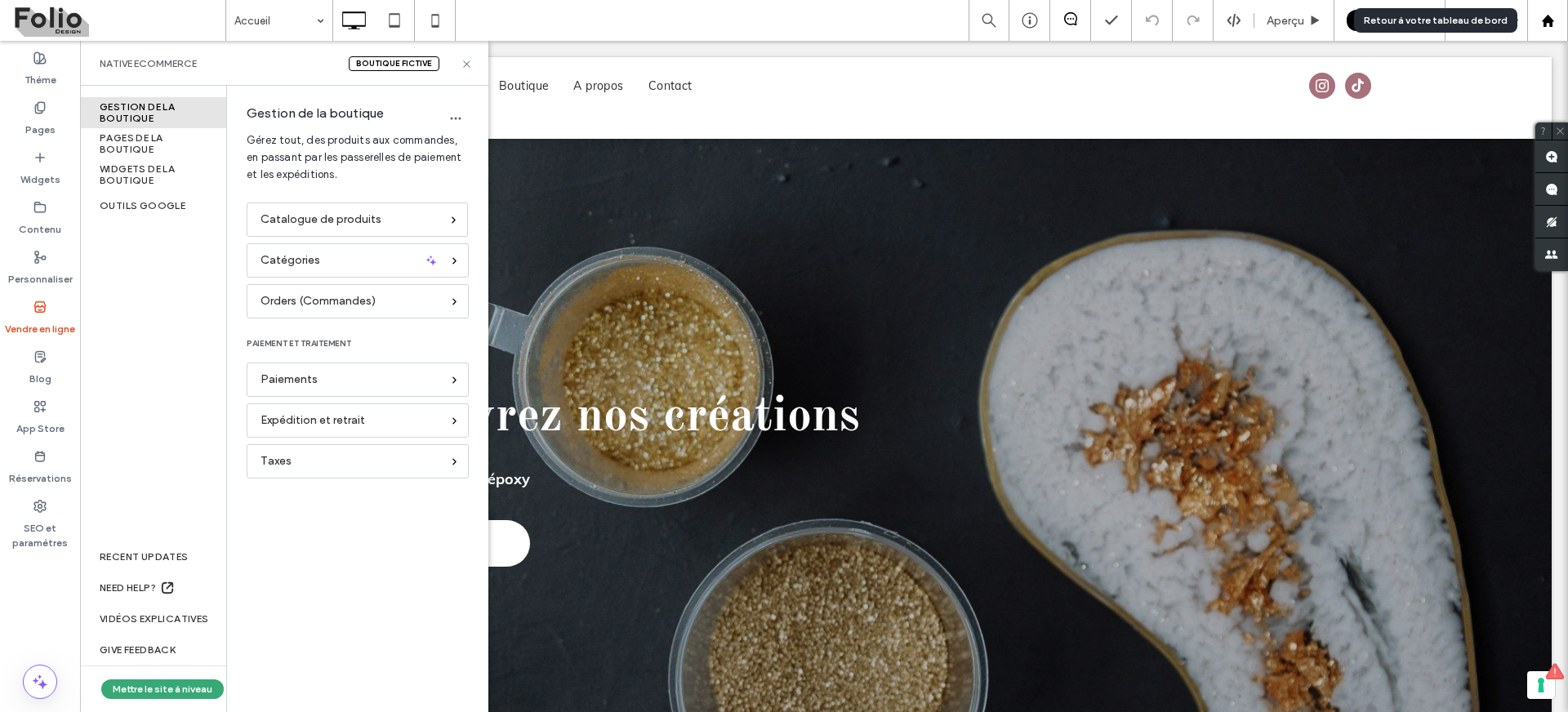
click at [1550, 29] on div at bounding box center [1548, 20] width 41 height 41
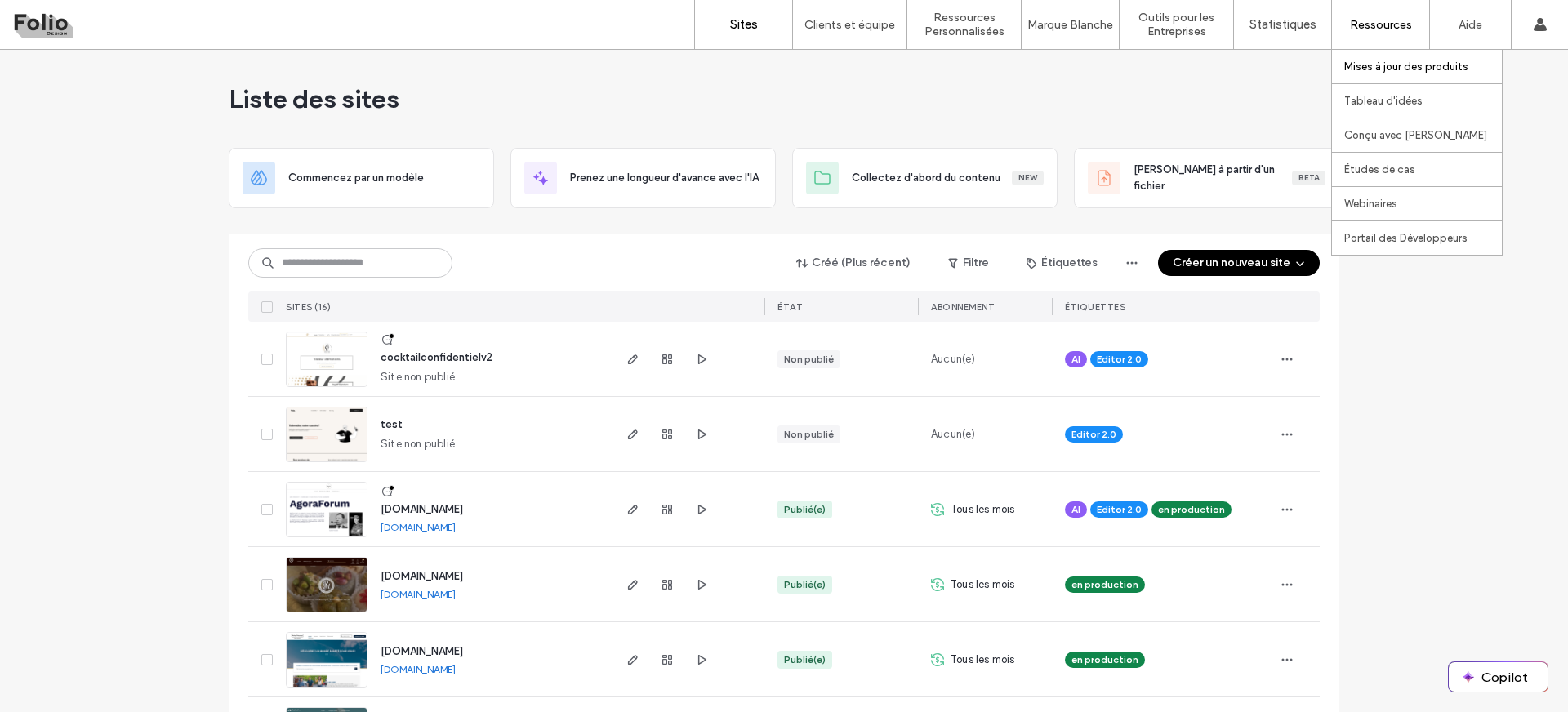
click at [1377, 69] on label "Mises à jour des produits" at bounding box center [1407, 66] width 124 height 13
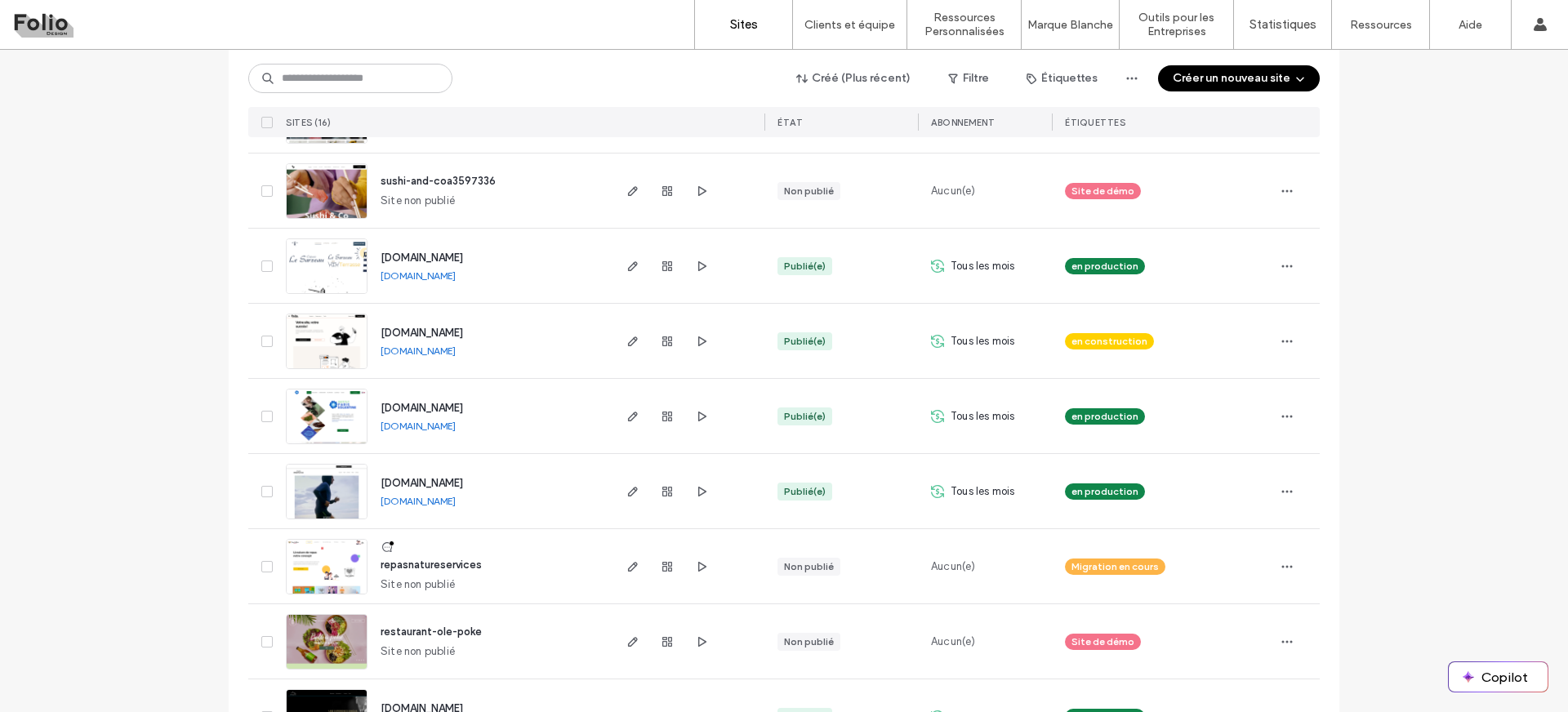
scroll to position [770, 0]
click at [628, 417] on use "button" at bounding box center [633, 416] width 10 height 10
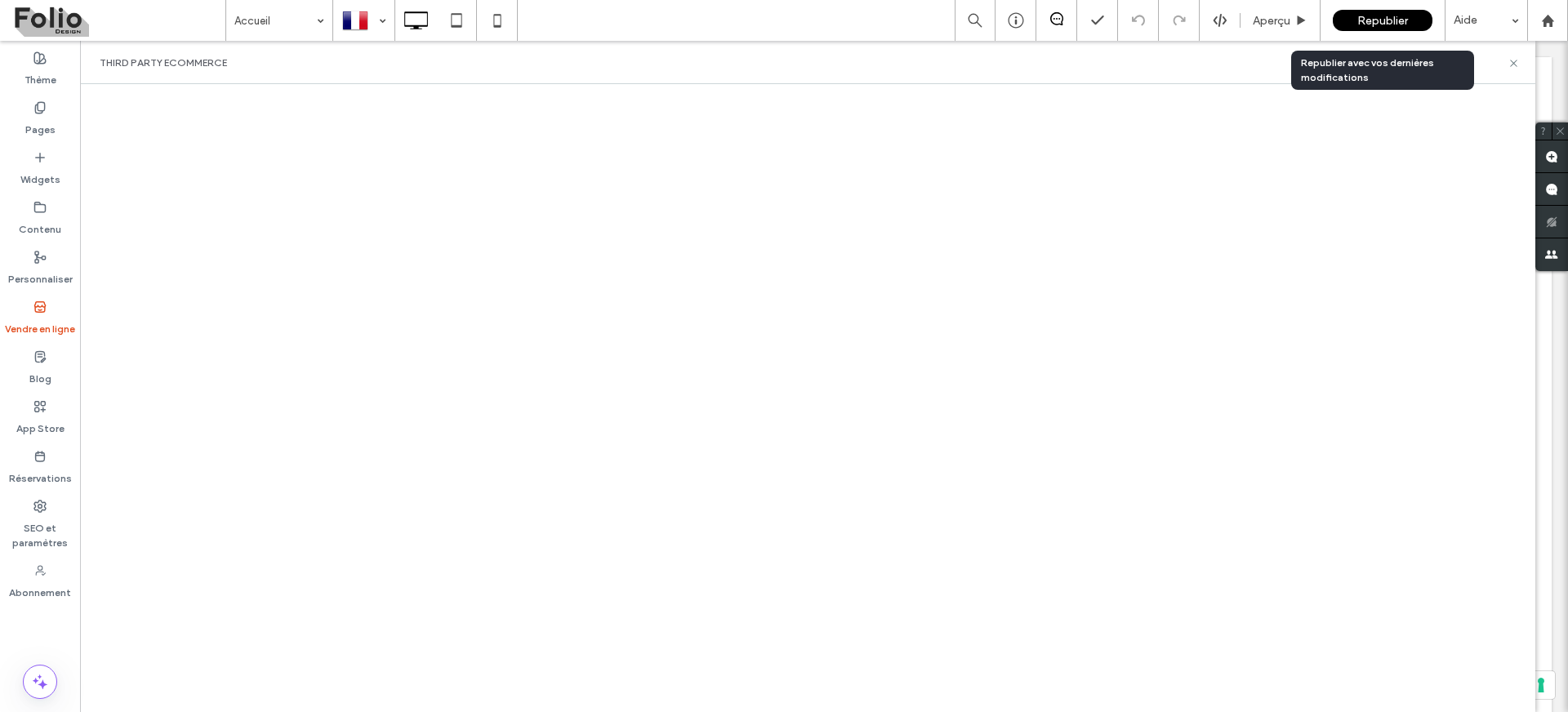
click at [1381, 17] on span "Republier" at bounding box center [1383, 21] width 50 height 14
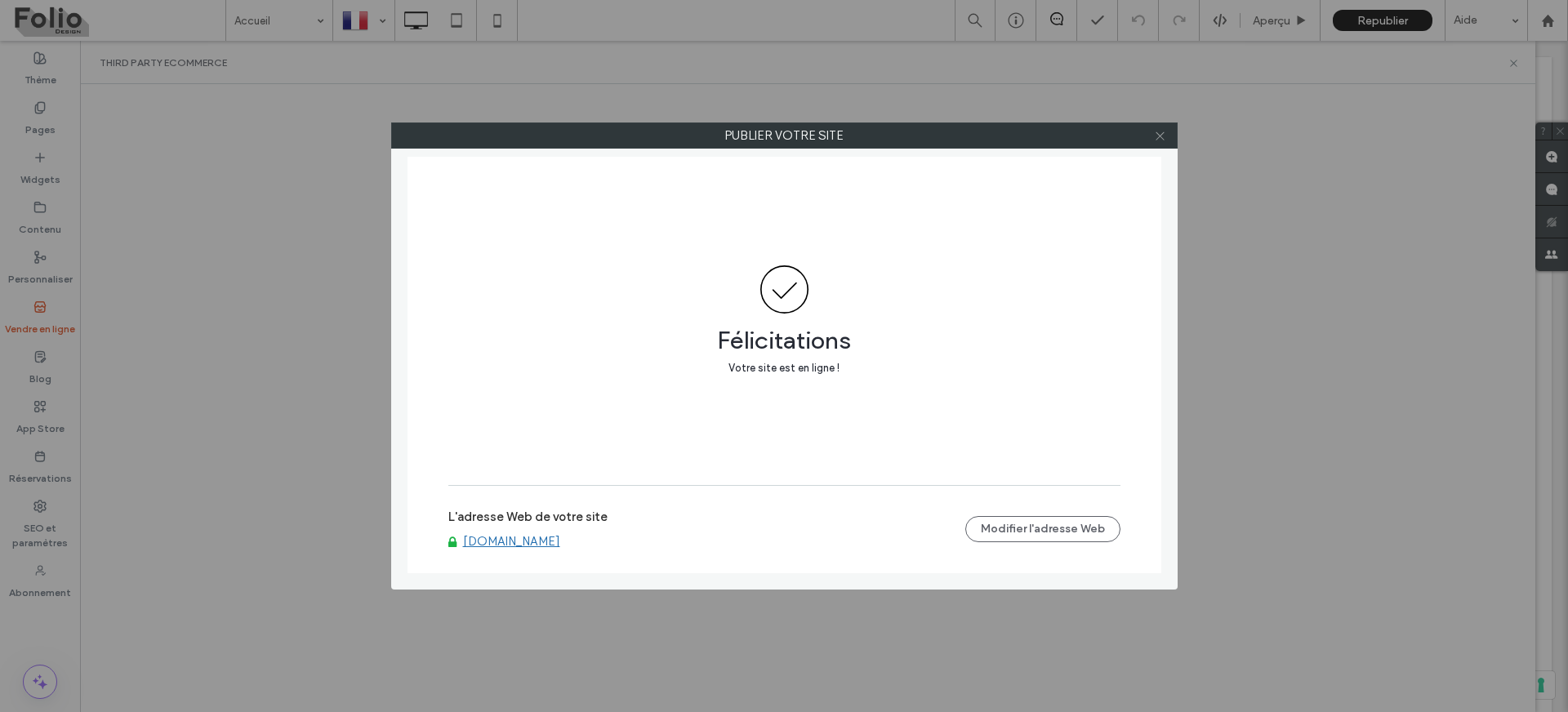
click at [1159, 134] on use at bounding box center [1160, 135] width 8 height 8
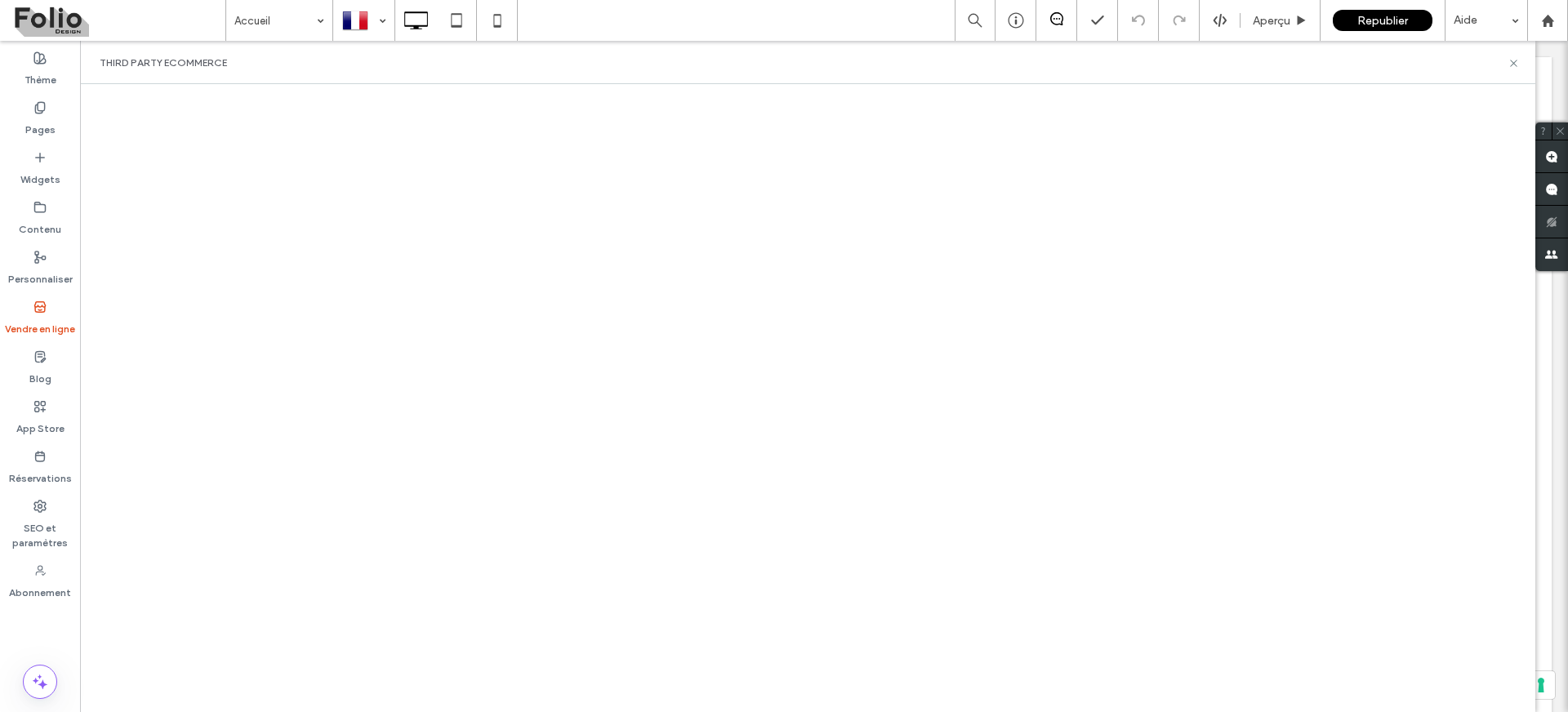
click at [774, 427] on iframe at bounding box center [809, 401] width 1423 height 618
click at [742, 361] on iframe at bounding box center [809, 401] width 1423 height 618
click at [761, 439] on iframe at bounding box center [809, 401] width 1423 height 618
click at [167, 228] on iframe at bounding box center [809, 401] width 1423 height 618
